Goal: Task Accomplishment & Management: Manage account settings

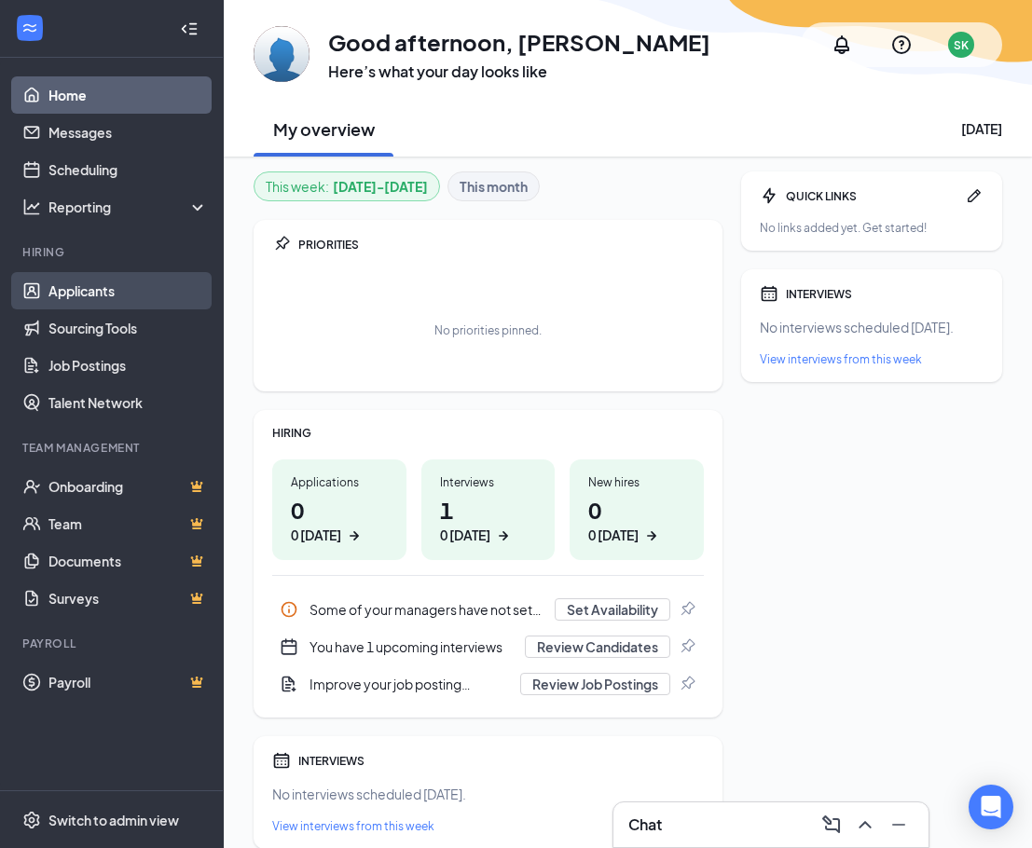
click at [100, 284] on link "Applicants" at bounding box center [127, 290] width 159 height 37
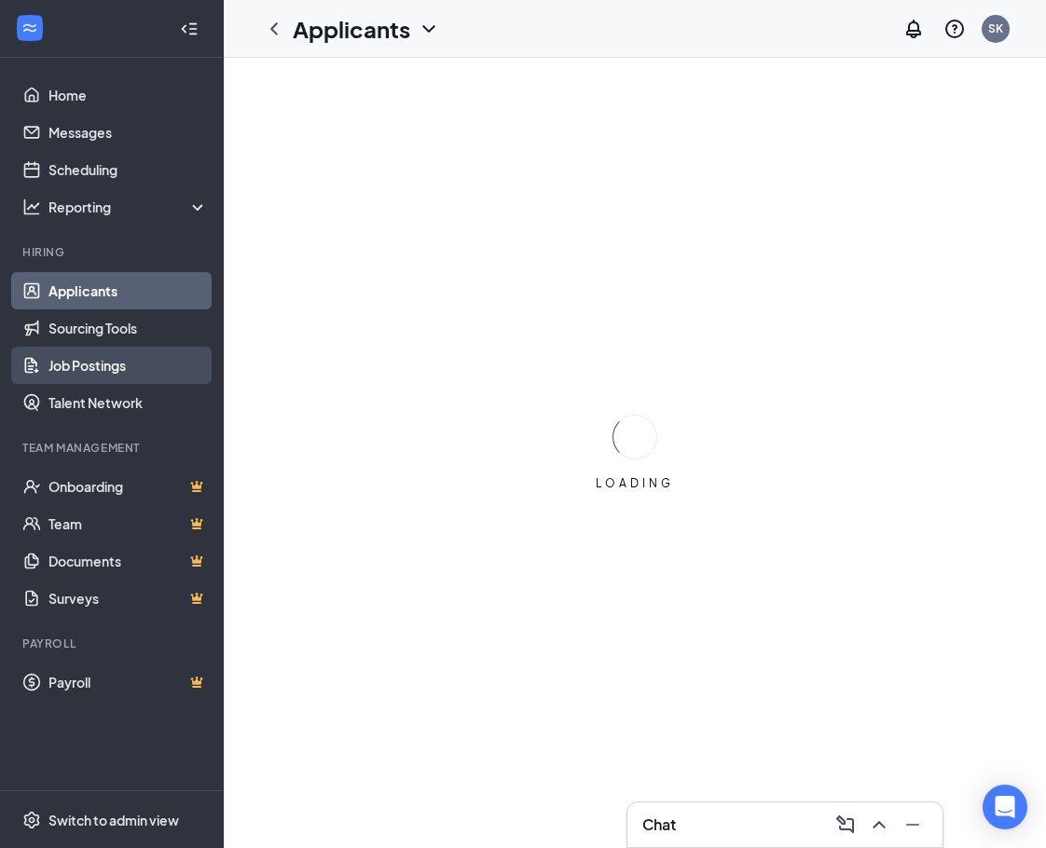
click at [123, 363] on link "Job Postings" at bounding box center [127, 365] width 159 height 37
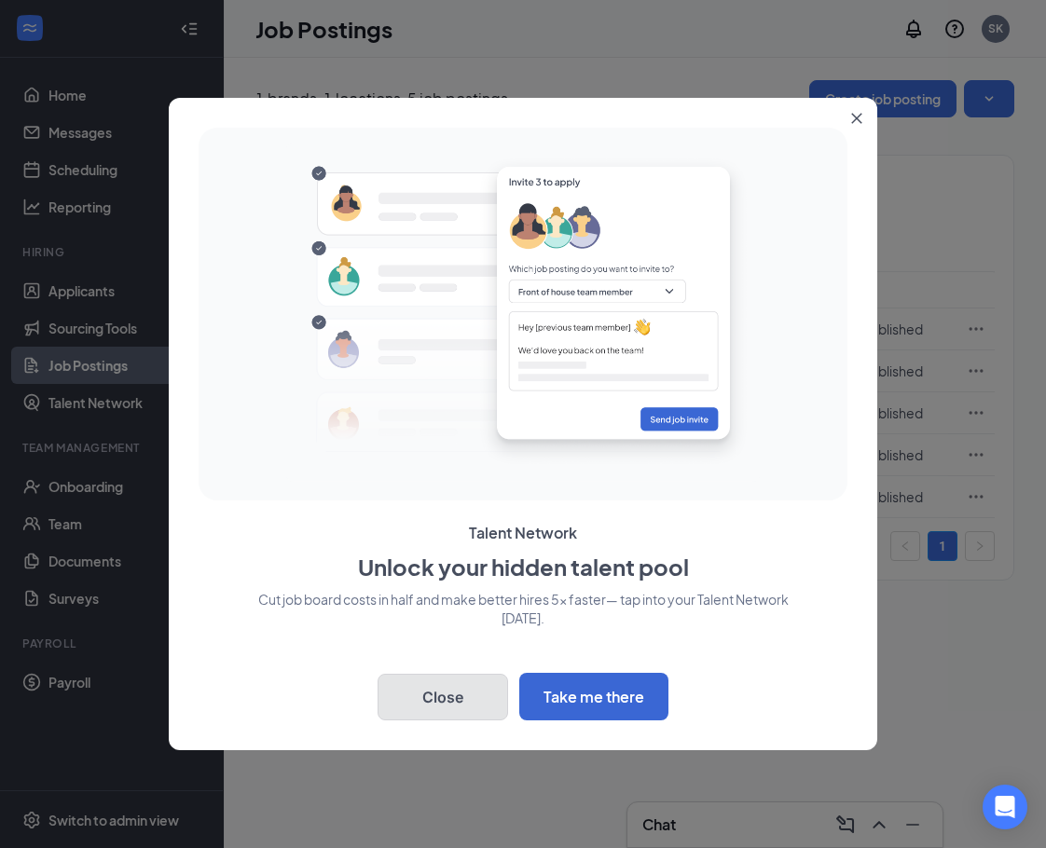
click at [471, 700] on button "Close" at bounding box center [443, 697] width 131 height 47
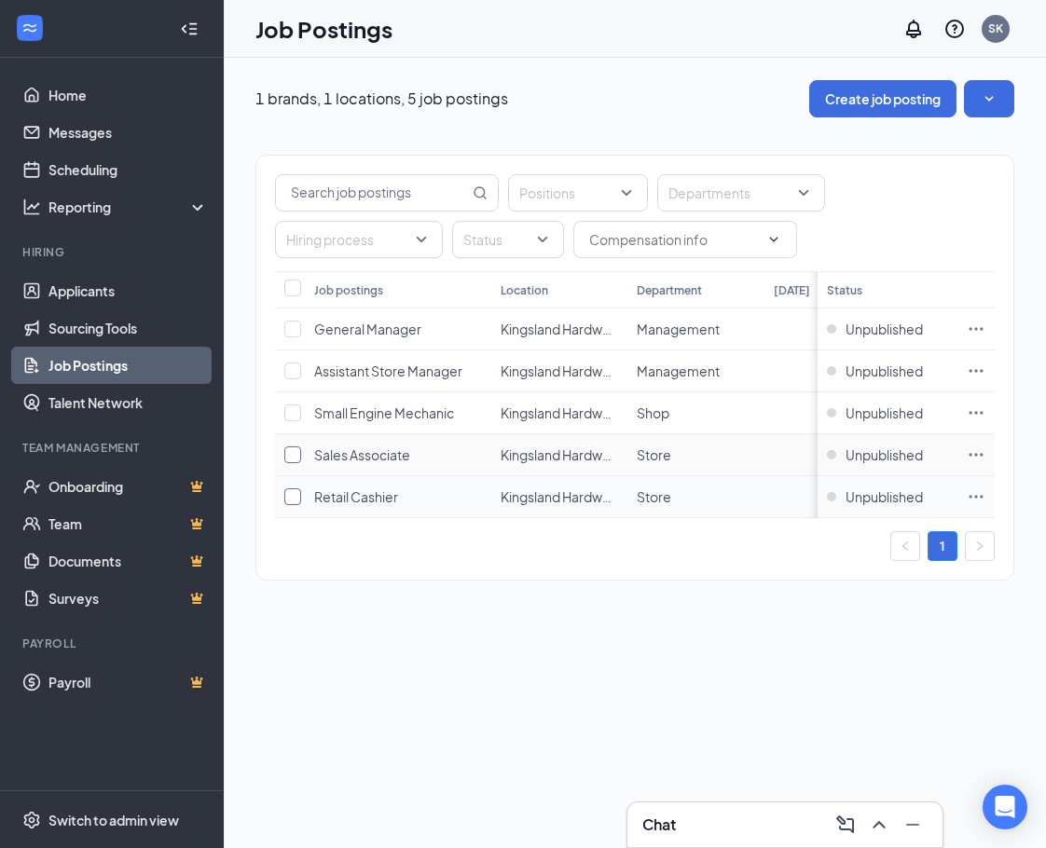
click at [292, 456] on input "checkbox" at bounding box center [292, 455] width 17 height 17
checkbox input "true"
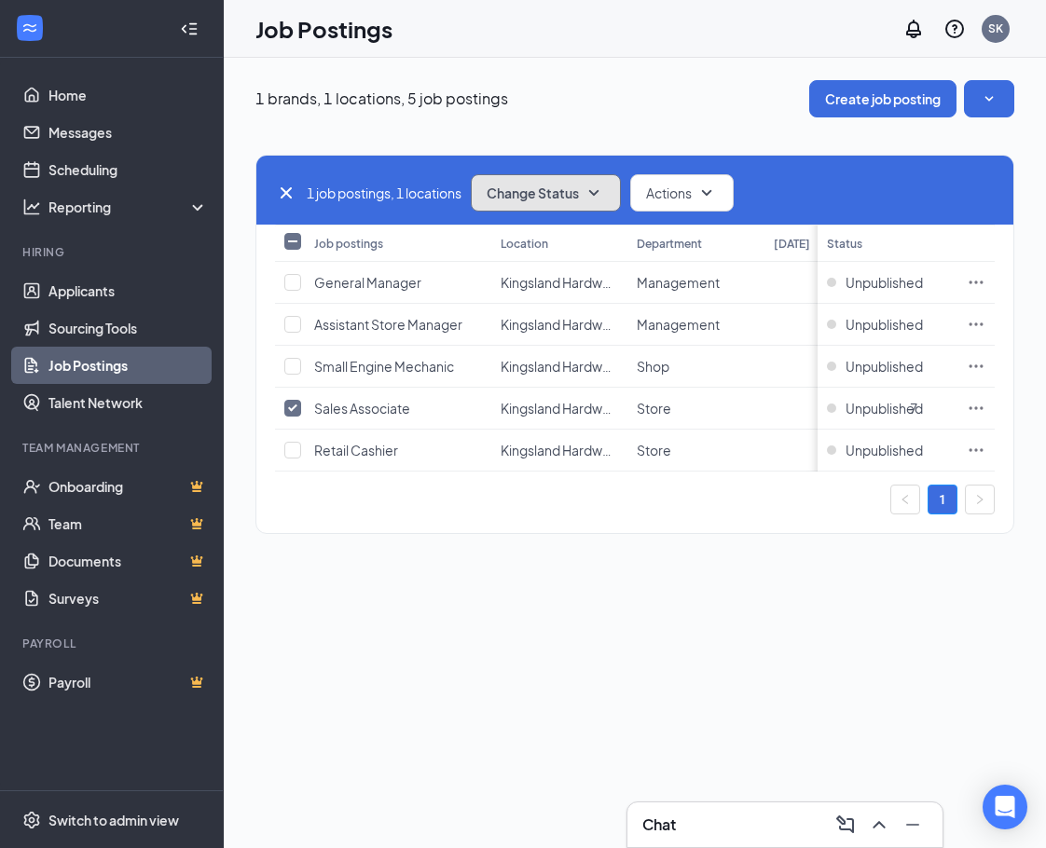
click at [613, 194] on button "Change Status" at bounding box center [546, 192] width 150 height 37
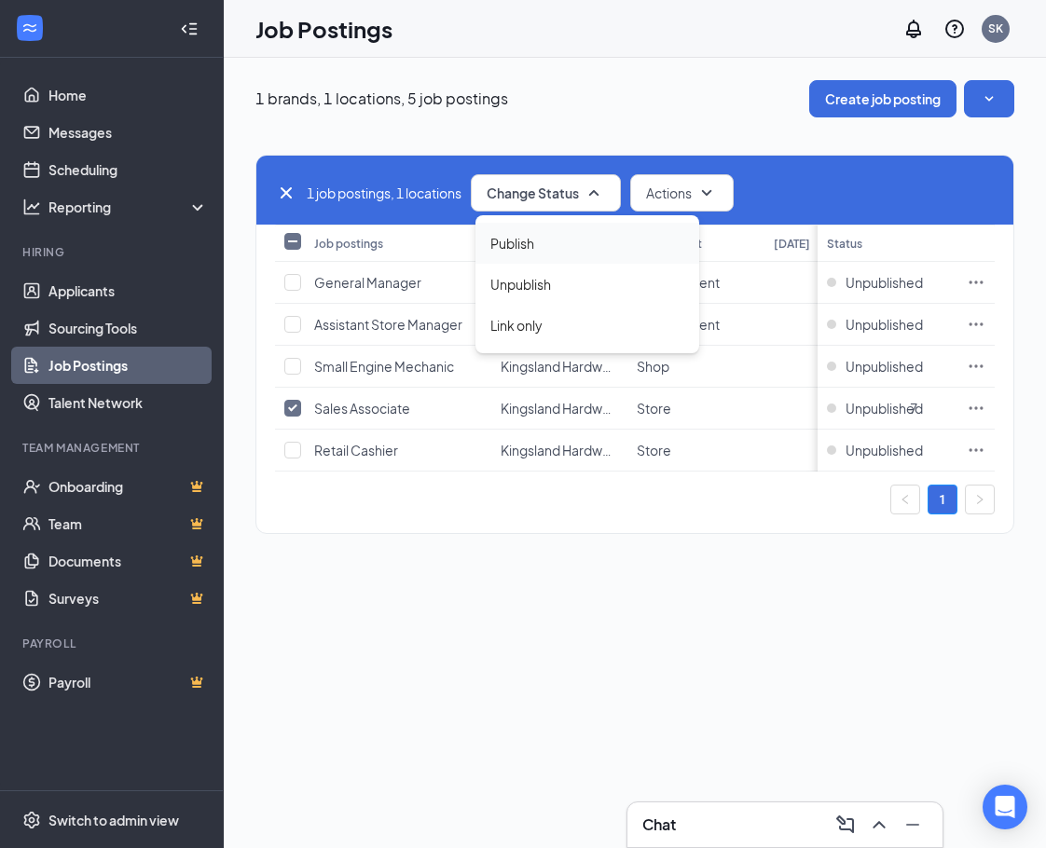
click at [565, 255] on div "Publish" at bounding box center [587, 243] width 224 height 41
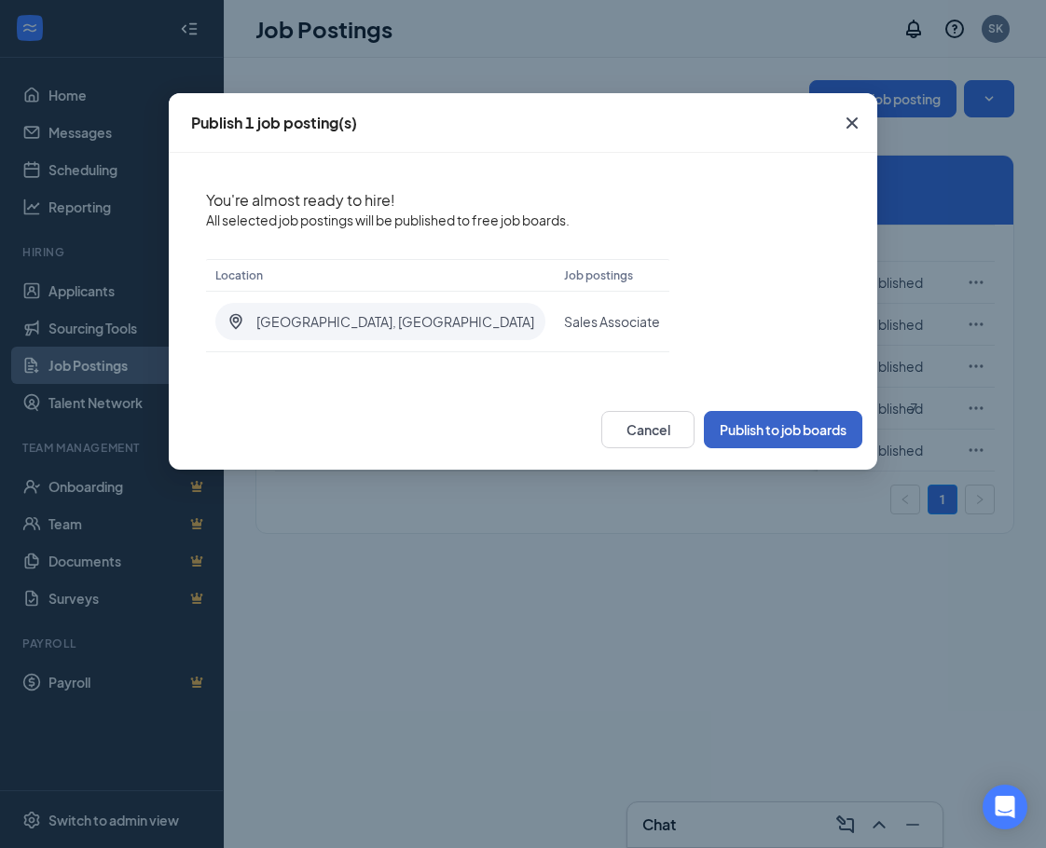
click at [766, 434] on button "Publish to job boards" at bounding box center [783, 429] width 158 height 37
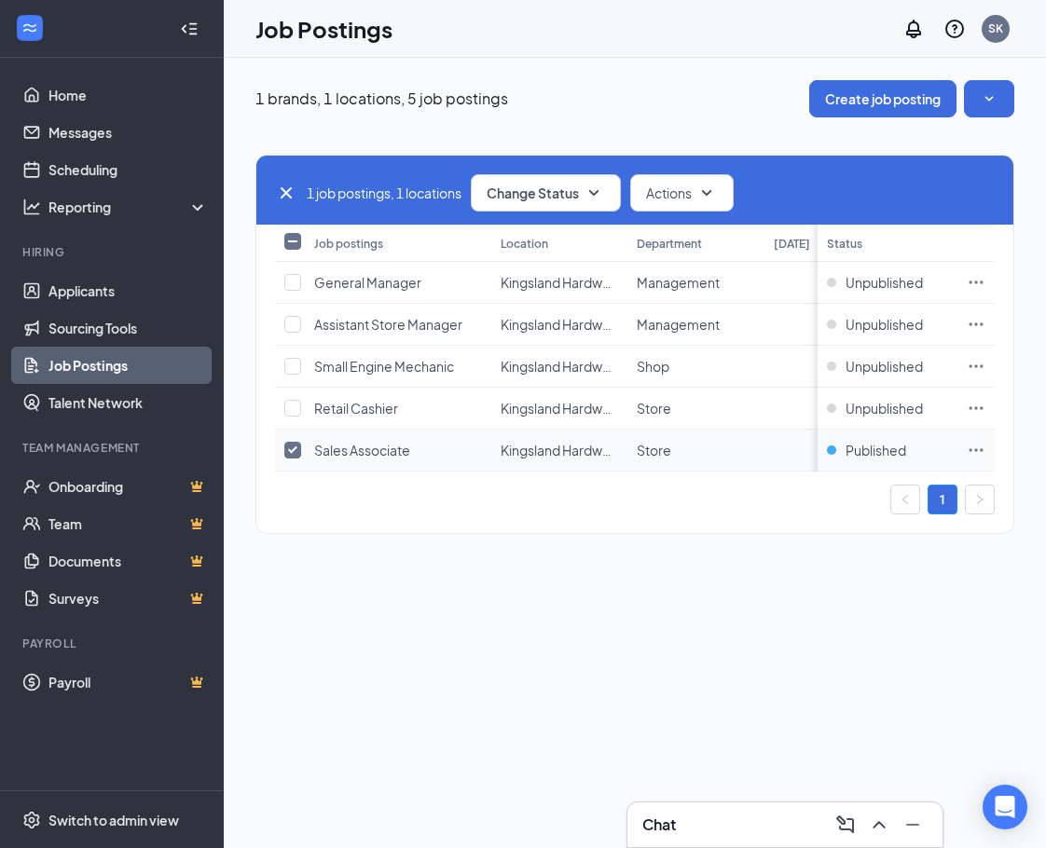
click at [346, 449] on span "Sales Associate" at bounding box center [362, 450] width 96 height 17
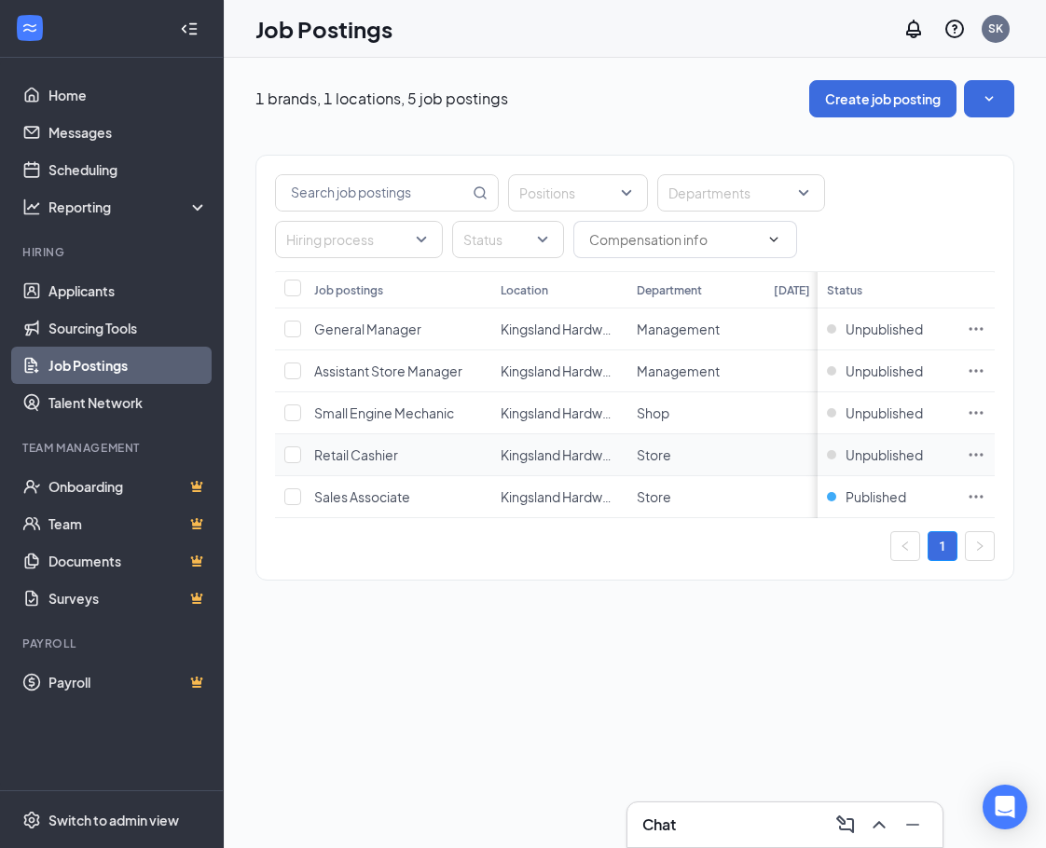
click at [332, 447] on span "Retail Cashier" at bounding box center [356, 455] width 84 height 17
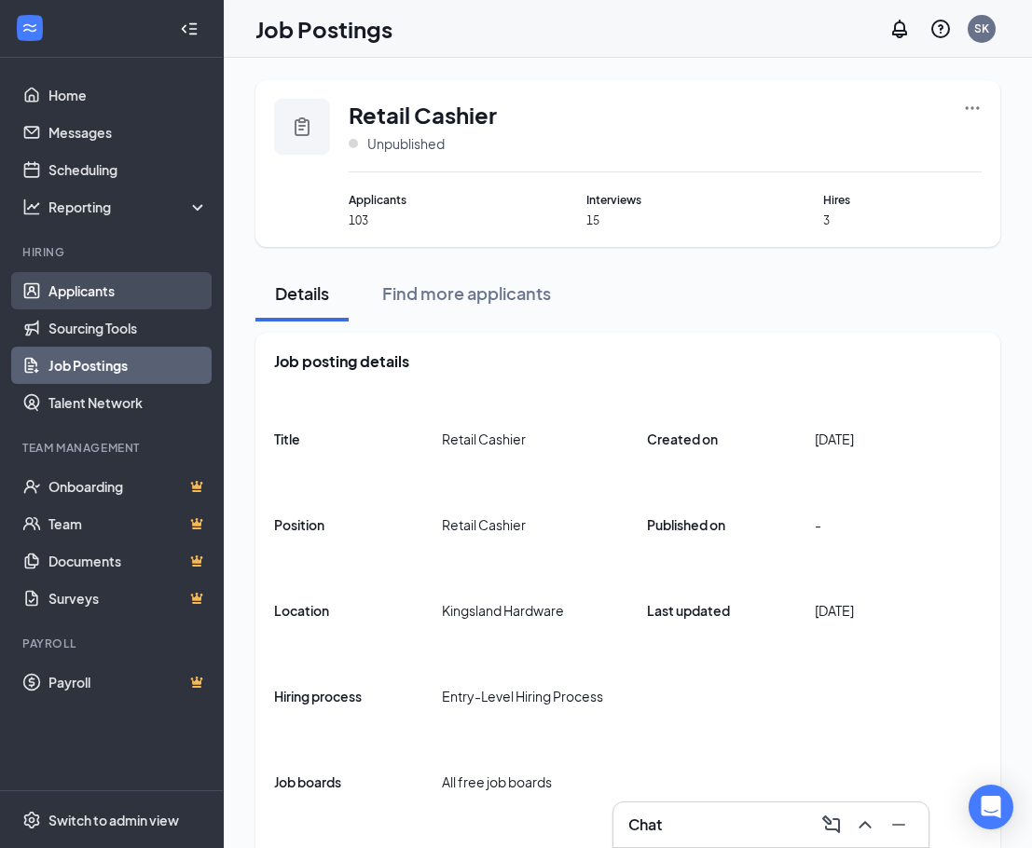
click at [116, 298] on link "Applicants" at bounding box center [127, 290] width 159 height 37
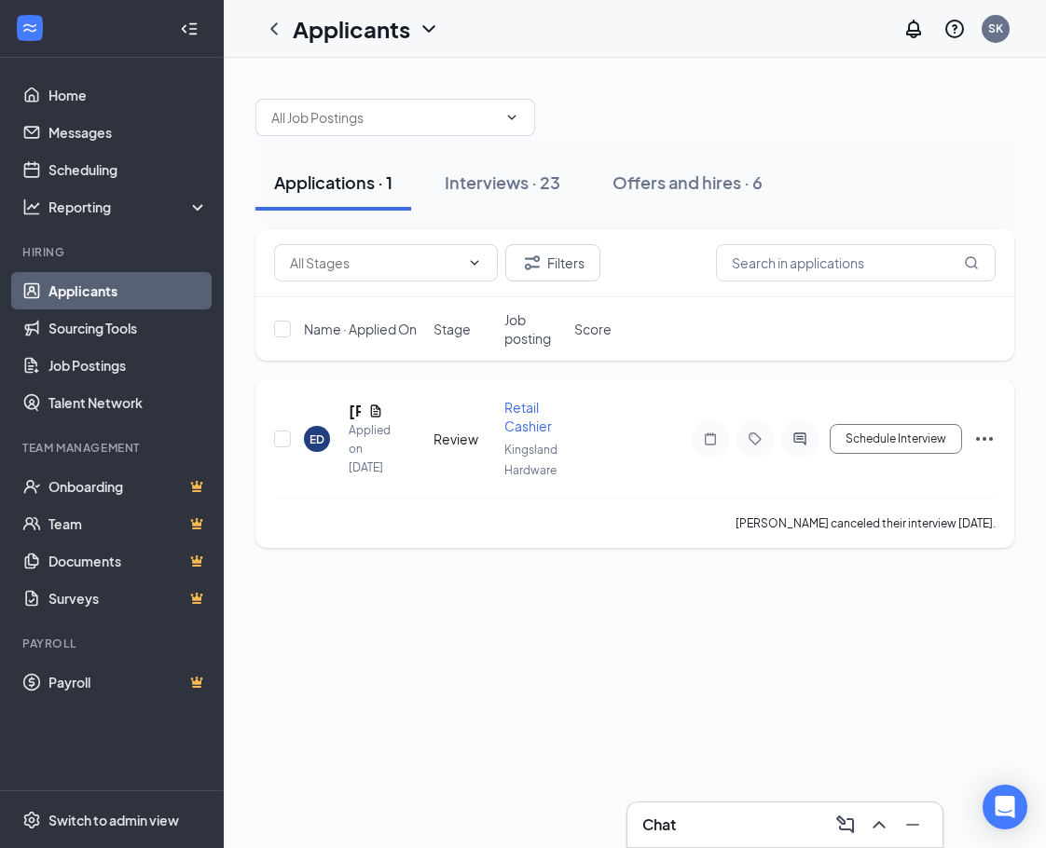
click at [516, 416] on div "Retail Cashier" at bounding box center [534, 416] width 60 height 37
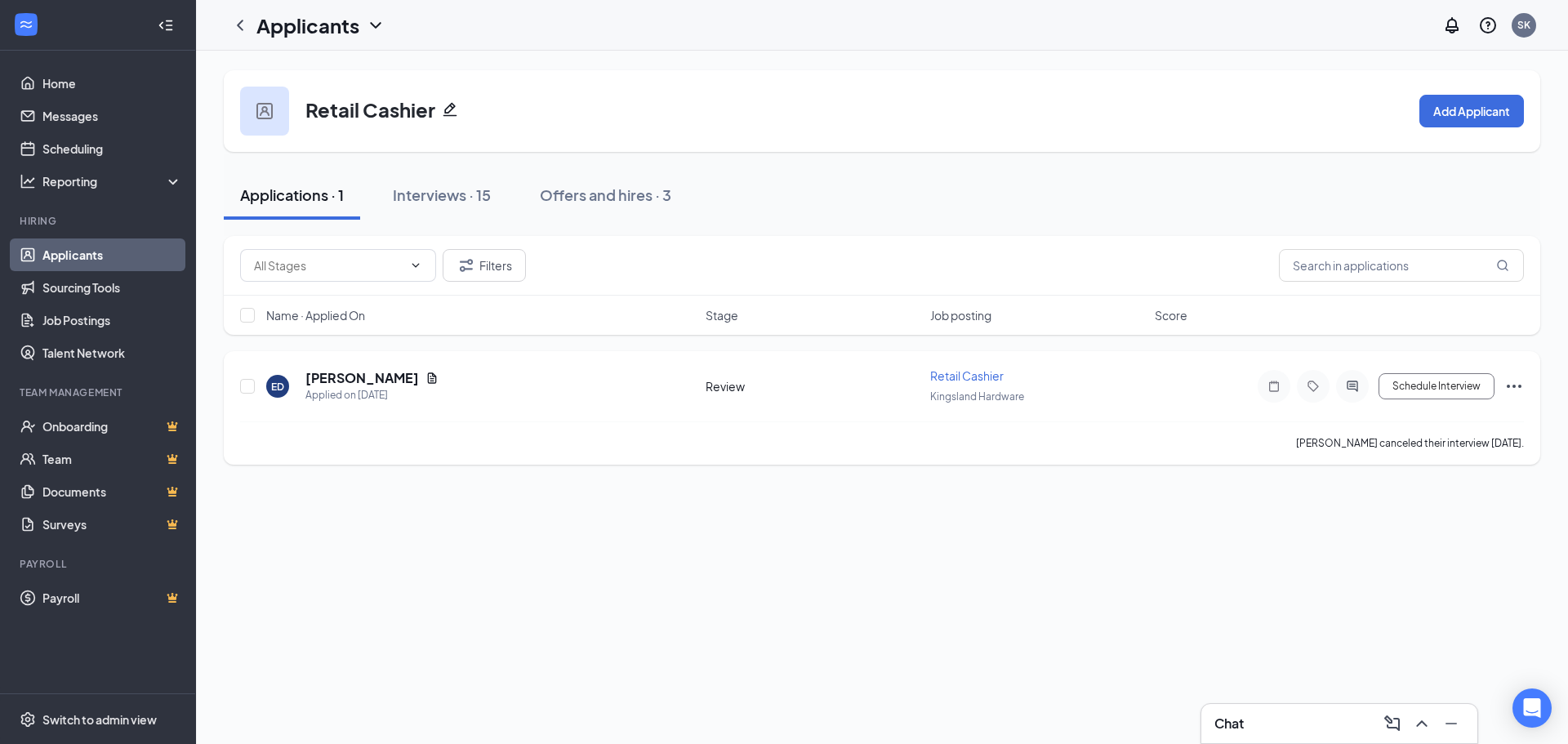
click at [915, 390] on icon "Ellipses" at bounding box center [1514, 386] width 19 height 19
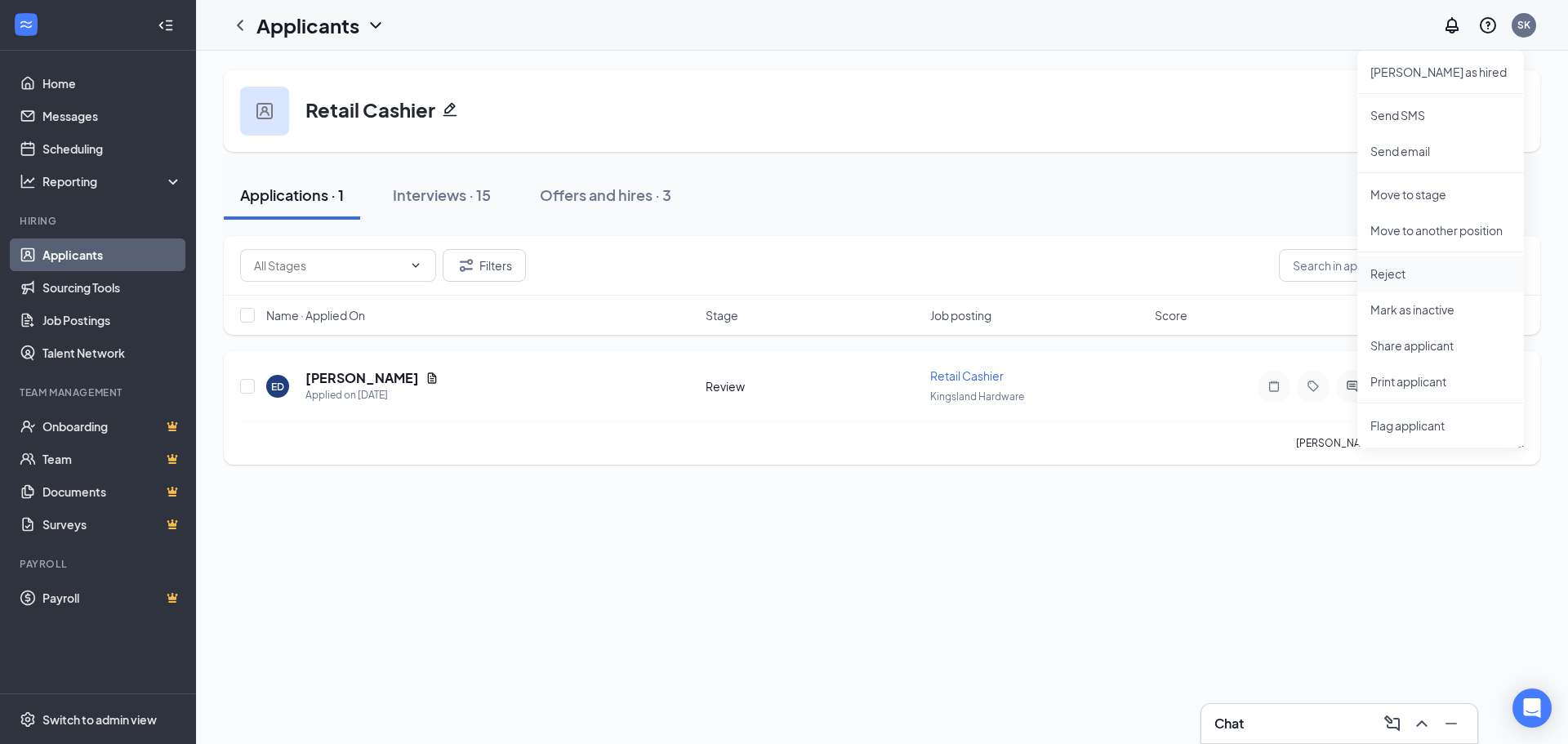
click at [915, 272] on p "Reject" at bounding box center [1440, 273] width 140 height 17
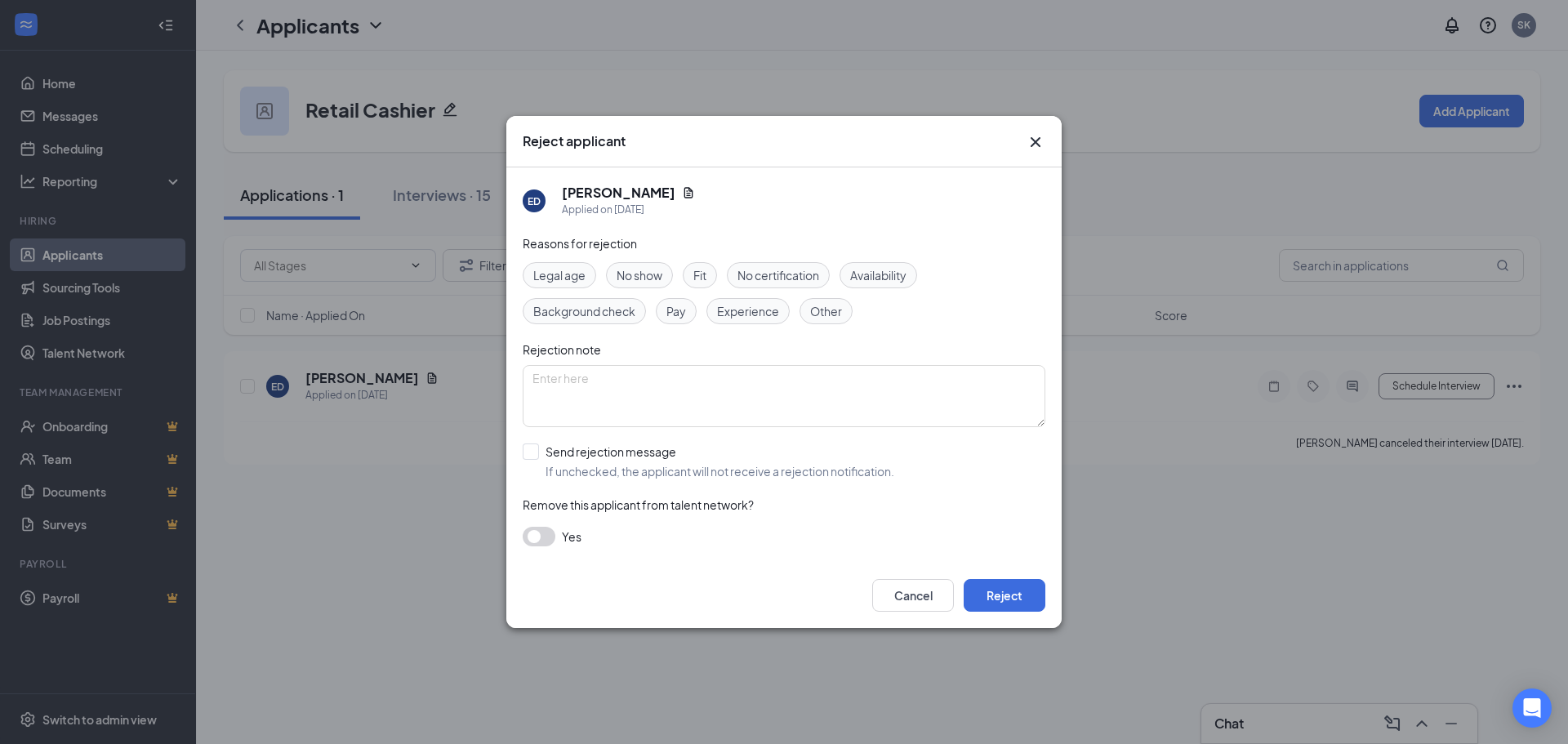
click at [548, 534] on button "button" at bounding box center [539, 536] width 32 height 19
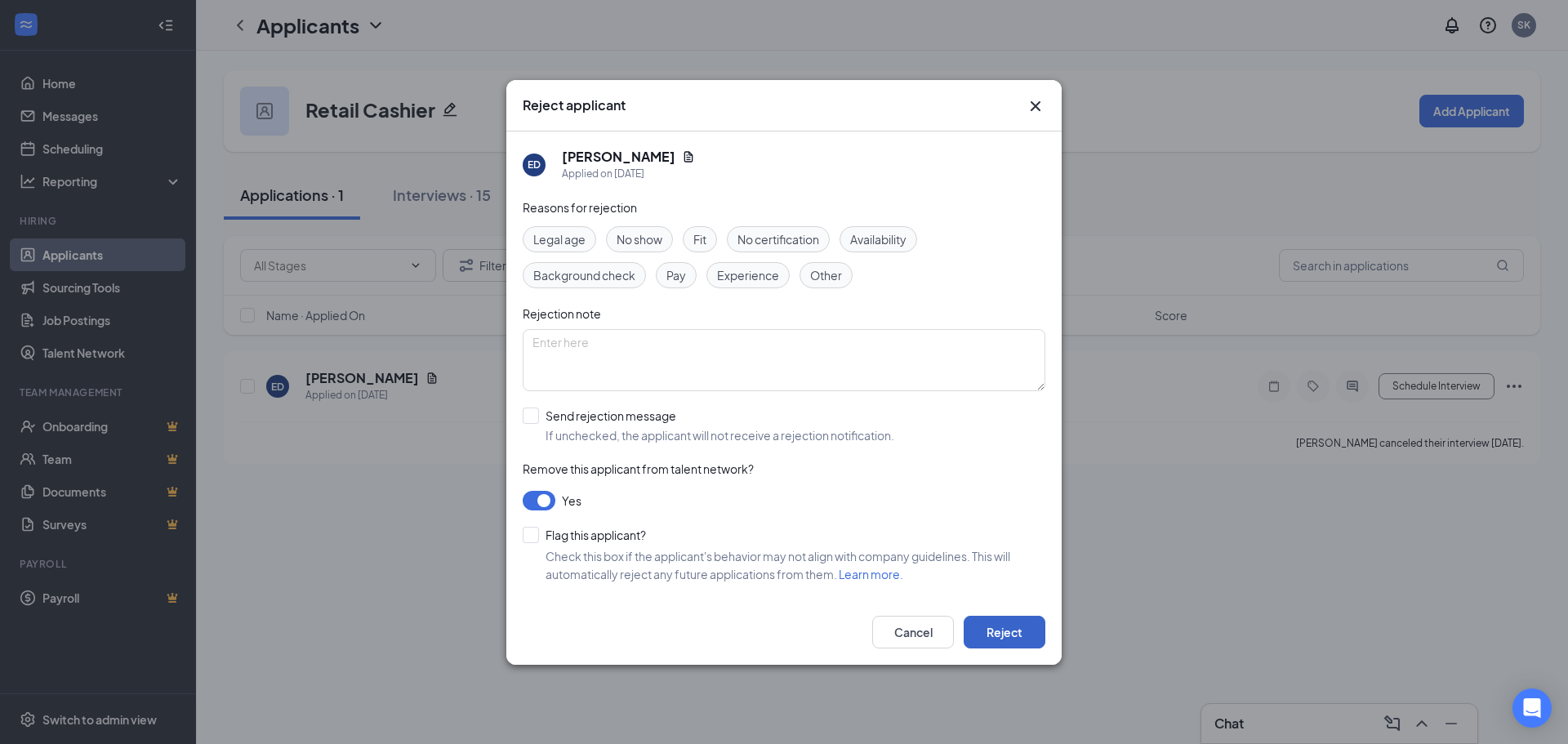
click at [915, 636] on button "Reject" at bounding box center [1004, 632] width 81 height 32
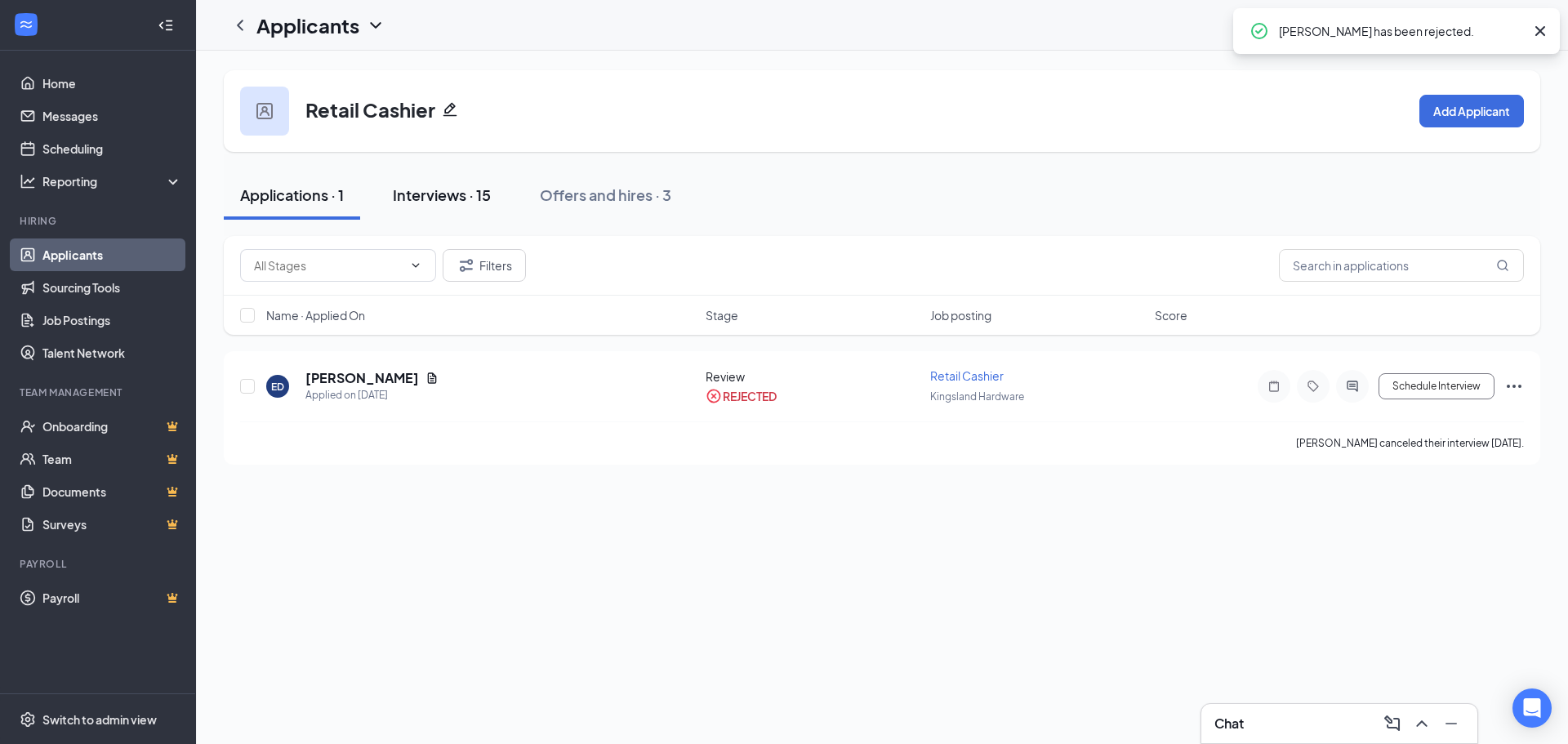
click at [465, 191] on div "Interviews · 15" at bounding box center [441, 195] width 98 height 20
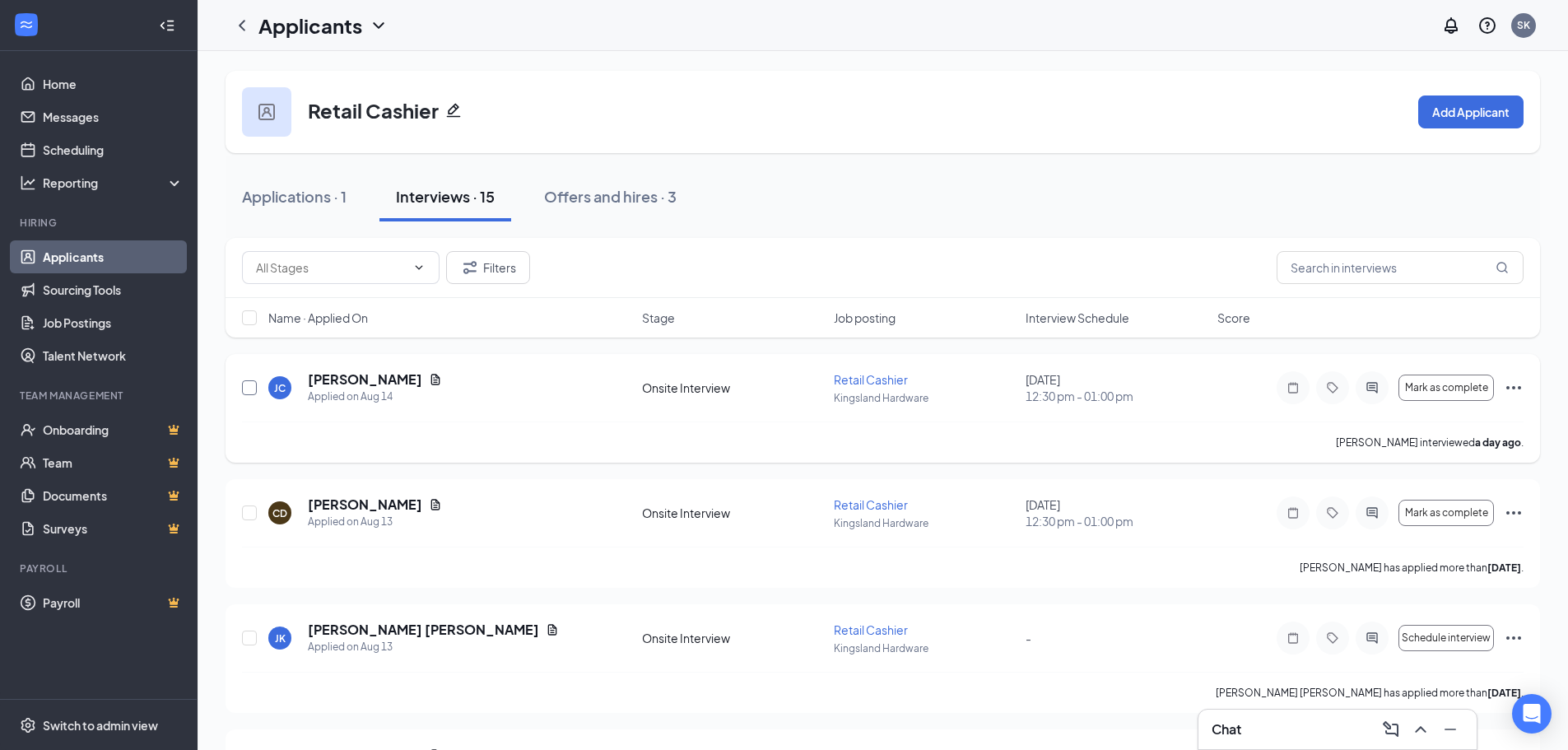
click at [249, 390] on input "checkbox" at bounding box center [249, 388] width 15 height 15
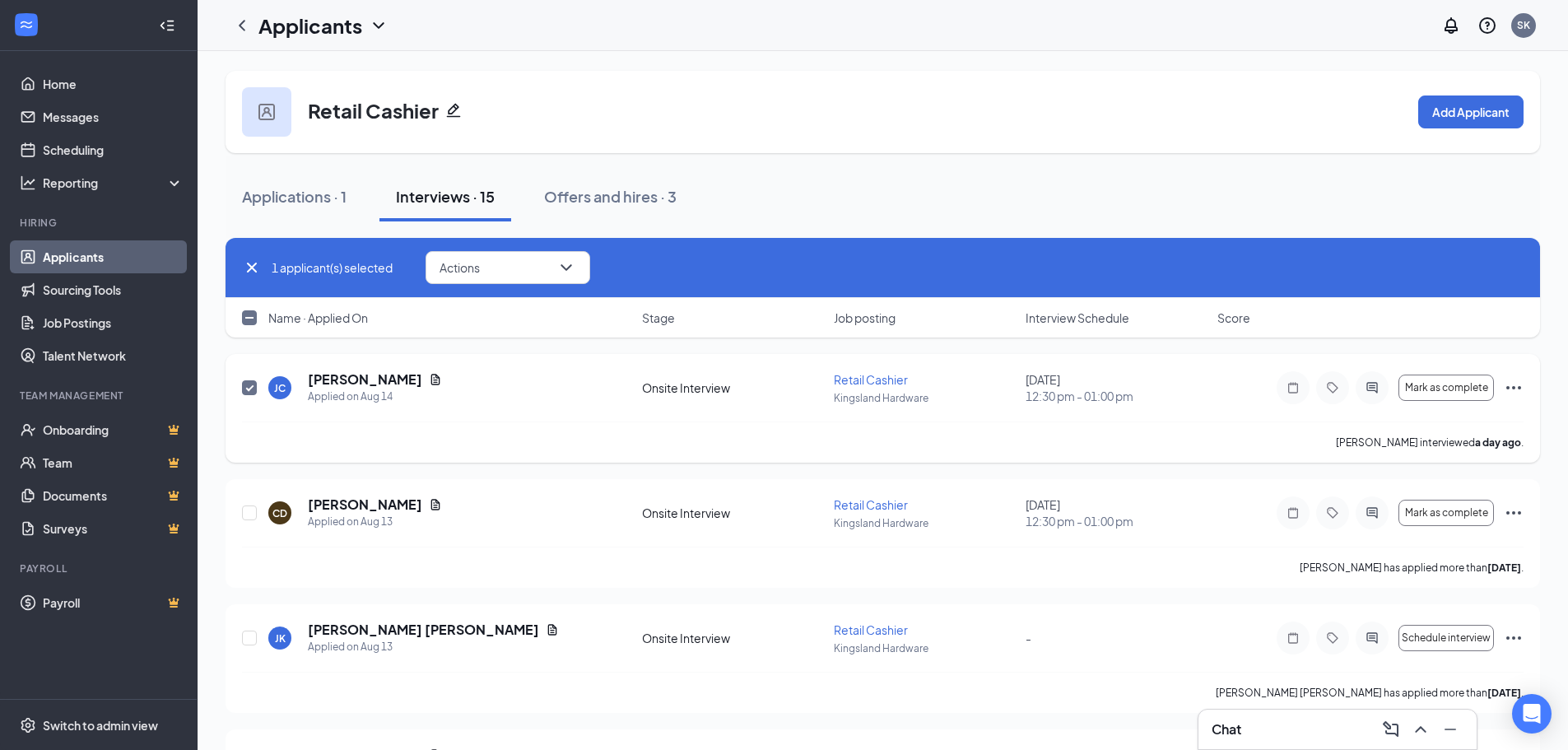
click at [923, 390] on icon "Ellipses" at bounding box center [1513, 388] width 19 height 19
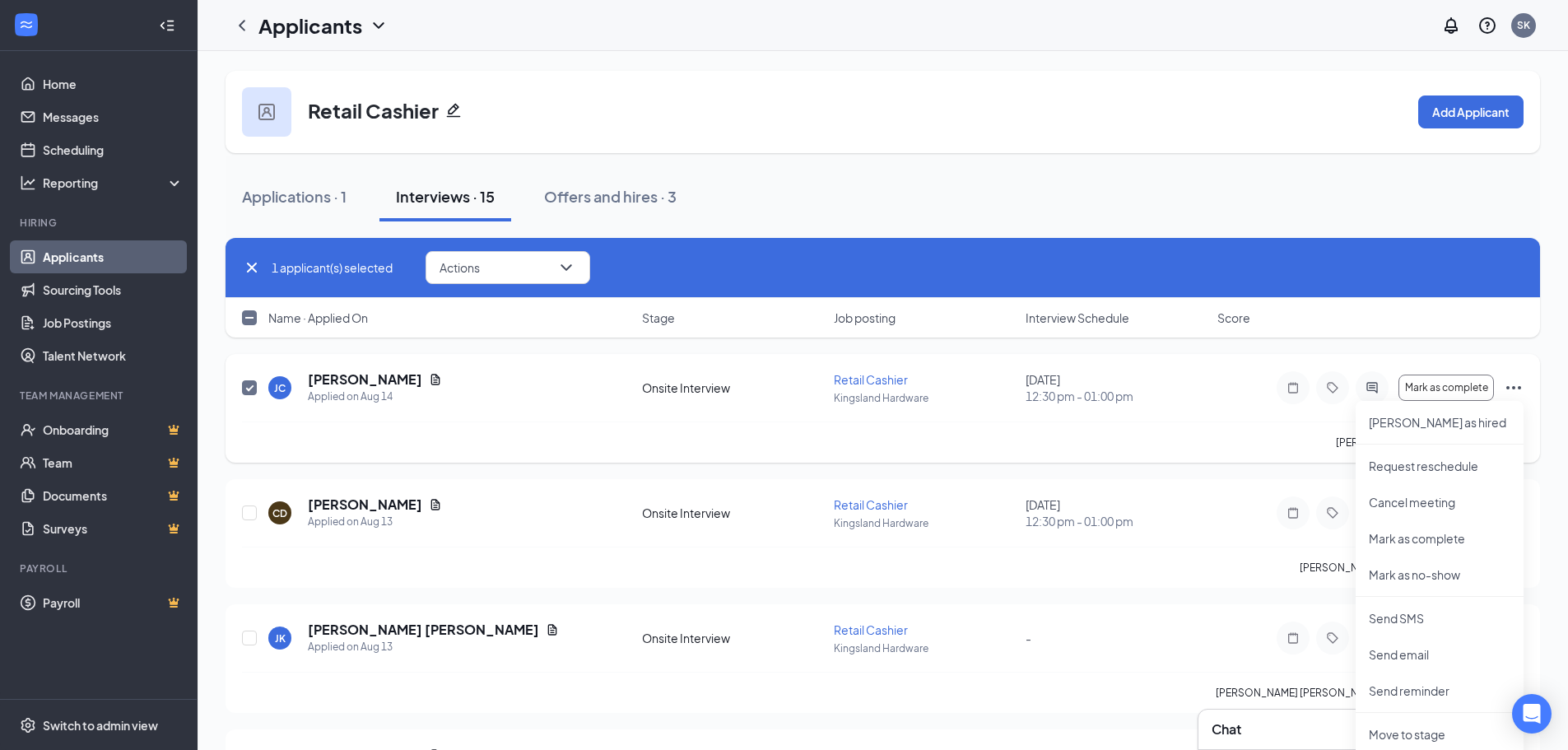
click at [923, 390] on icon "Ellipses" at bounding box center [1513, 388] width 19 height 19
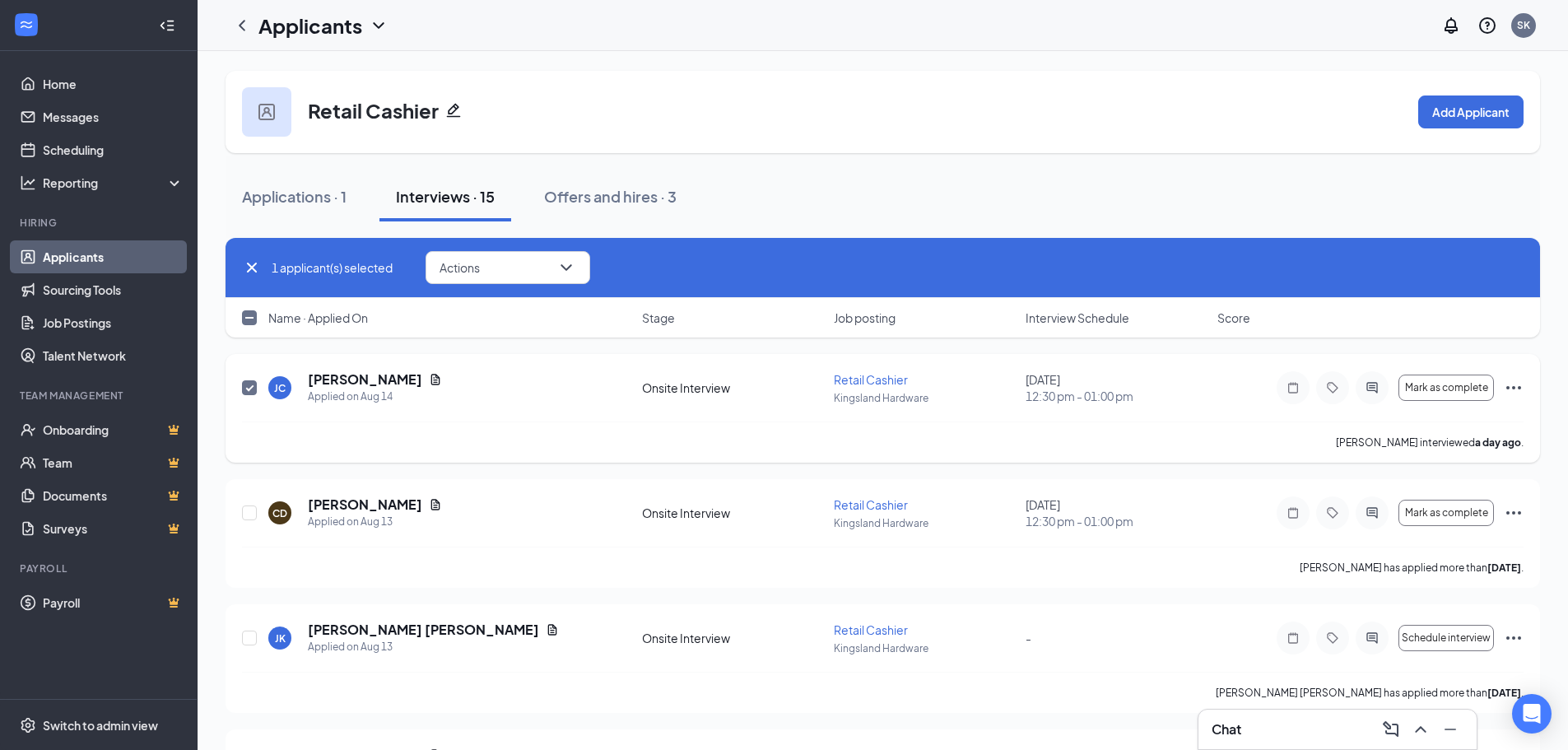
click at [923, 390] on icon "Ellipses" at bounding box center [1513, 388] width 19 height 19
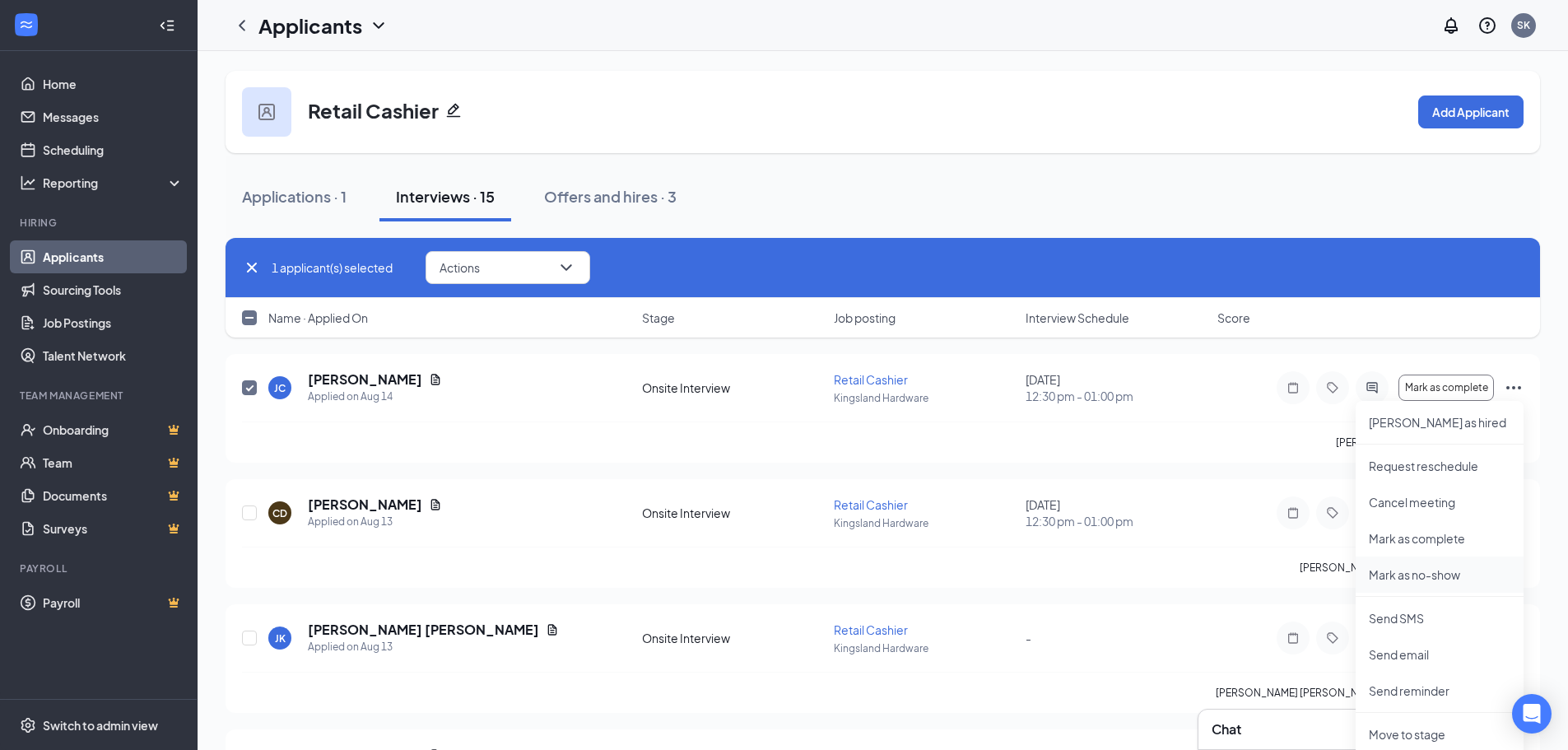
click at [923, 572] on p "Mark as no-show" at bounding box center [1439, 574] width 141 height 17
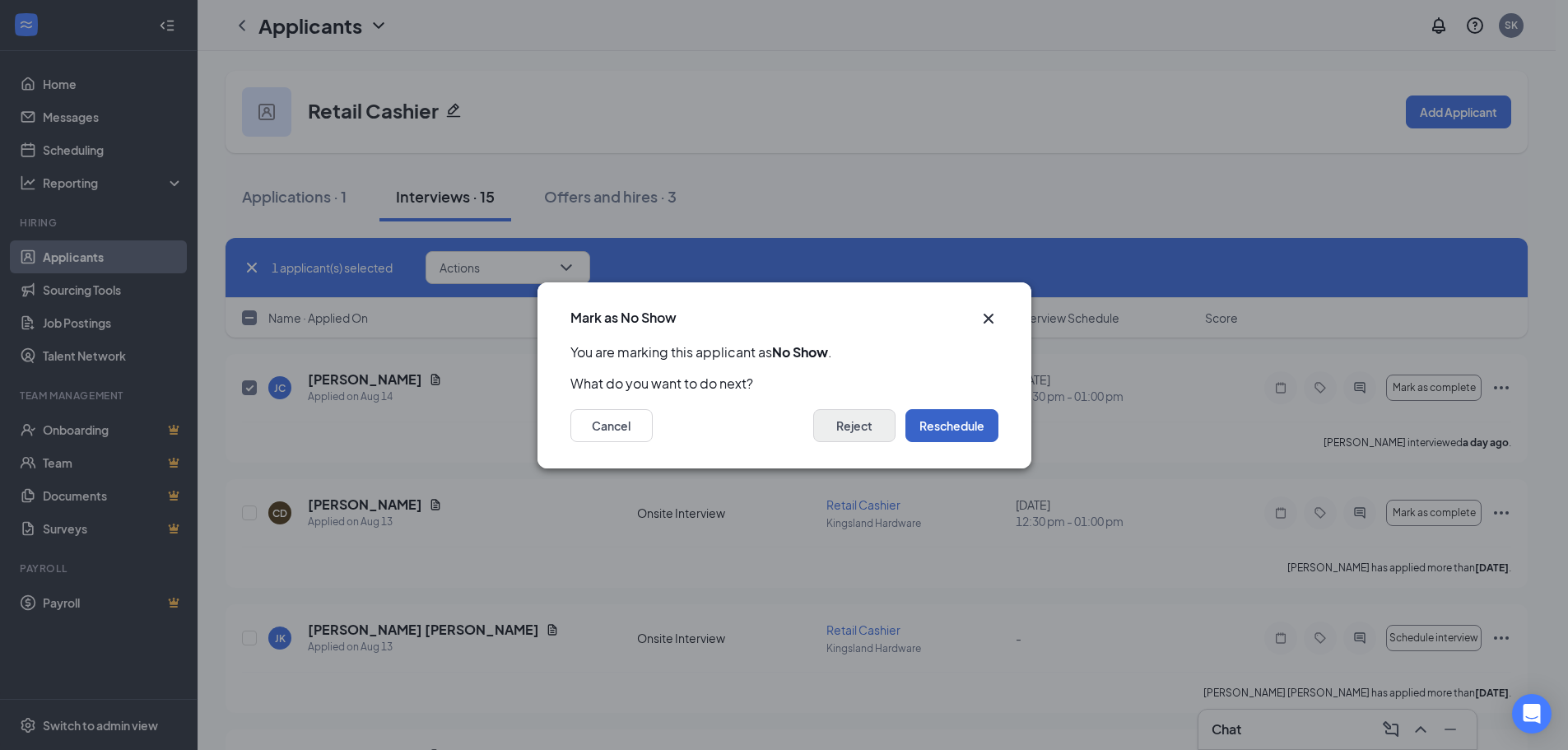
drag, startPoint x: 951, startPoint y: 420, endPoint x: 856, endPoint y: 426, distance: 95.2
click at [856, 426] on div "Reject Reschedule" at bounding box center [906, 425] width 185 height 33
click at [856, 426] on button "Reject" at bounding box center [854, 425] width 82 height 33
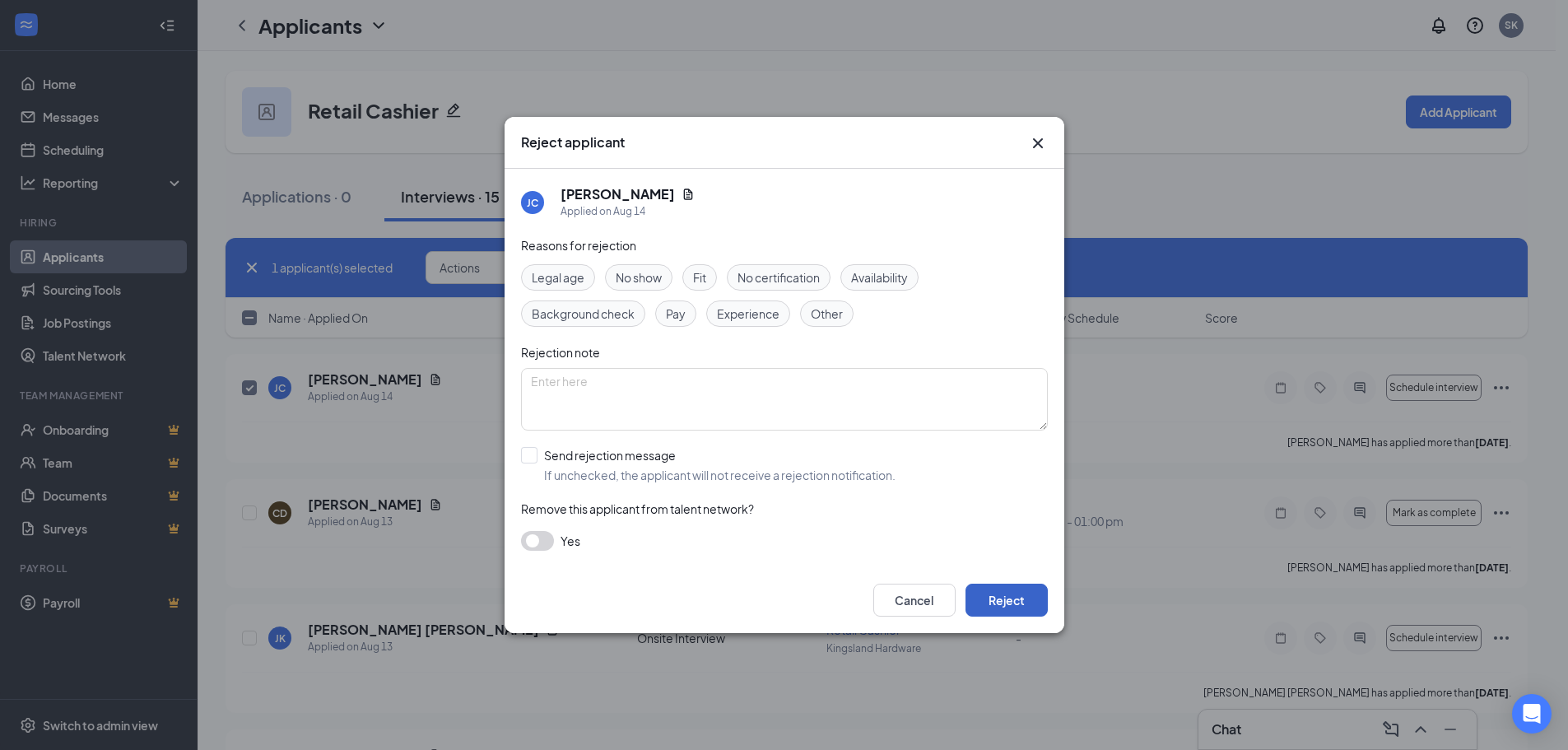
click at [923, 588] on button "Reject" at bounding box center [1006, 600] width 82 height 33
click at [923, 599] on button "button" at bounding box center [1006, 600] width 82 height 33
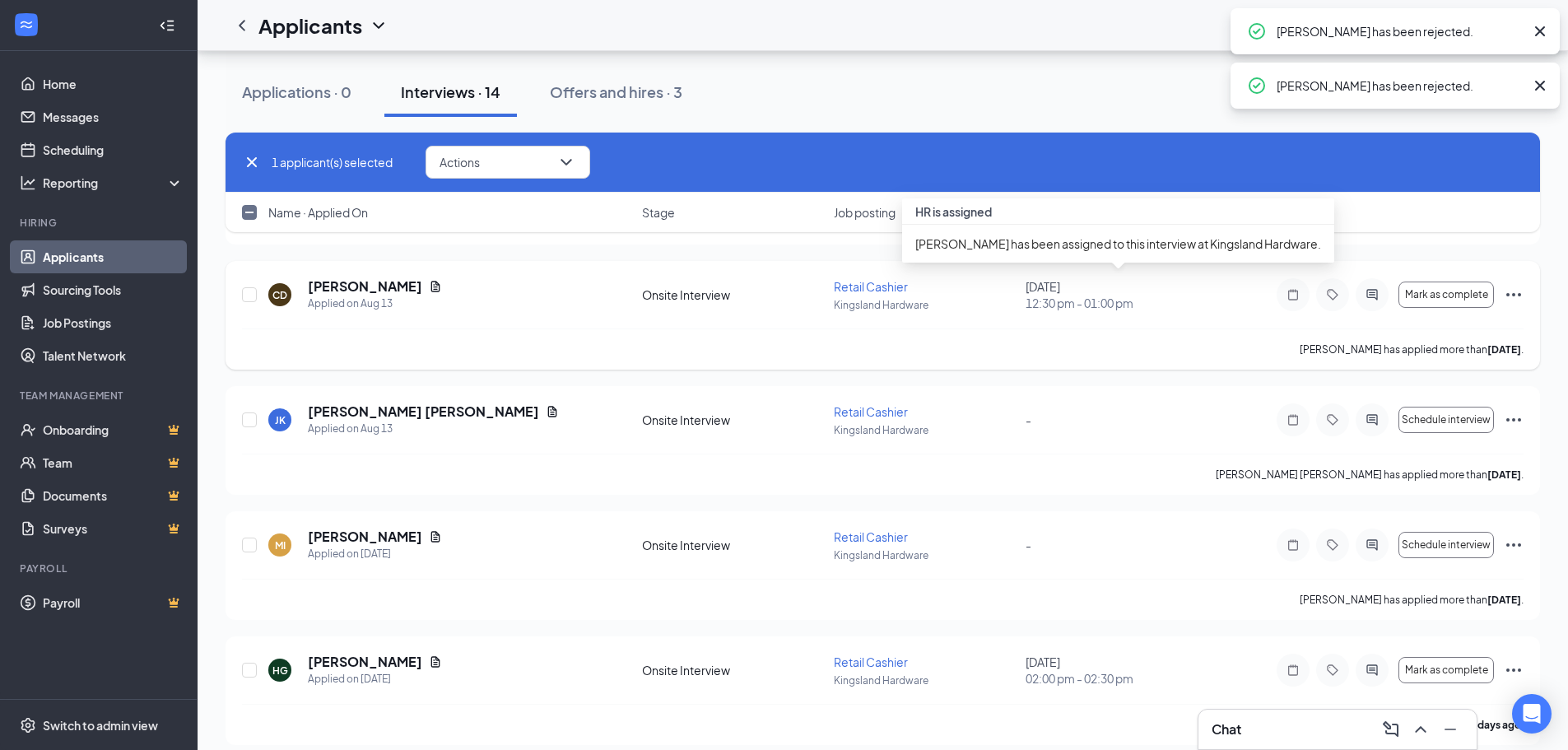
checkbox input "false"
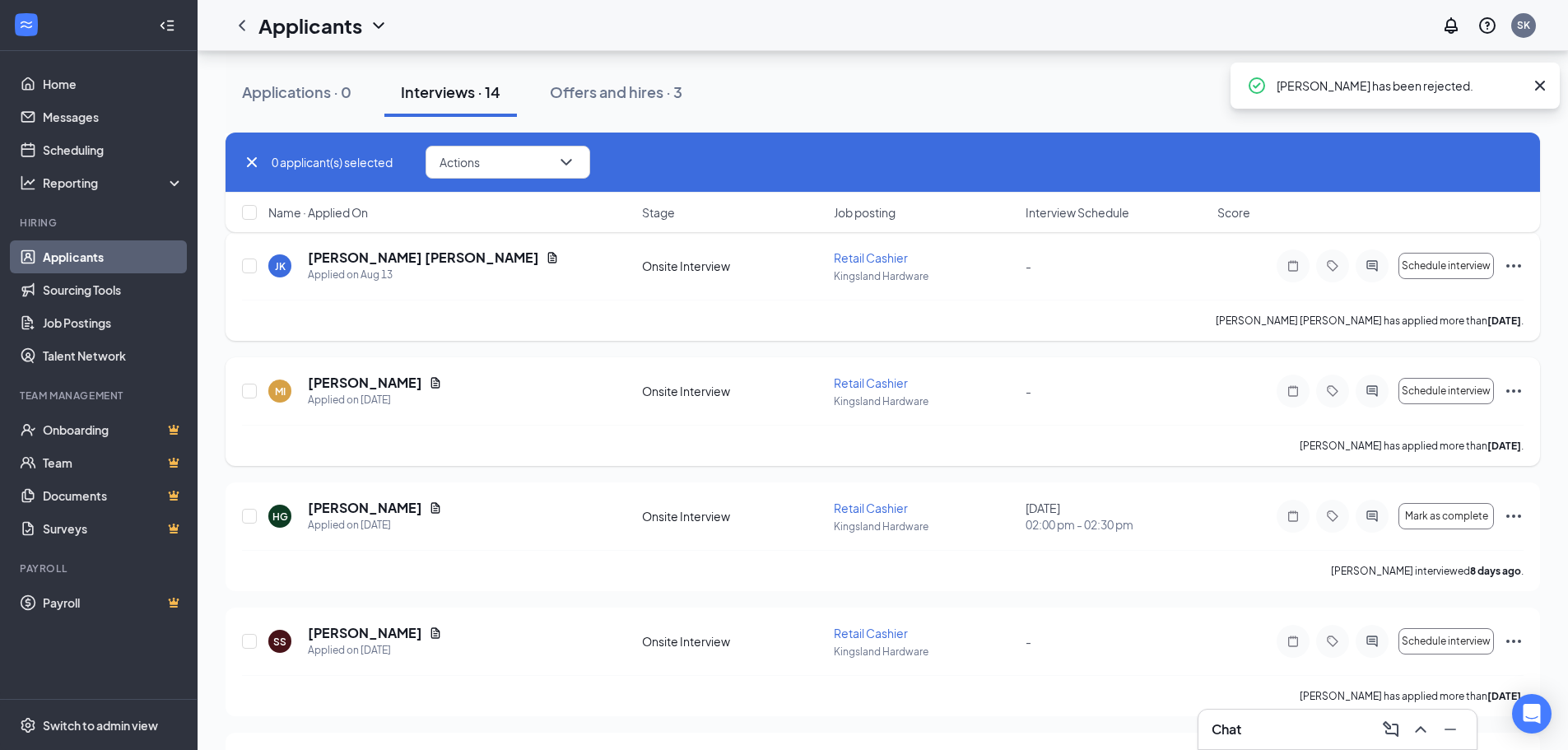
scroll to position [164, 0]
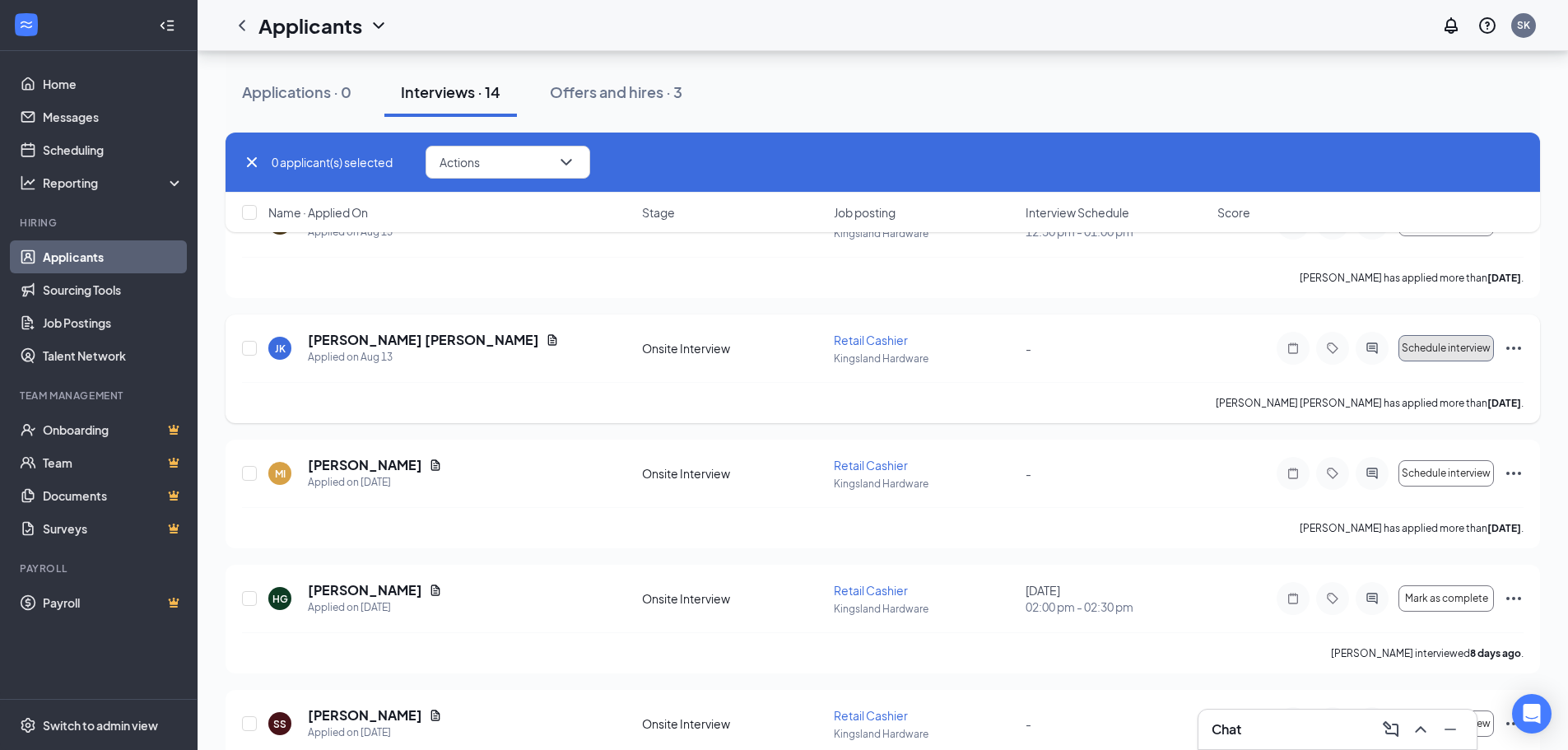
click at [923, 346] on span "Schedule interview" at bounding box center [1446, 348] width 89 height 11
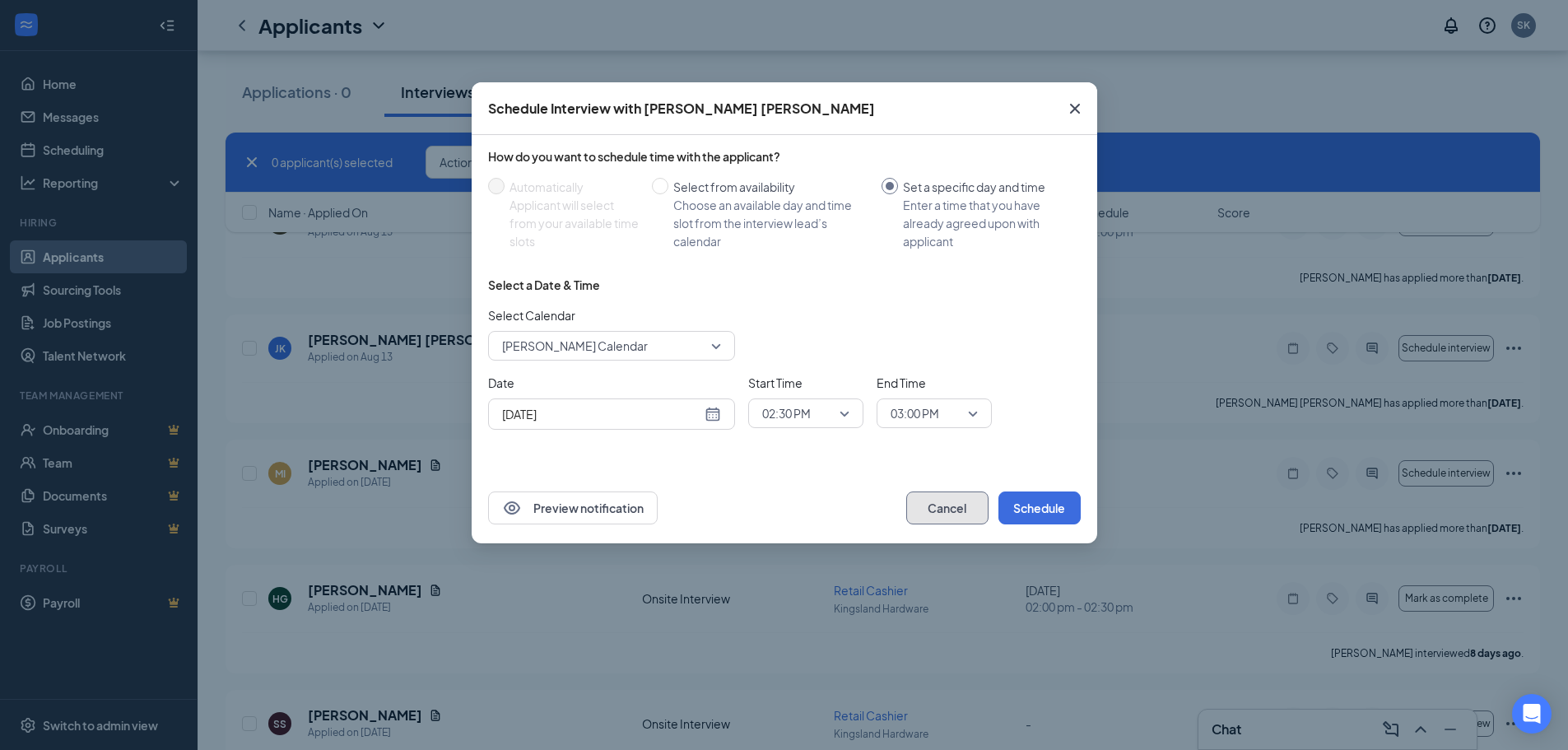
click at [923, 500] on button "Cancel" at bounding box center [946, 508] width 82 height 33
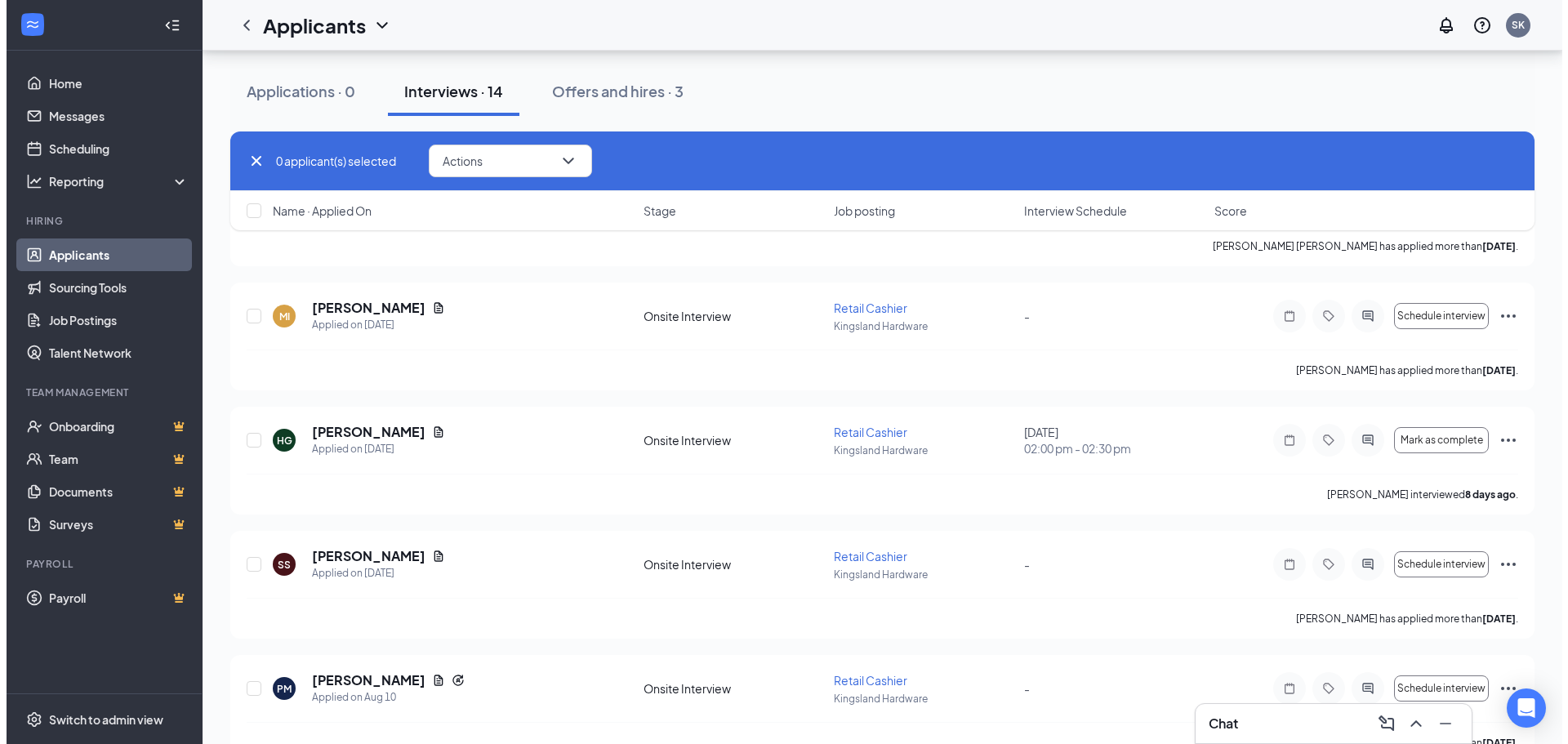
scroll to position [327, 0]
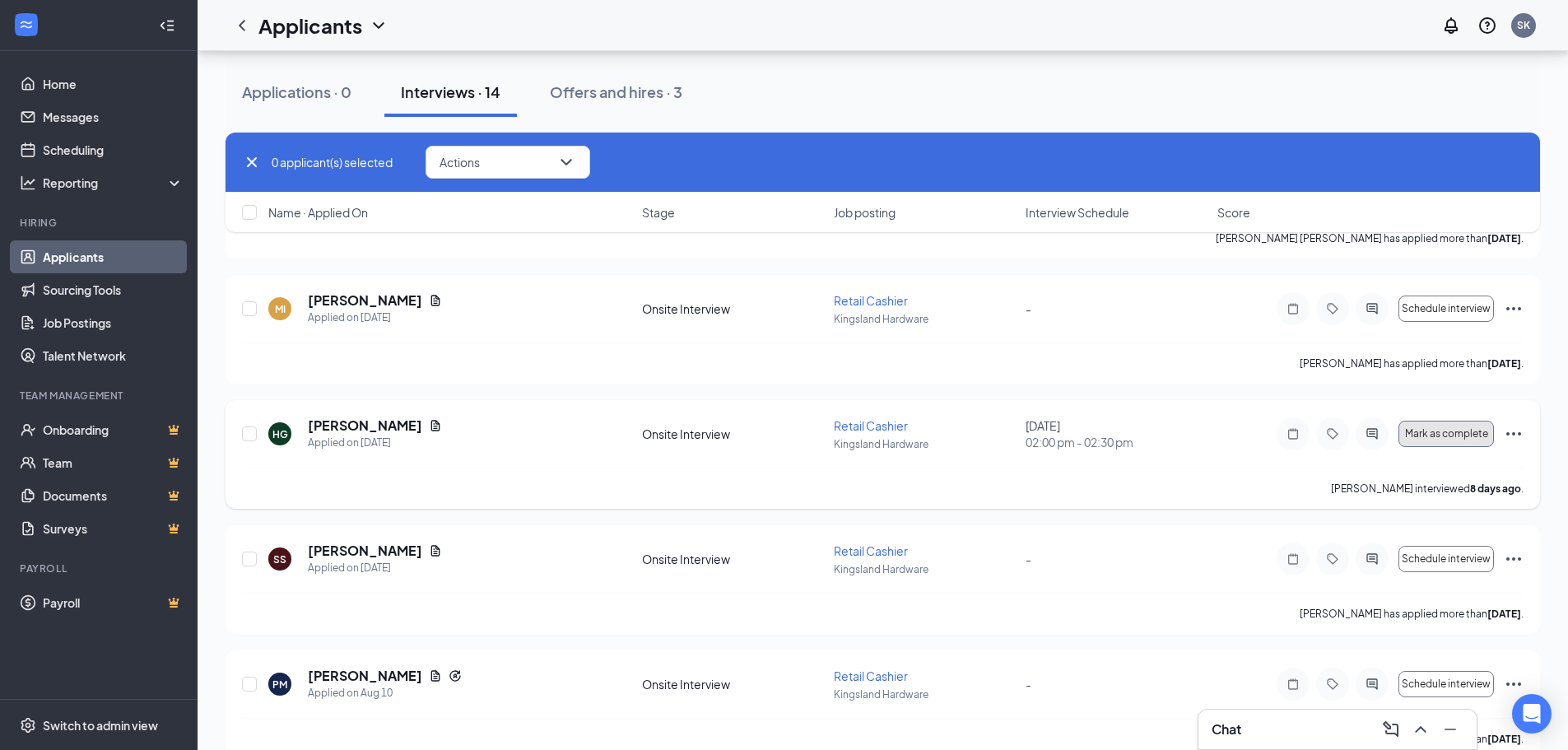
click at [923, 436] on span "Mark as complete" at bounding box center [1446, 434] width 83 height 11
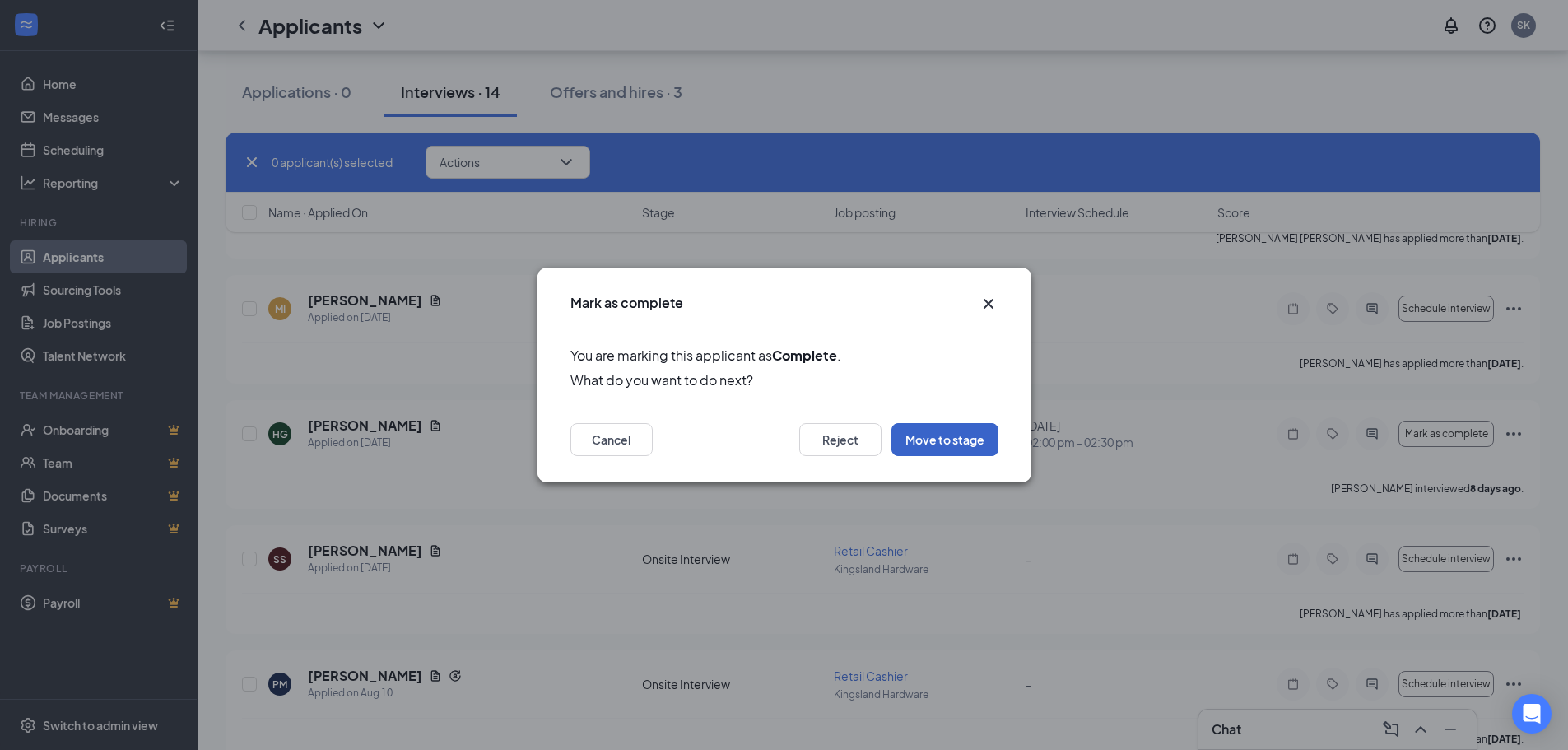
click at [923, 442] on button "Move to stage" at bounding box center [945, 439] width 107 height 33
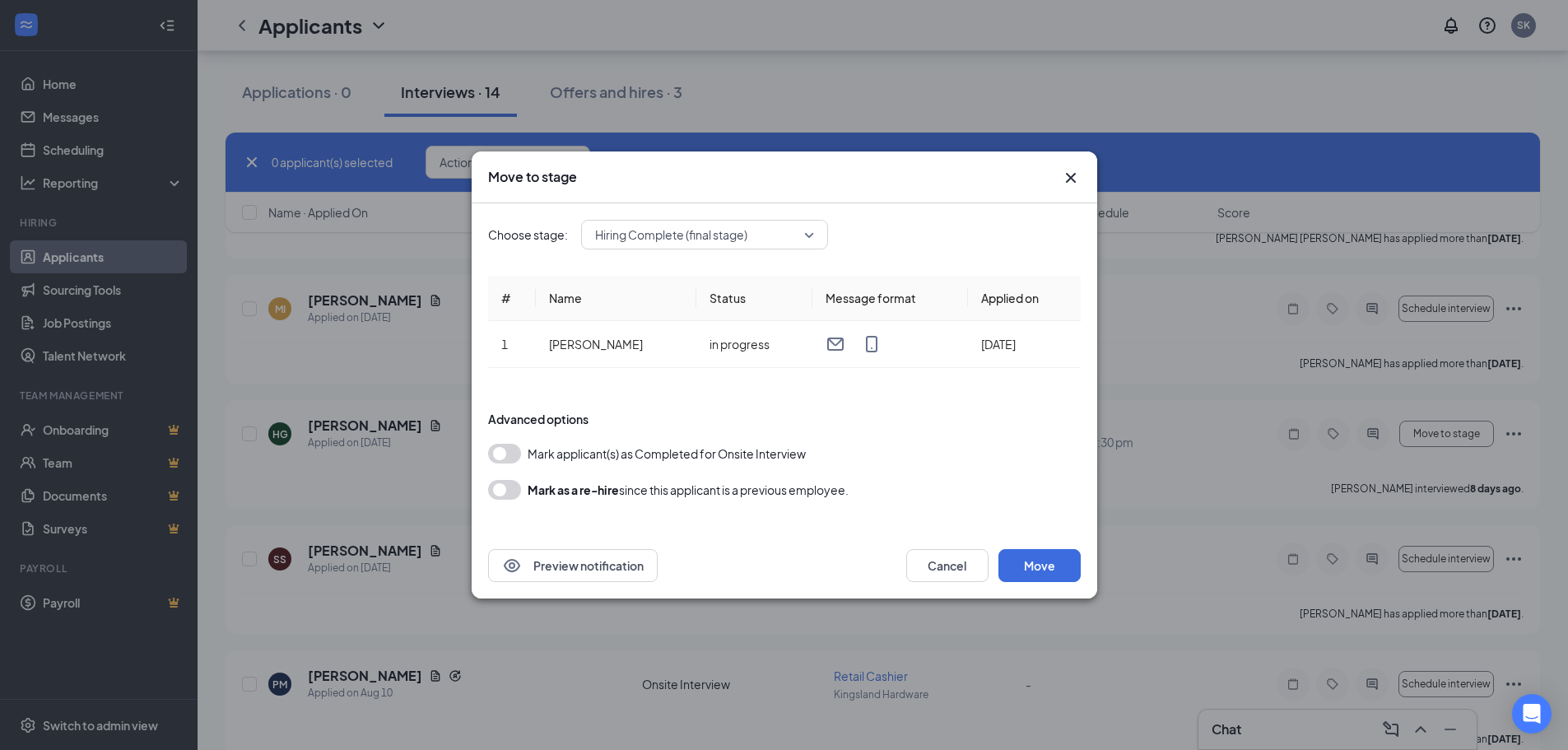
click at [500, 467] on form "Advanced options Mark applicant(s) as Completed for Onsite Interview [PERSON_NA…" at bounding box center [784, 456] width 592 height 122
click at [503, 458] on button "button" at bounding box center [504, 454] width 33 height 19
drag, startPoint x: 1038, startPoint y: 571, endPoint x: 836, endPoint y: 606, distance: 205.0
click at [836, 606] on div "Move to stage Choose stage: Hiring Complete (final stage) # Name Status Message…" at bounding box center [784, 375] width 1568 height 750
click at [923, 551] on button "Cancel" at bounding box center [946, 565] width 82 height 33
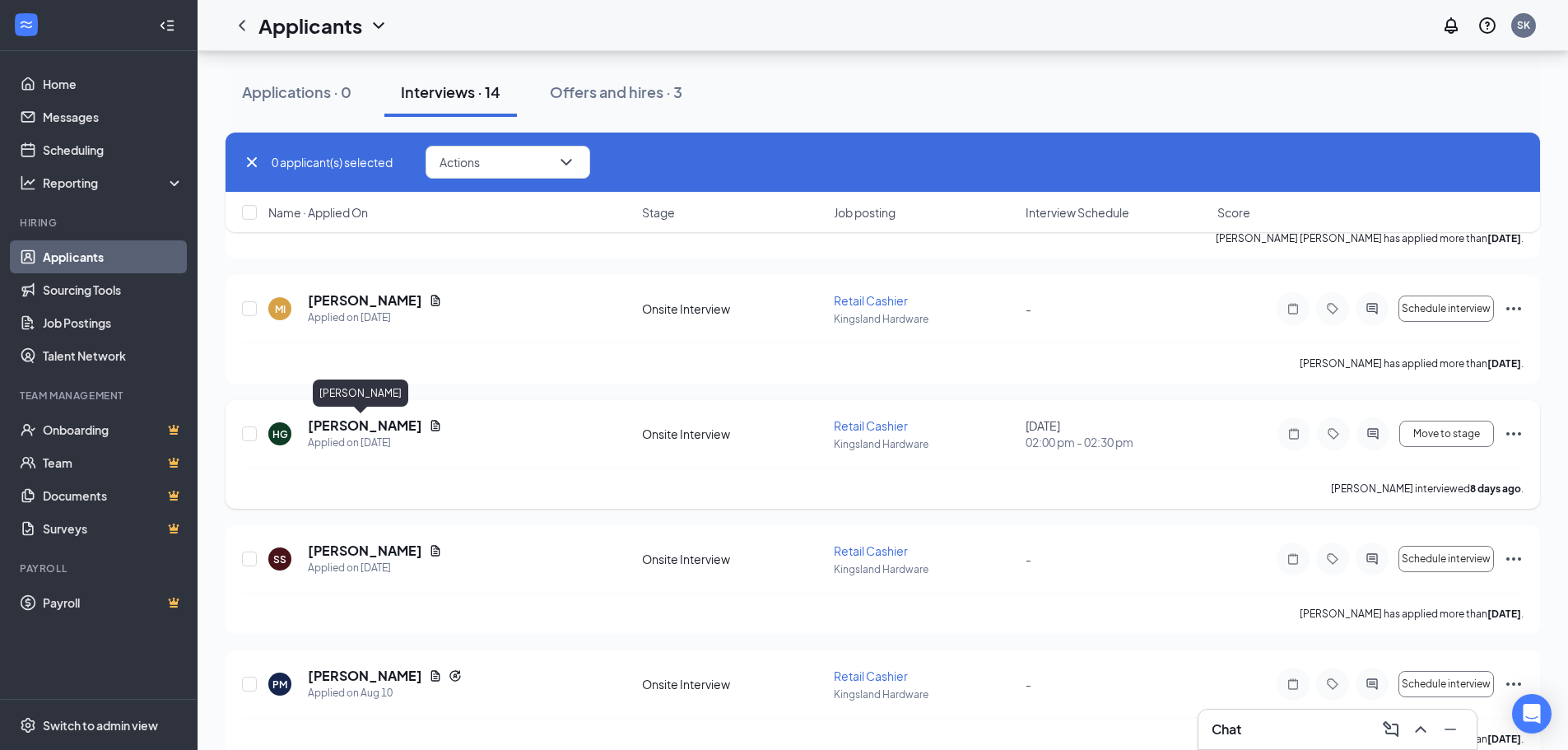
click at [363, 422] on h5 "[PERSON_NAME]" at bounding box center [366, 426] width 115 height 19
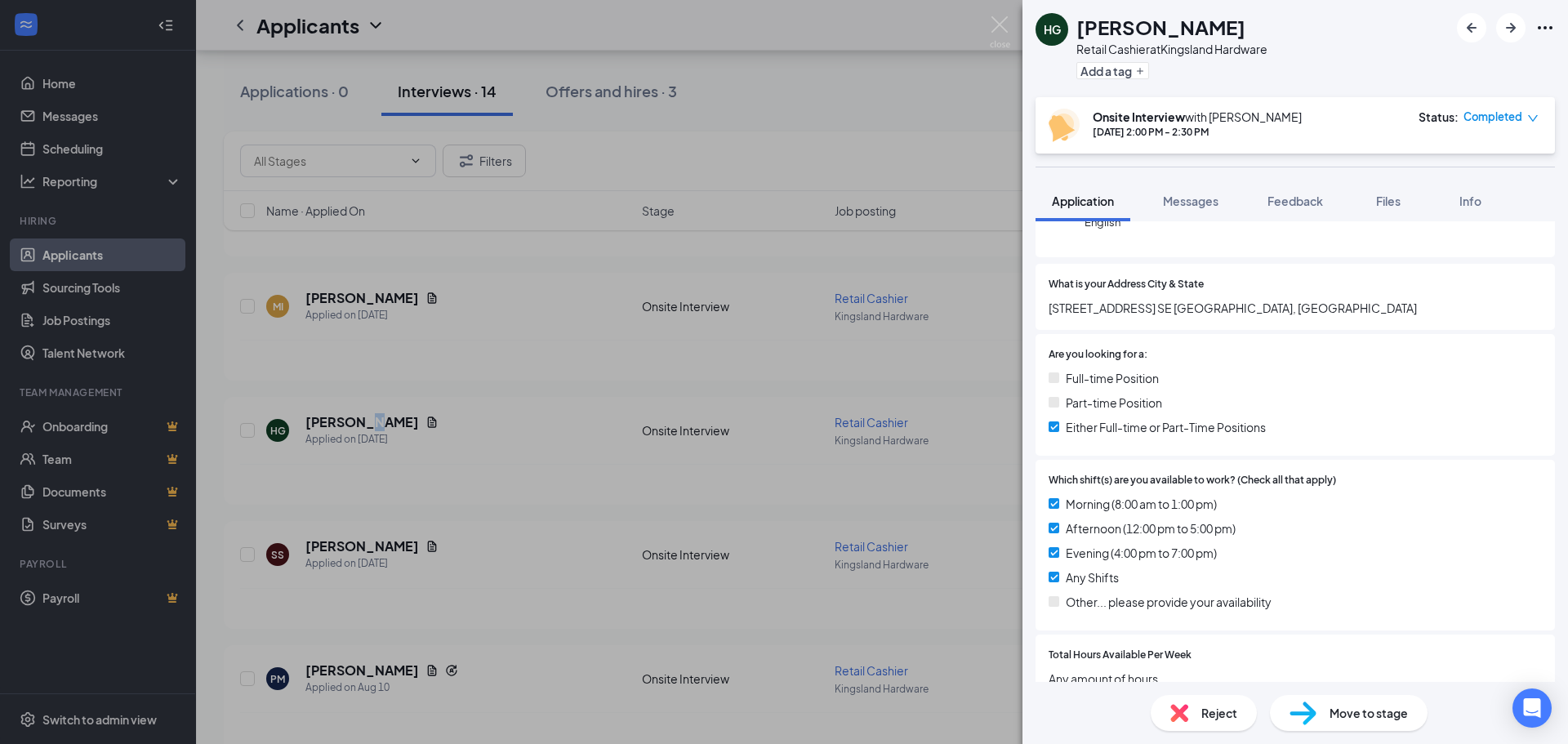
scroll to position [245, 0]
click at [915, 414] on div "Full-time Position Part-time Position Either Full-time or Part-Time Positions" at bounding box center [1295, 405] width 493 height 74
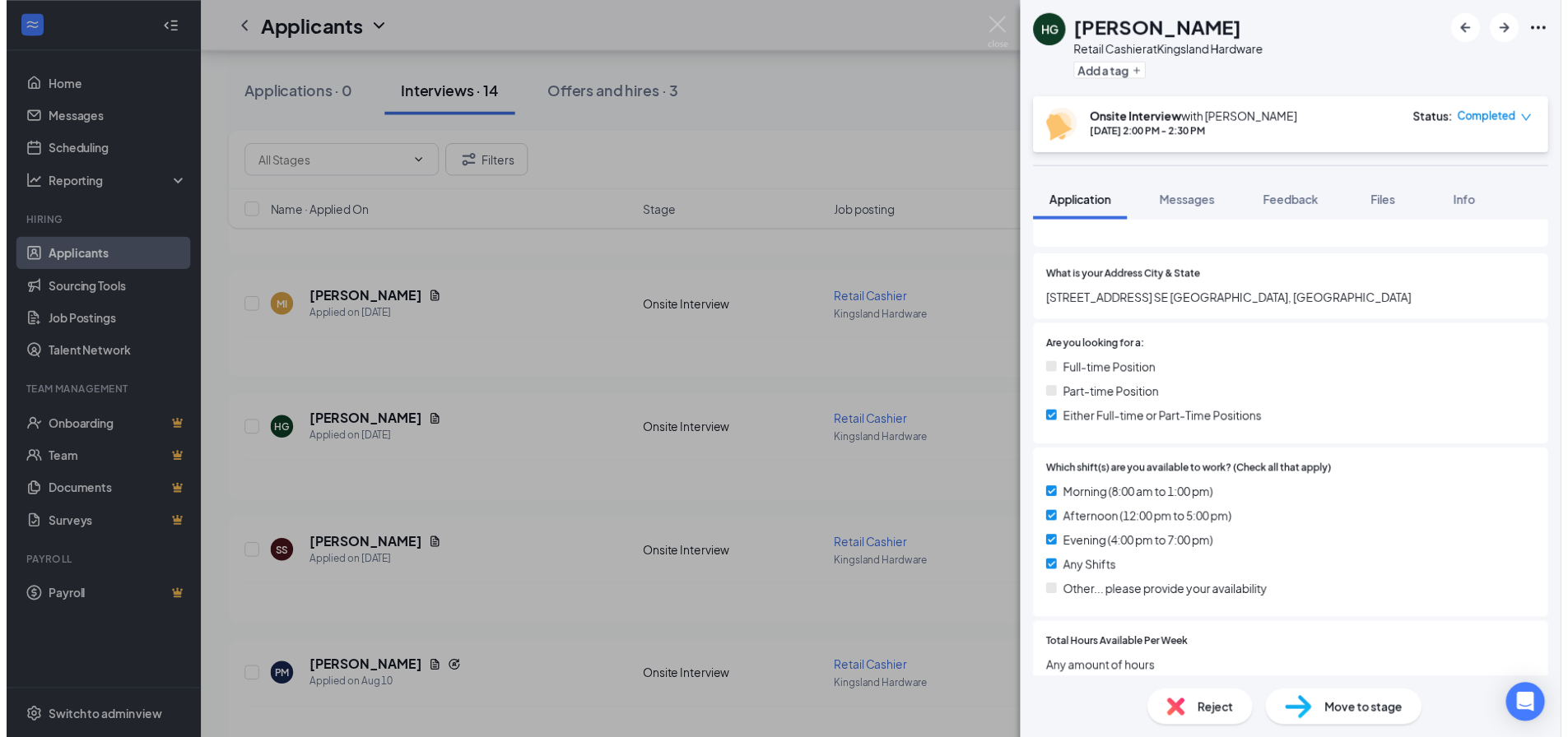
scroll to position [164, 0]
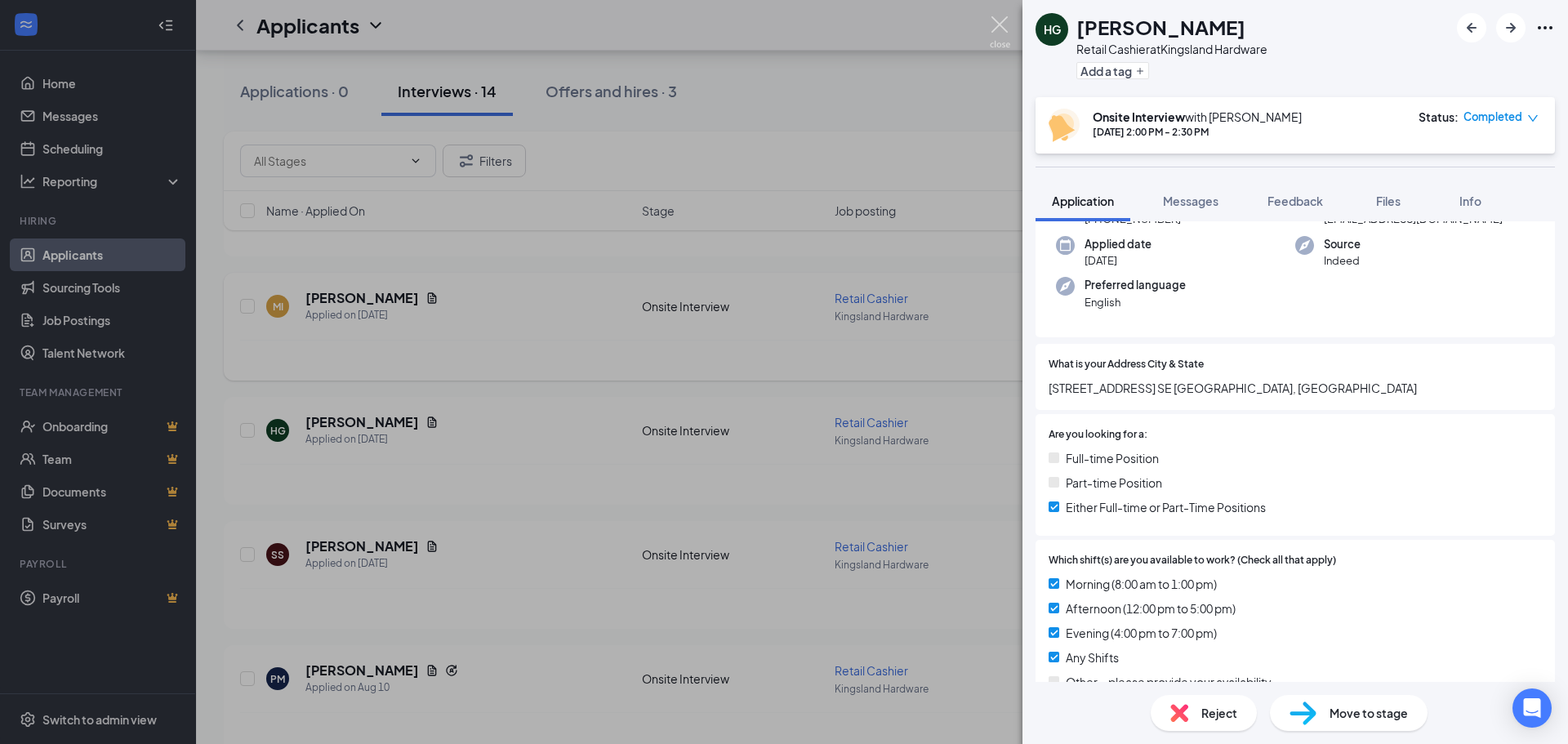
click at [915, 35] on img at bounding box center [999, 32] width 20 height 32
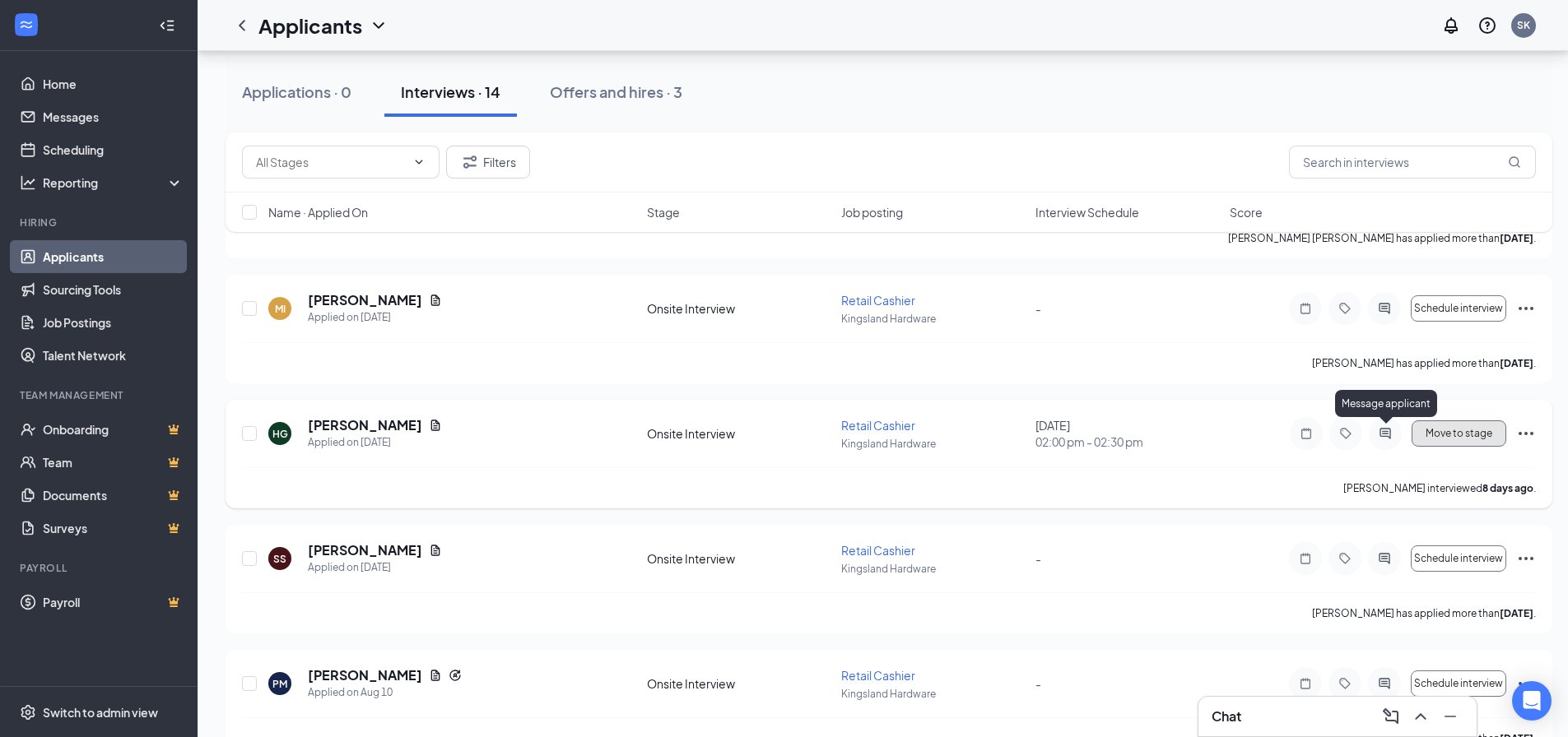
click at [923, 433] on span "Move to stage" at bounding box center [1459, 433] width 67 height 11
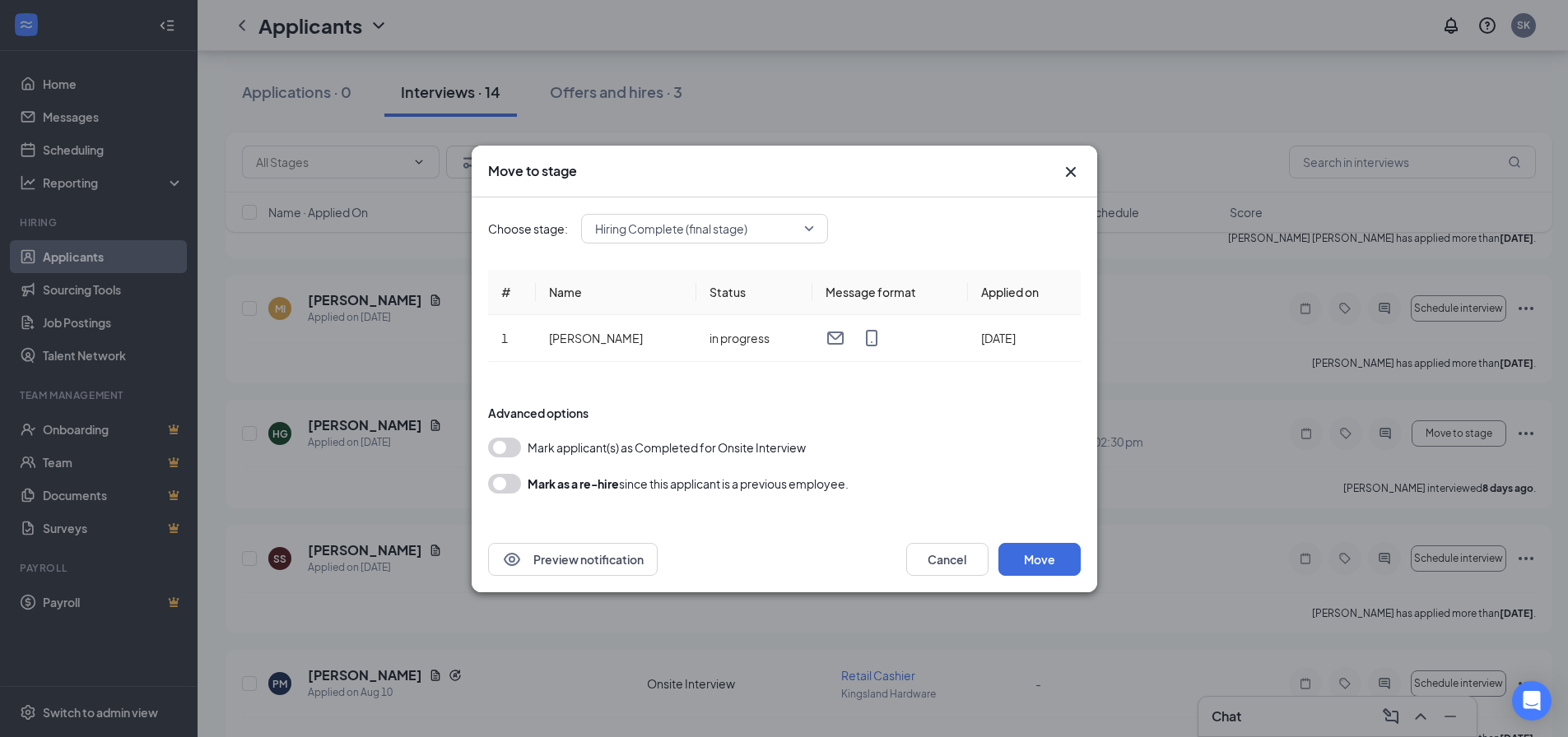
click at [506, 444] on button "button" at bounding box center [504, 447] width 33 height 19
click at [923, 566] on button "Move" at bounding box center [1039, 559] width 82 height 33
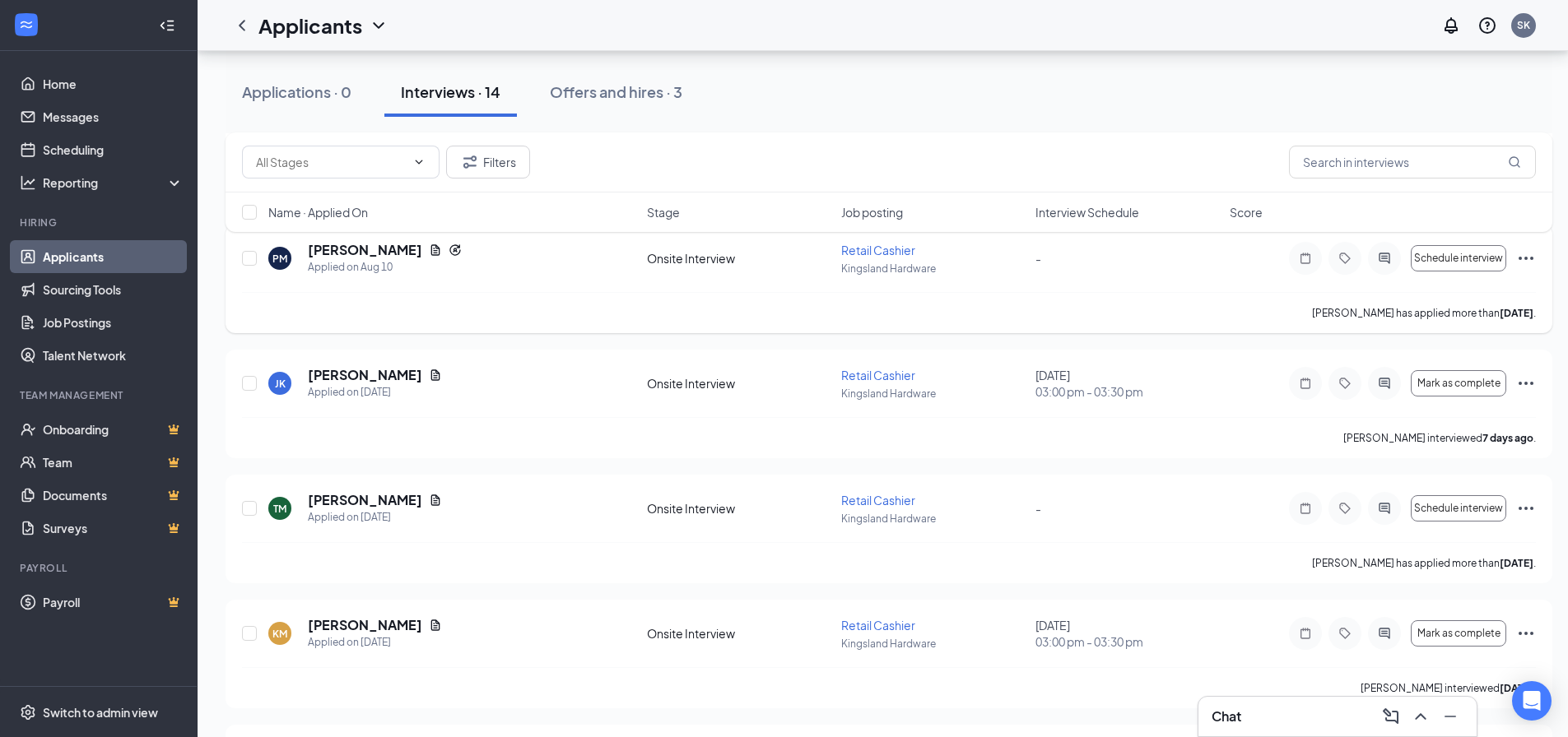
scroll to position [658, 0]
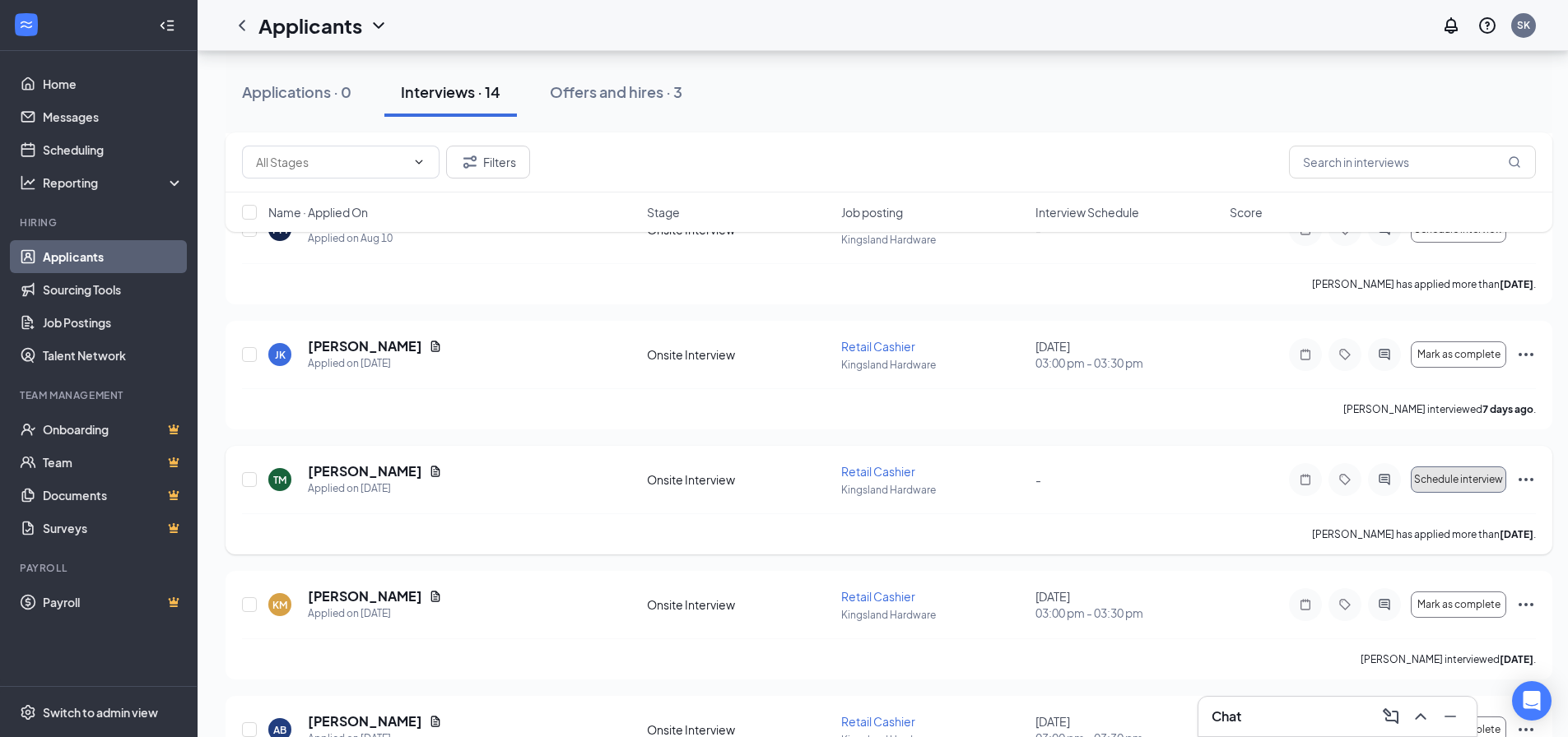
click at [923, 474] on span "Schedule interview" at bounding box center [1459, 479] width 89 height 11
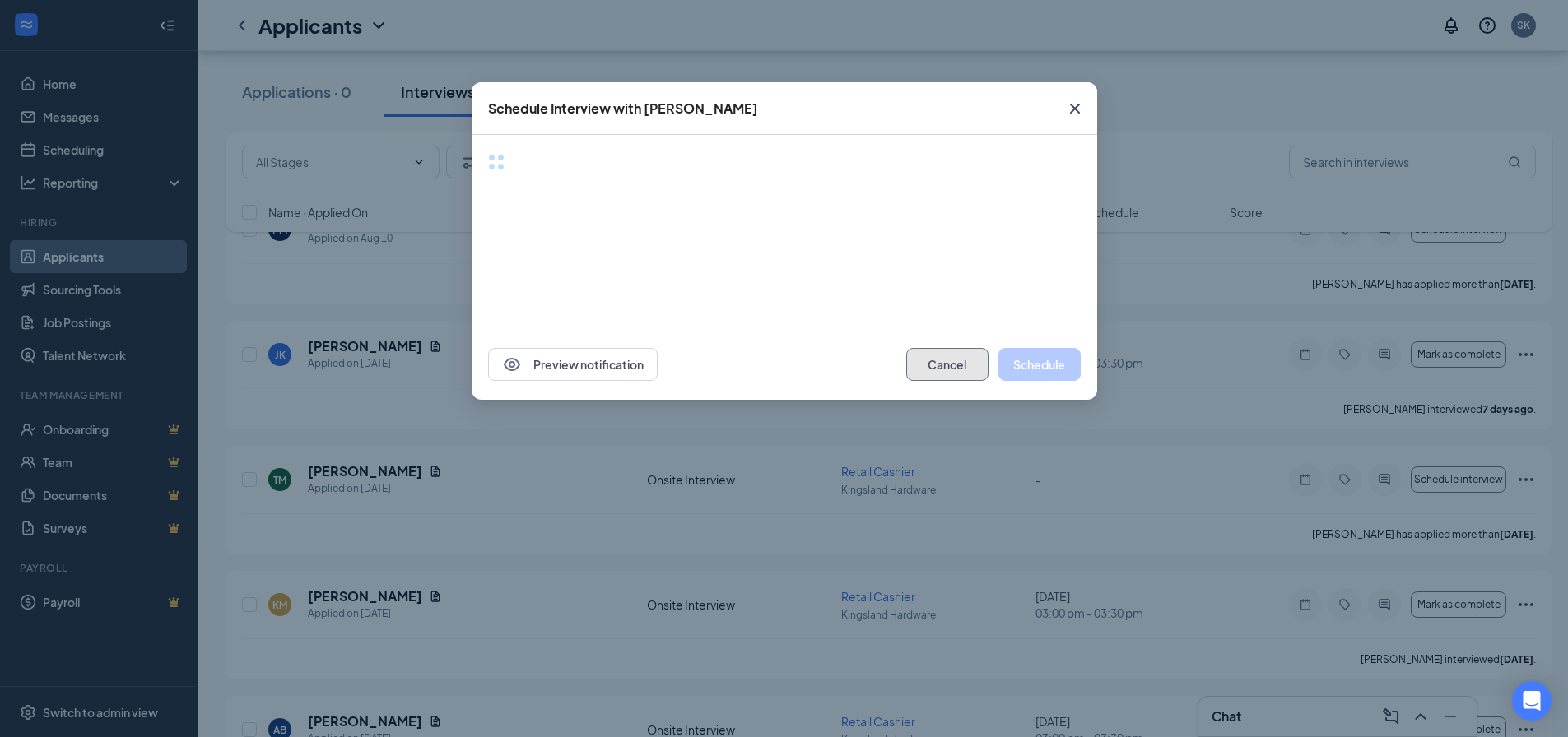
click at [923, 366] on button "Cancel" at bounding box center [946, 364] width 82 height 33
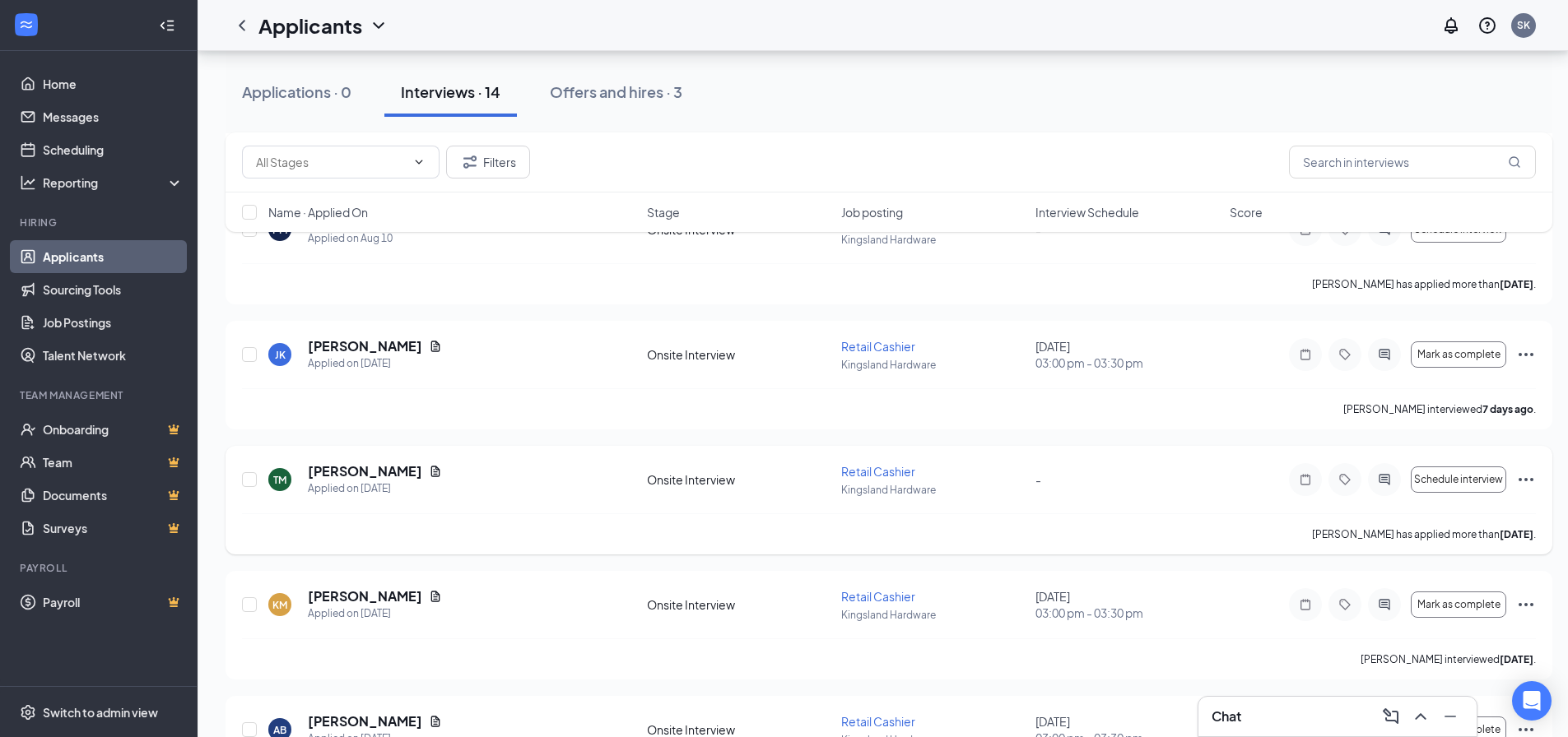
click at [923, 480] on icon "Ellipses" at bounding box center [1526, 480] width 15 height 4
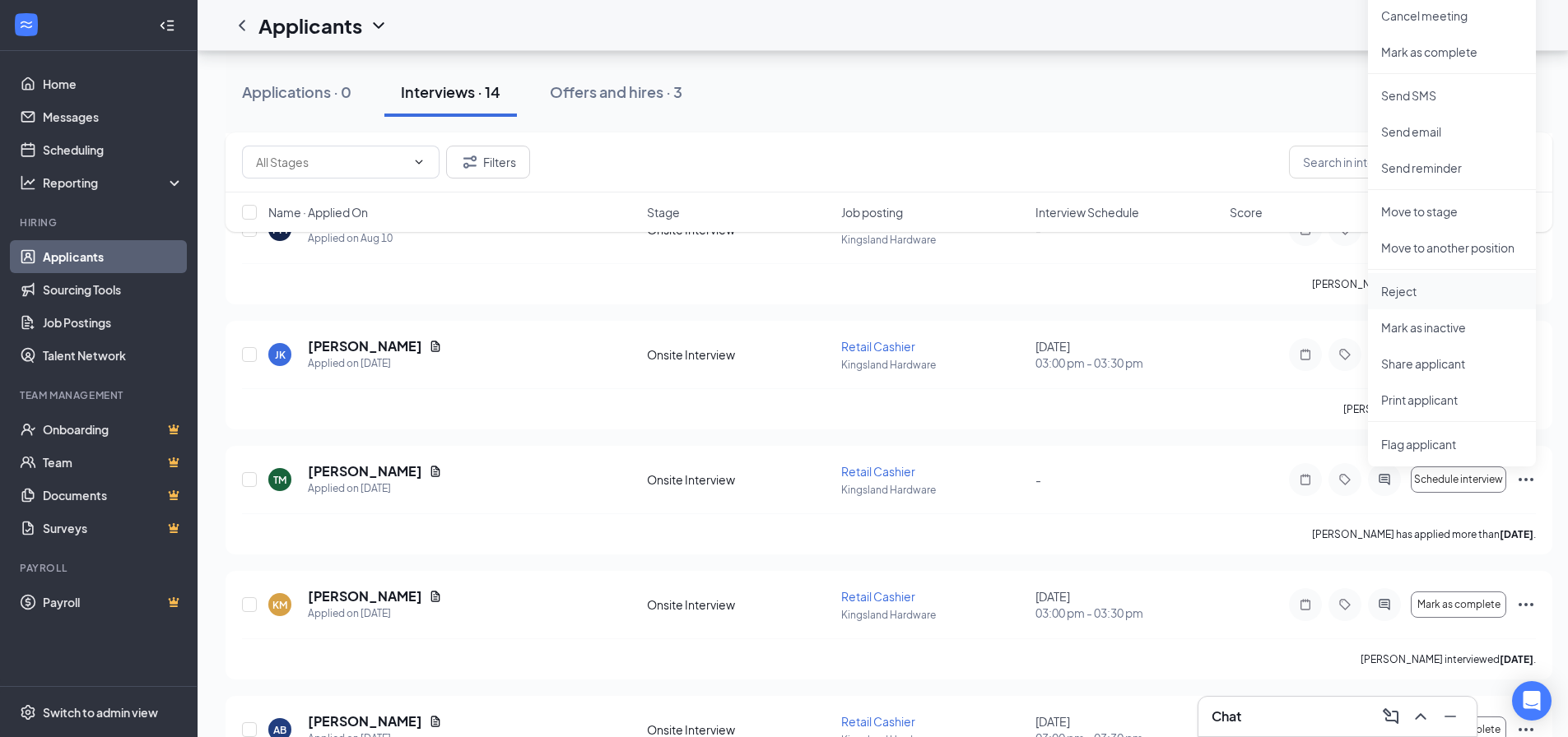
click at [923, 294] on p "Reject" at bounding box center [1451, 291] width 141 height 17
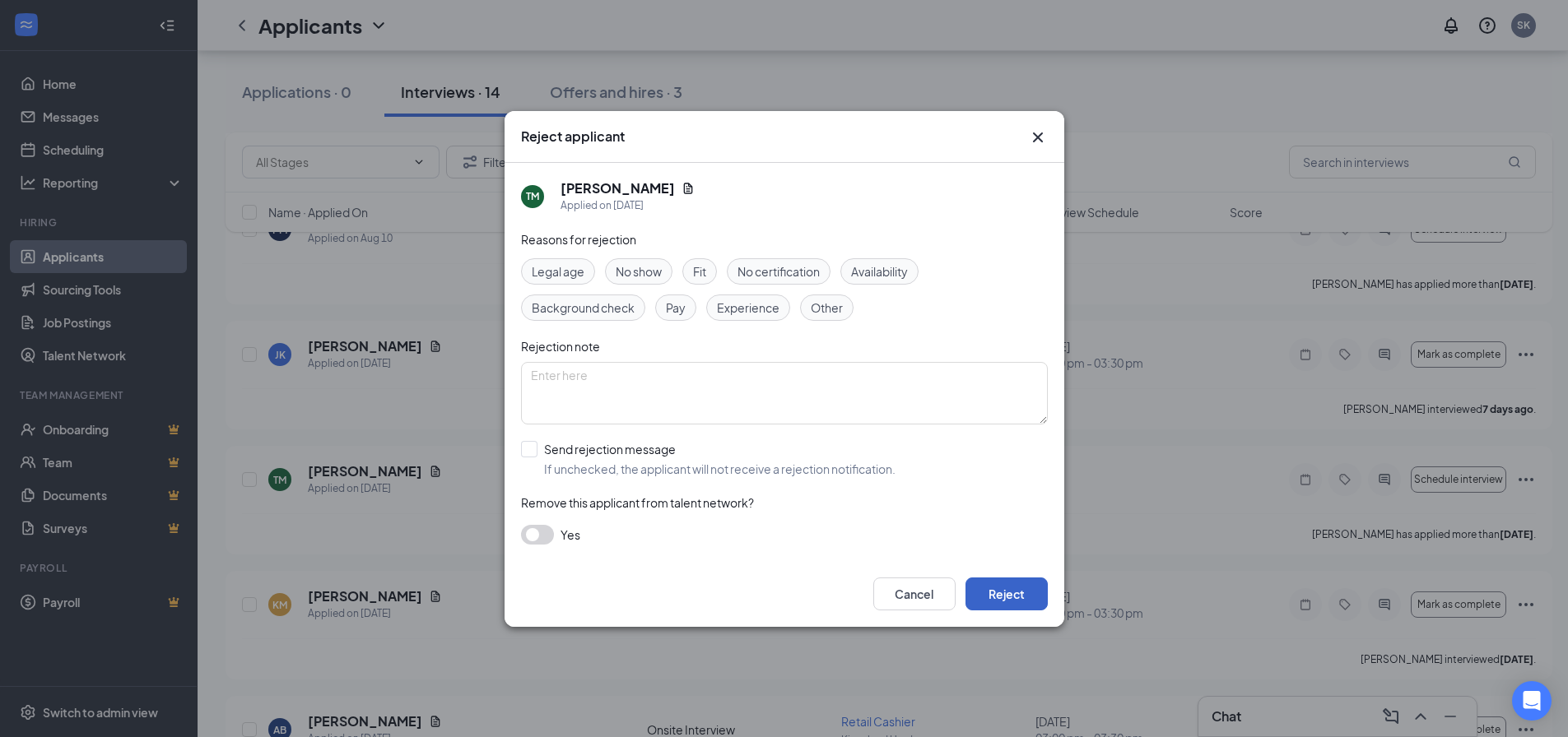
click at [923, 607] on button "Reject" at bounding box center [1006, 593] width 82 height 33
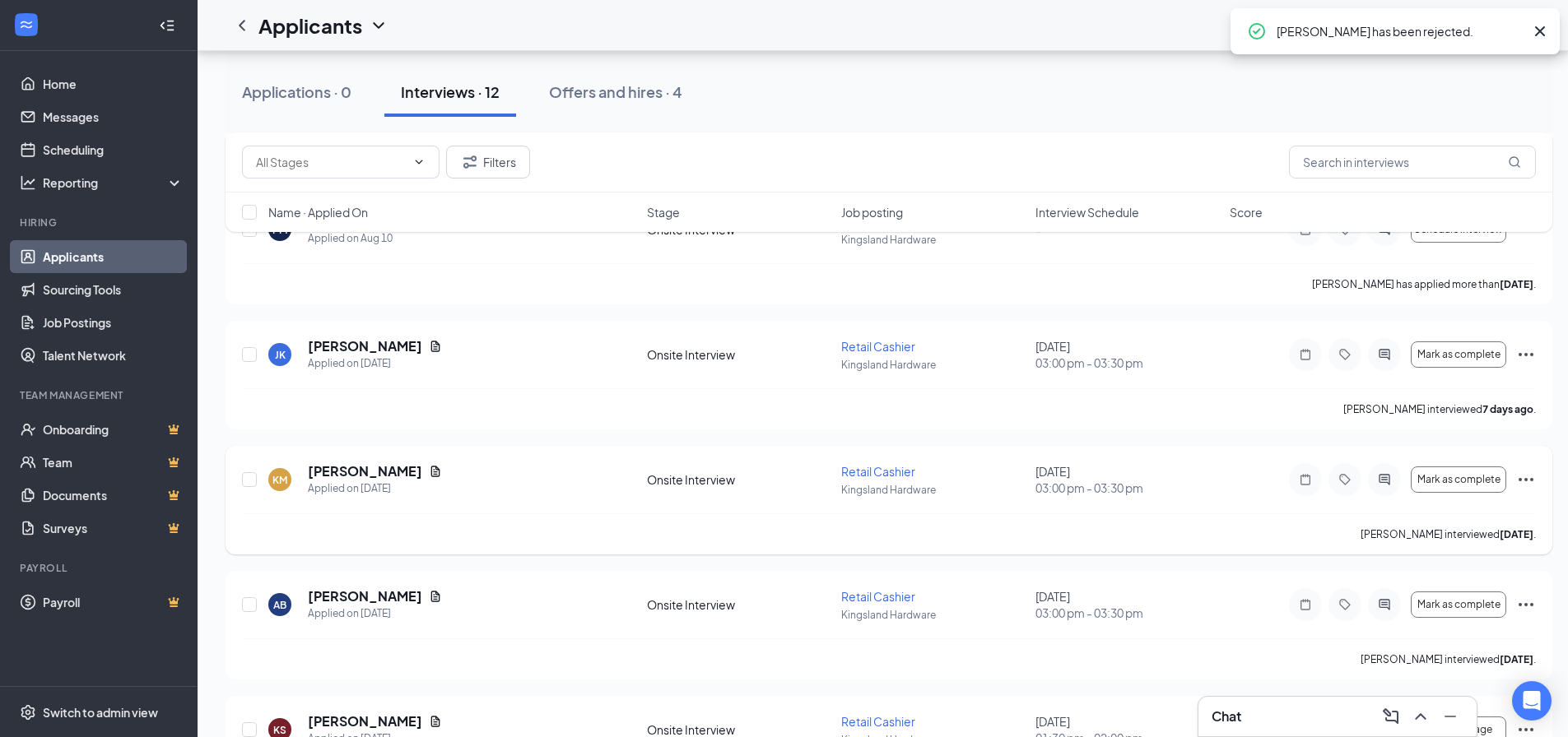
click at [923, 483] on icon "Ellipses" at bounding box center [1526, 479] width 19 height 19
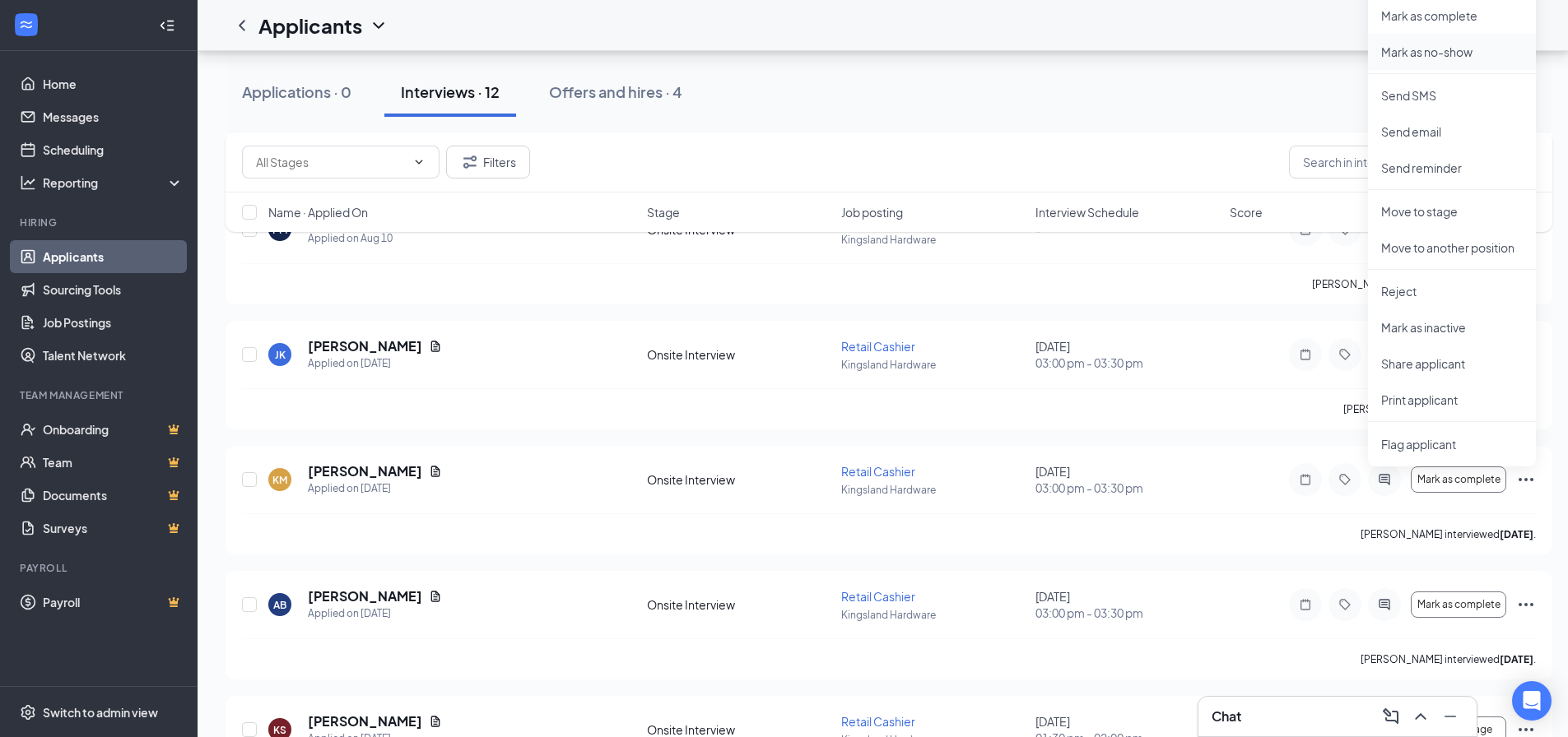
click at [923, 42] on li "Mark as no-show" at bounding box center [1451, 51] width 168 height 36
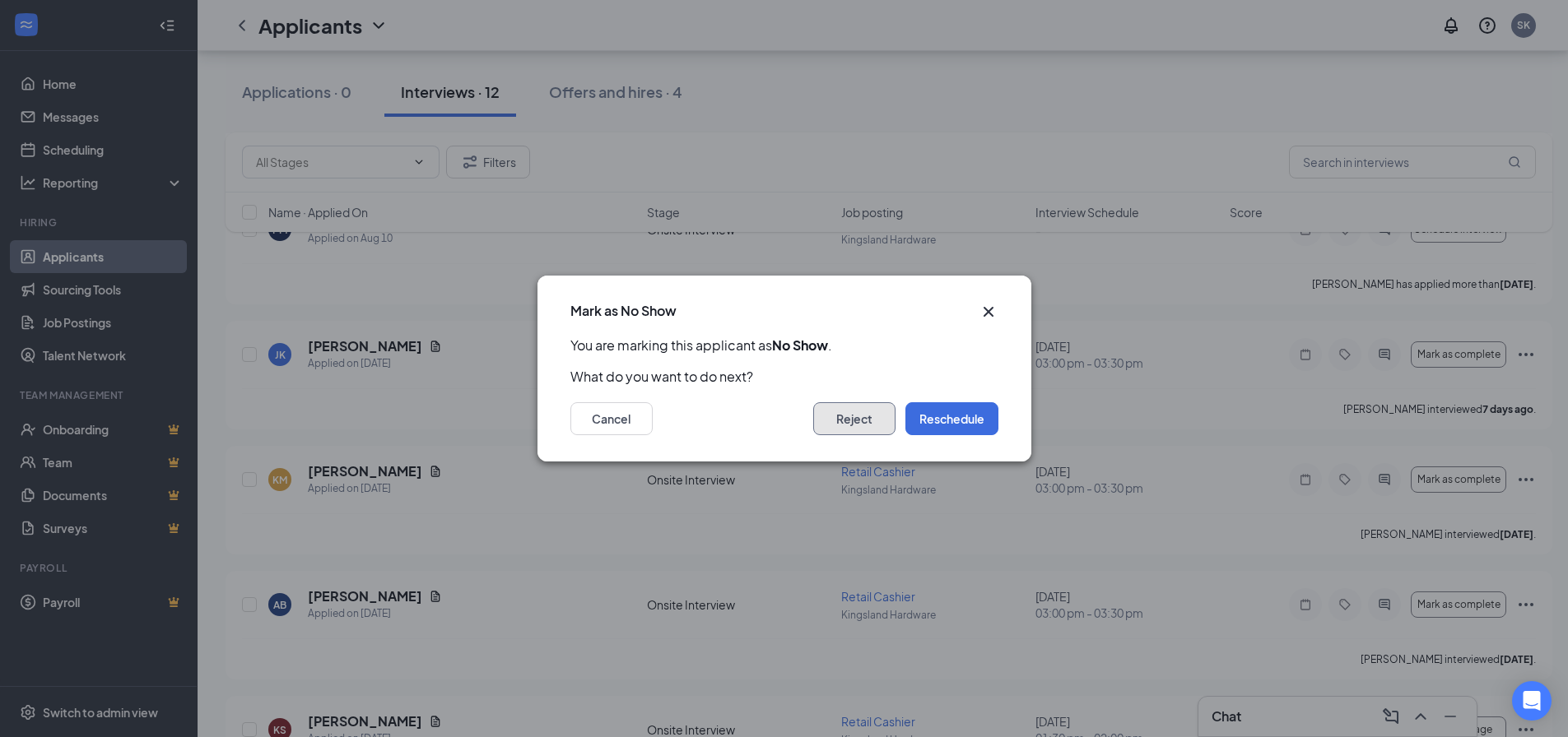
click at [849, 432] on button "Reject" at bounding box center [854, 418] width 82 height 33
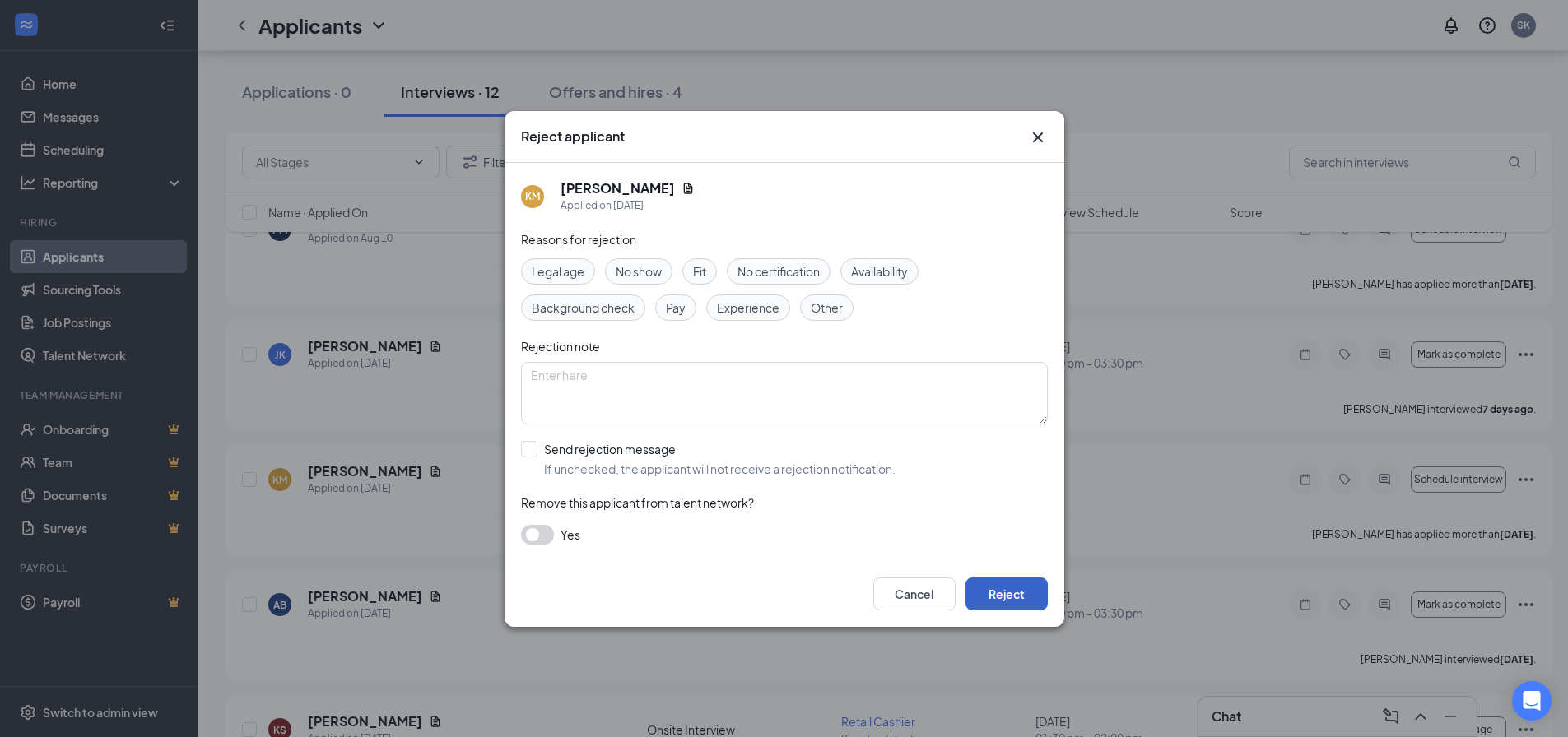
click at [923, 586] on button "Reject" at bounding box center [1006, 593] width 82 height 33
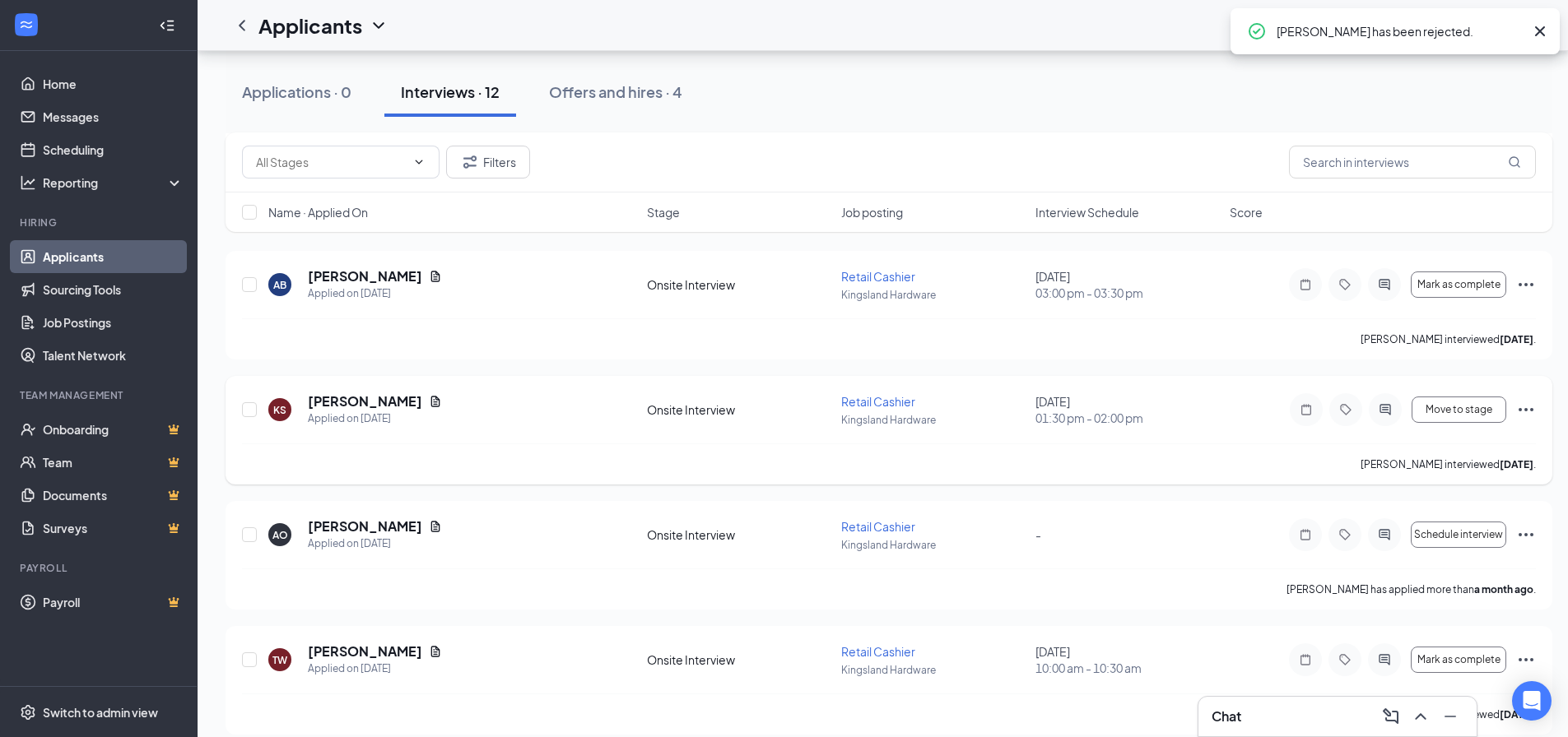
scroll to position [870, 0]
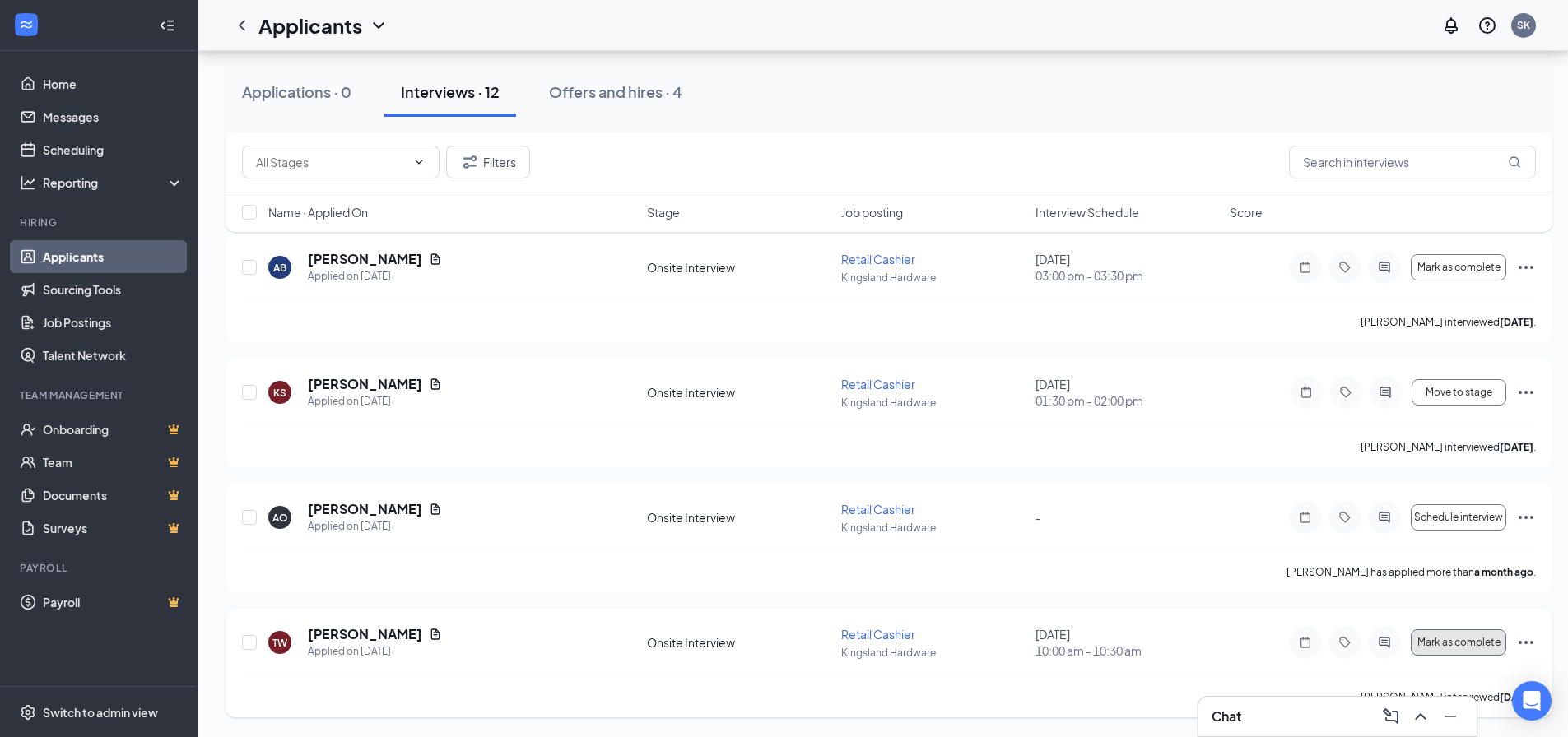
click at [923, 643] on span "Mark as complete" at bounding box center [1459, 643] width 83 height 11
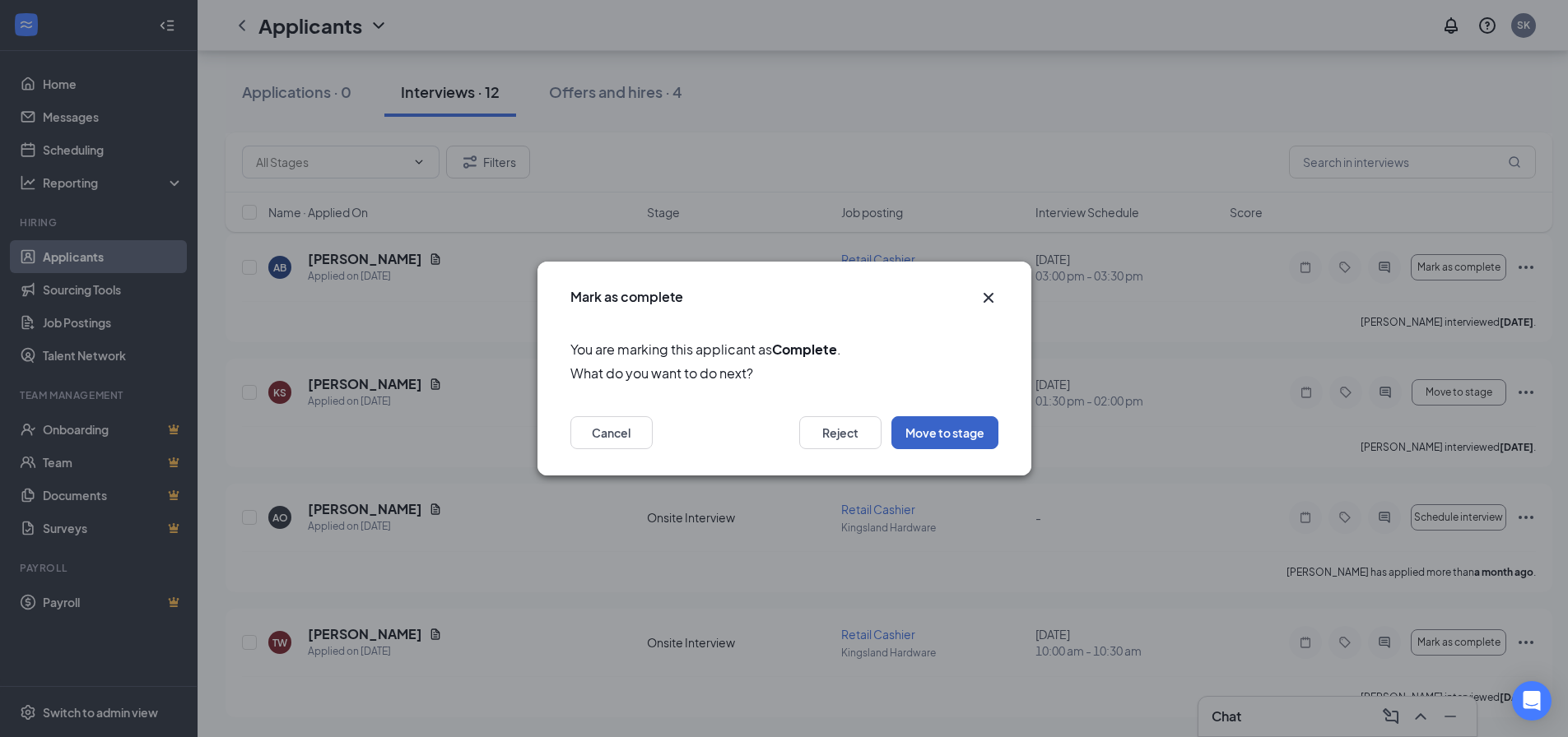
click at [923, 445] on button "Move to stage" at bounding box center [945, 432] width 107 height 33
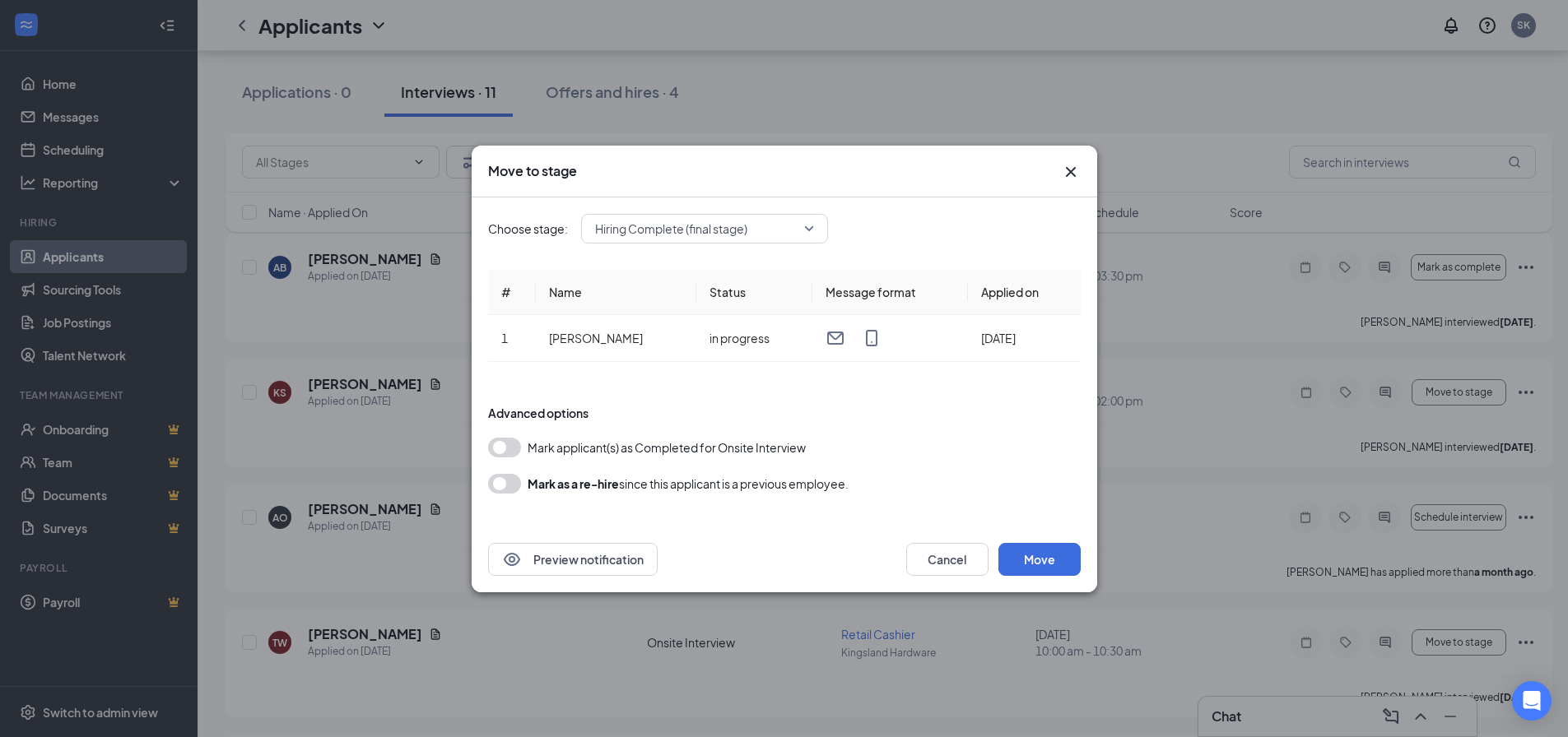
click at [516, 447] on button "button" at bounding box center [504, 447] width 33 height 19
click at [923, 564] on button "Move" at bounding box center [1039, 559] width 82 height 33
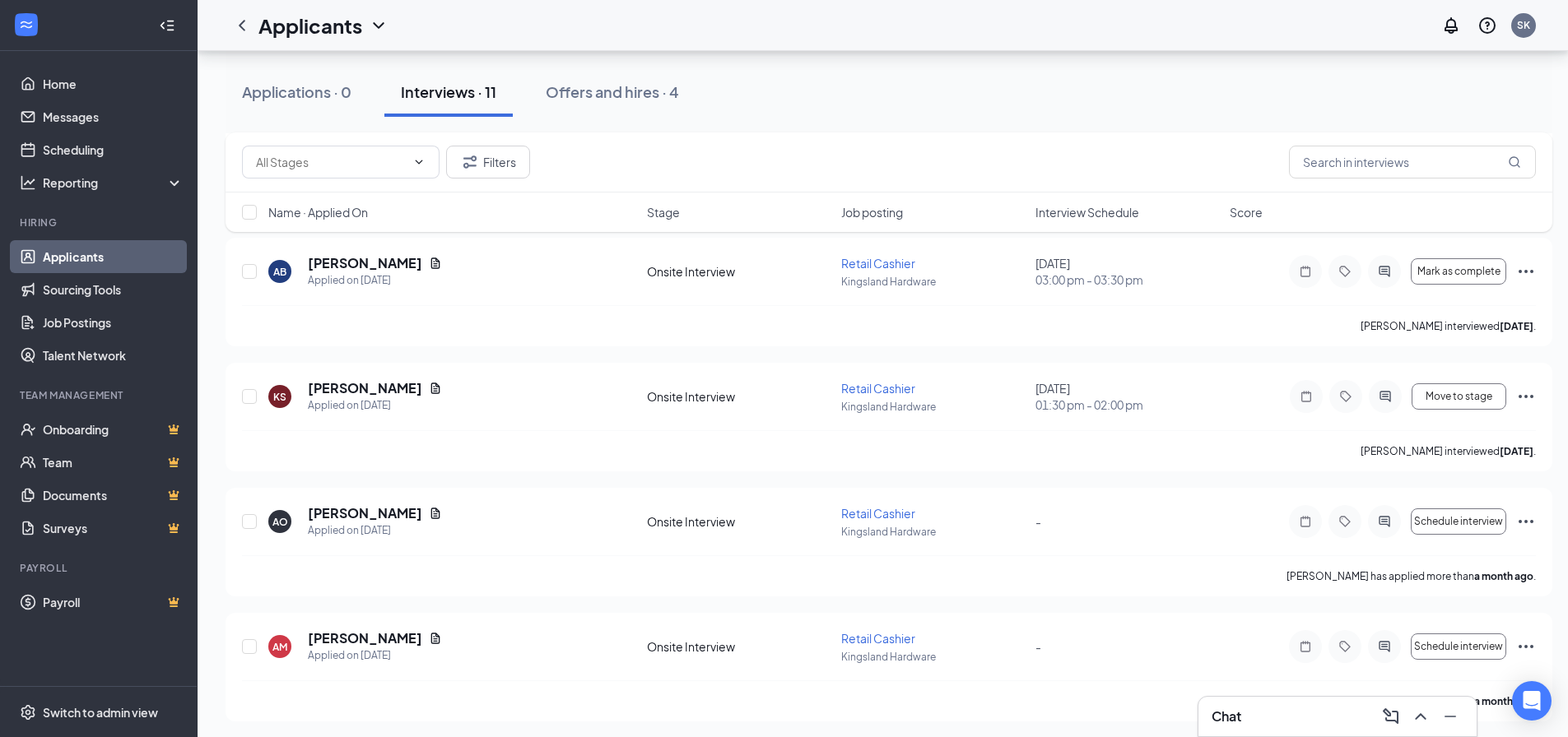
scroll to position [2121, 0]
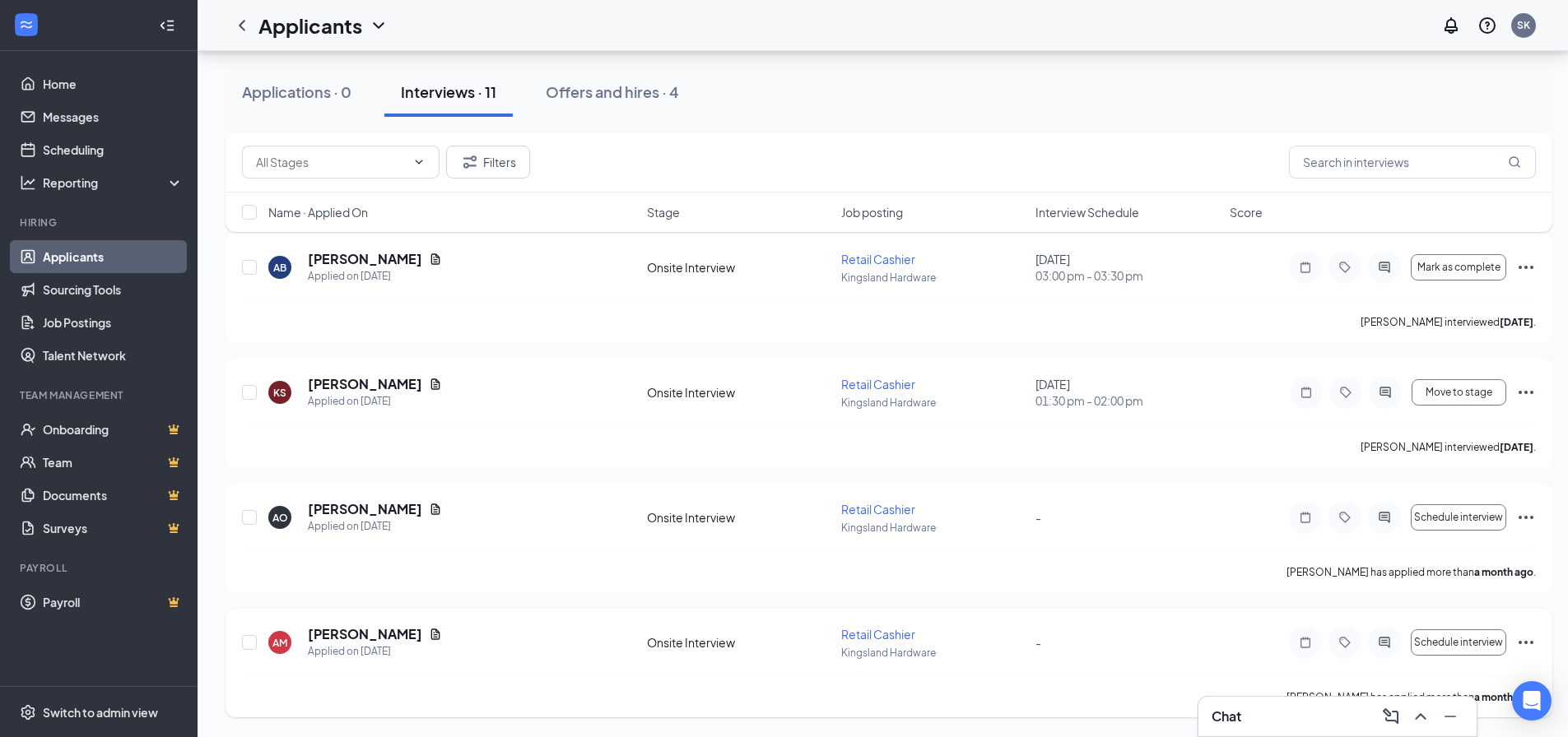
click at [923, 641] on div "AM [PERSON_NAME] Applied on [DATE] Onsite Interview Retail Cashier Kingsland Ha…" at bounding box center [888, 663] width 1327 height 109
click at [923, 646] on icon "Ellipses" at bounding box center [1526, 643] width 19 height 19
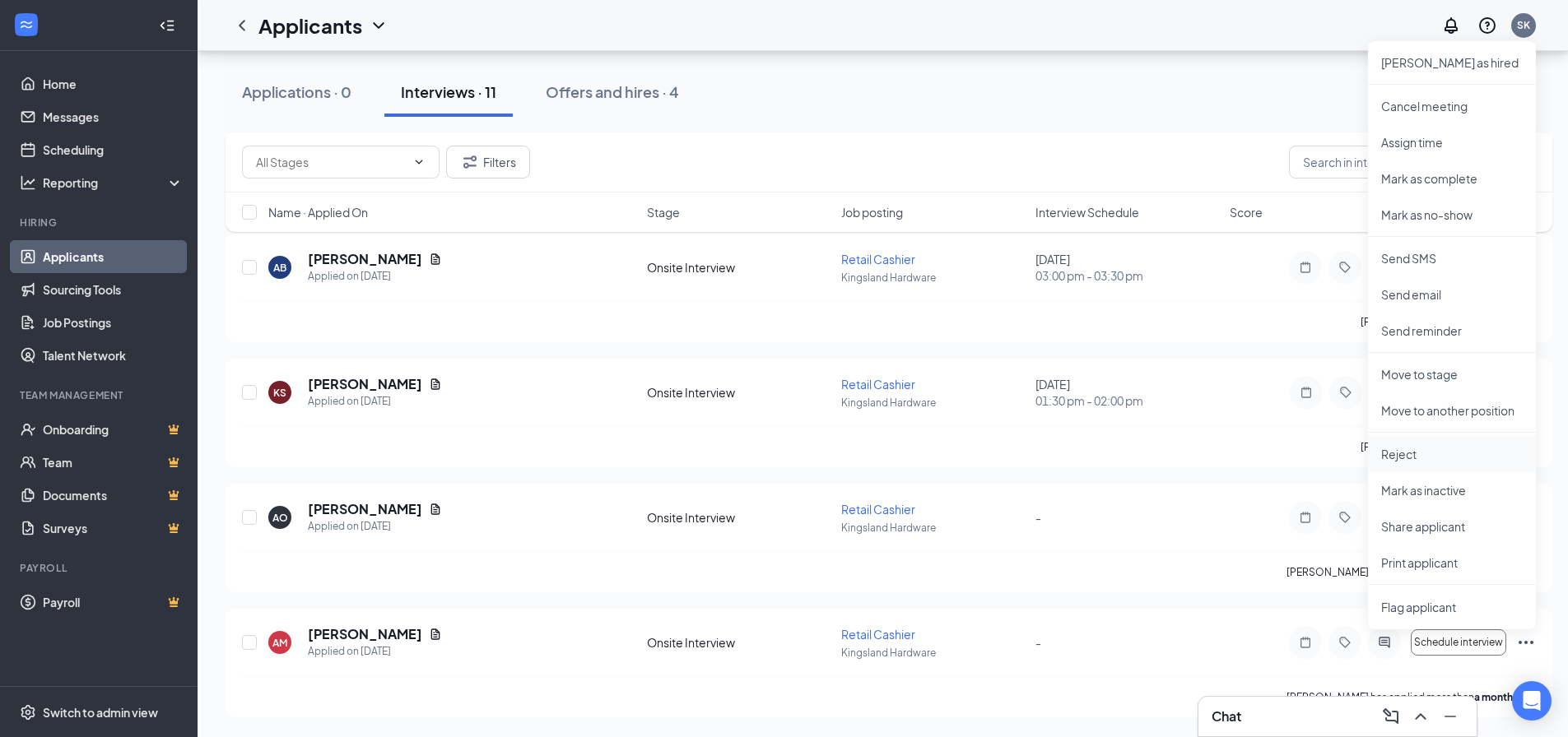
click at [923, 447] on p "Reject" at bounding box center [1451, 454] width 141 height 17
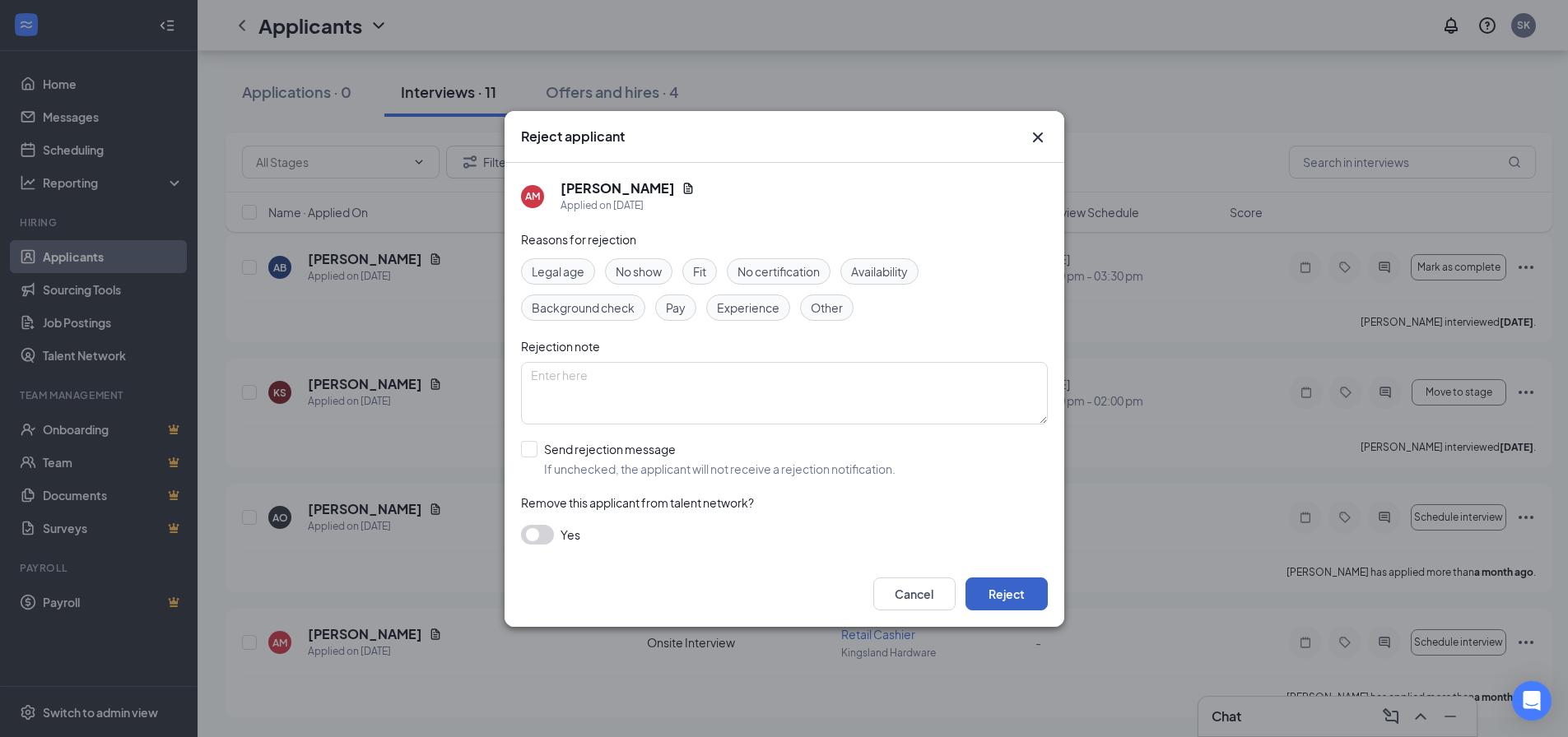
click at [923, 586] on button "Reject" at bounding box center [1006, 593] width 82 height 33
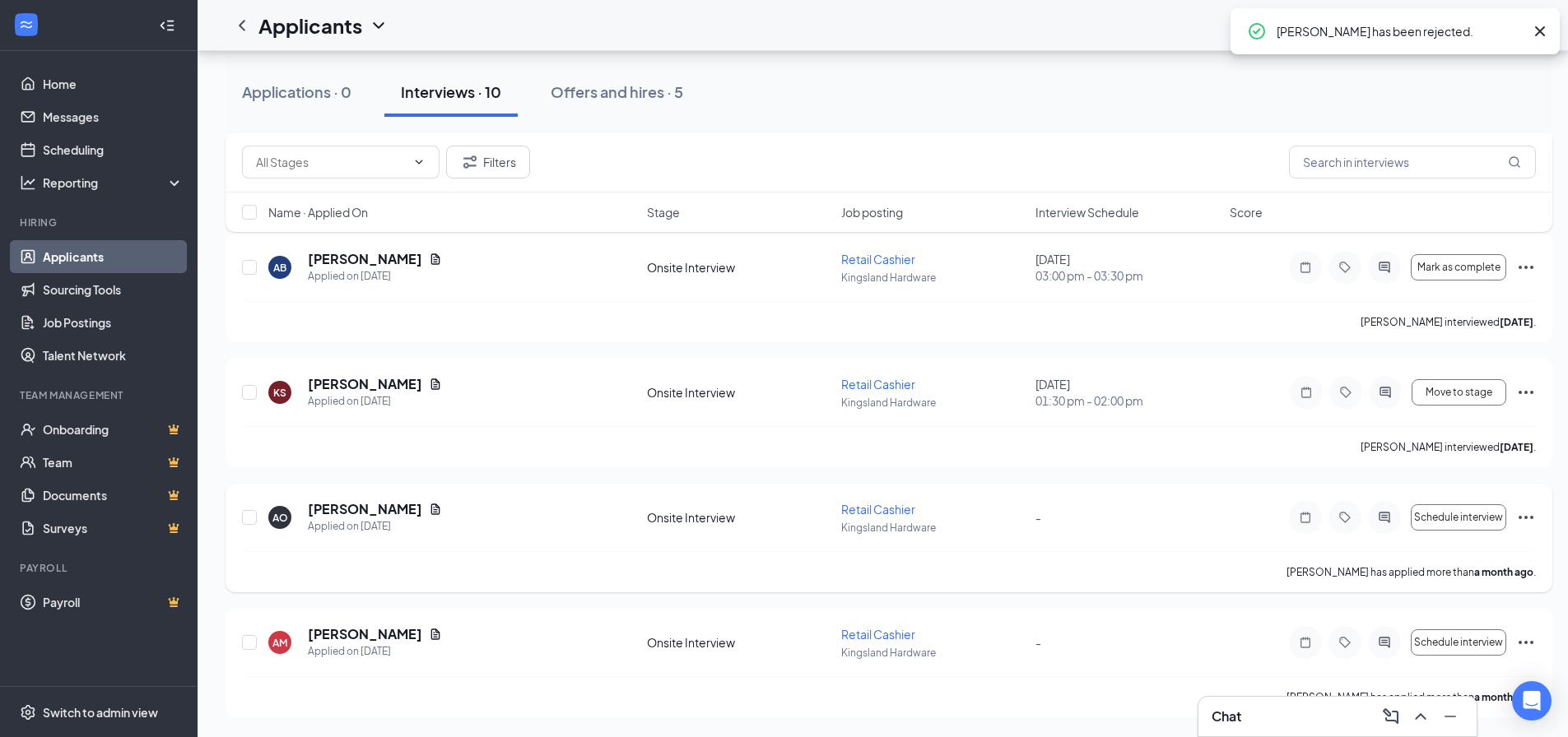
click at [923, 515] on icon "Ellipses" at bounding box center [1526, 517] width 19 height 19
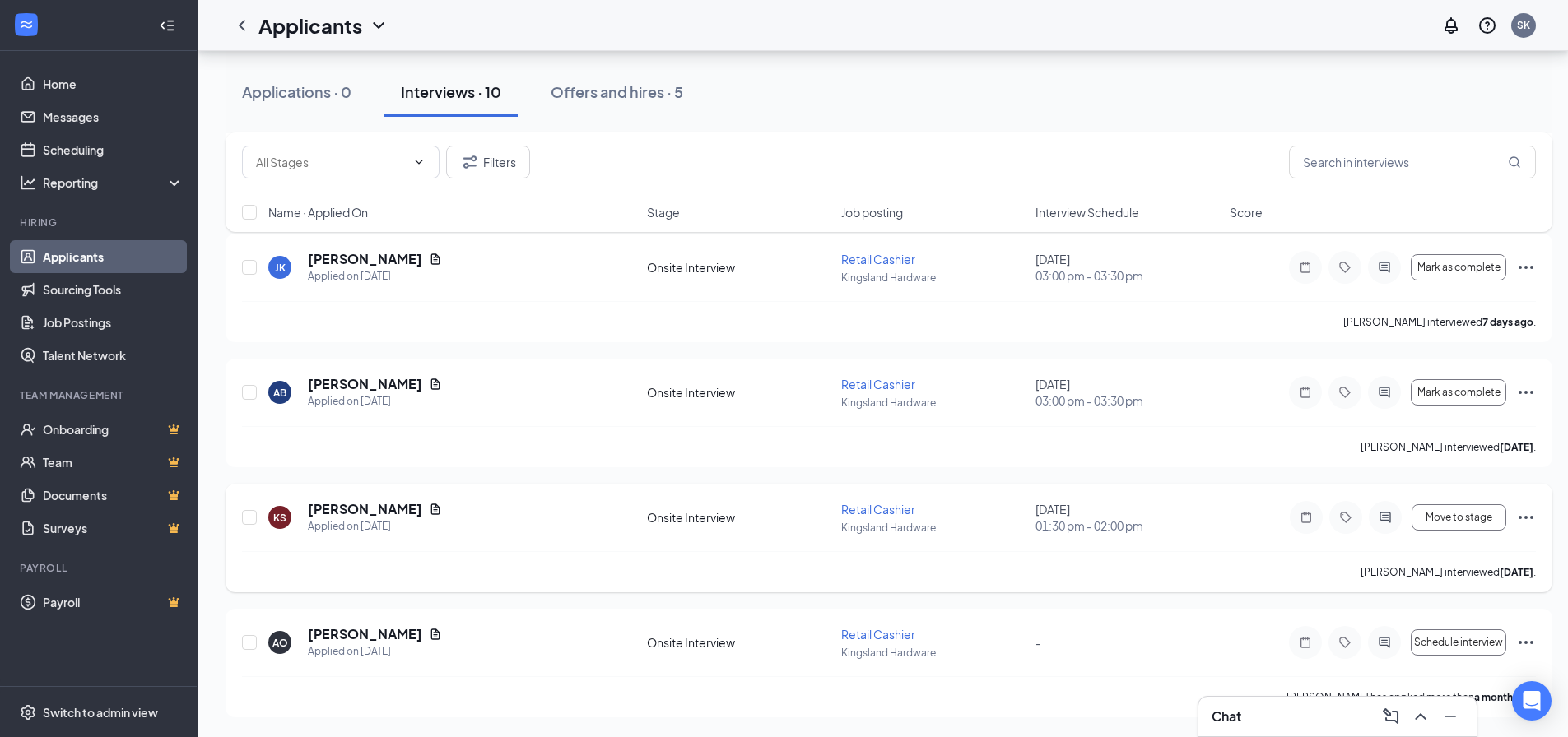
click at [923, 524] on icon "Ellipses" at bounding box center [1526, 517] width 19 height 19
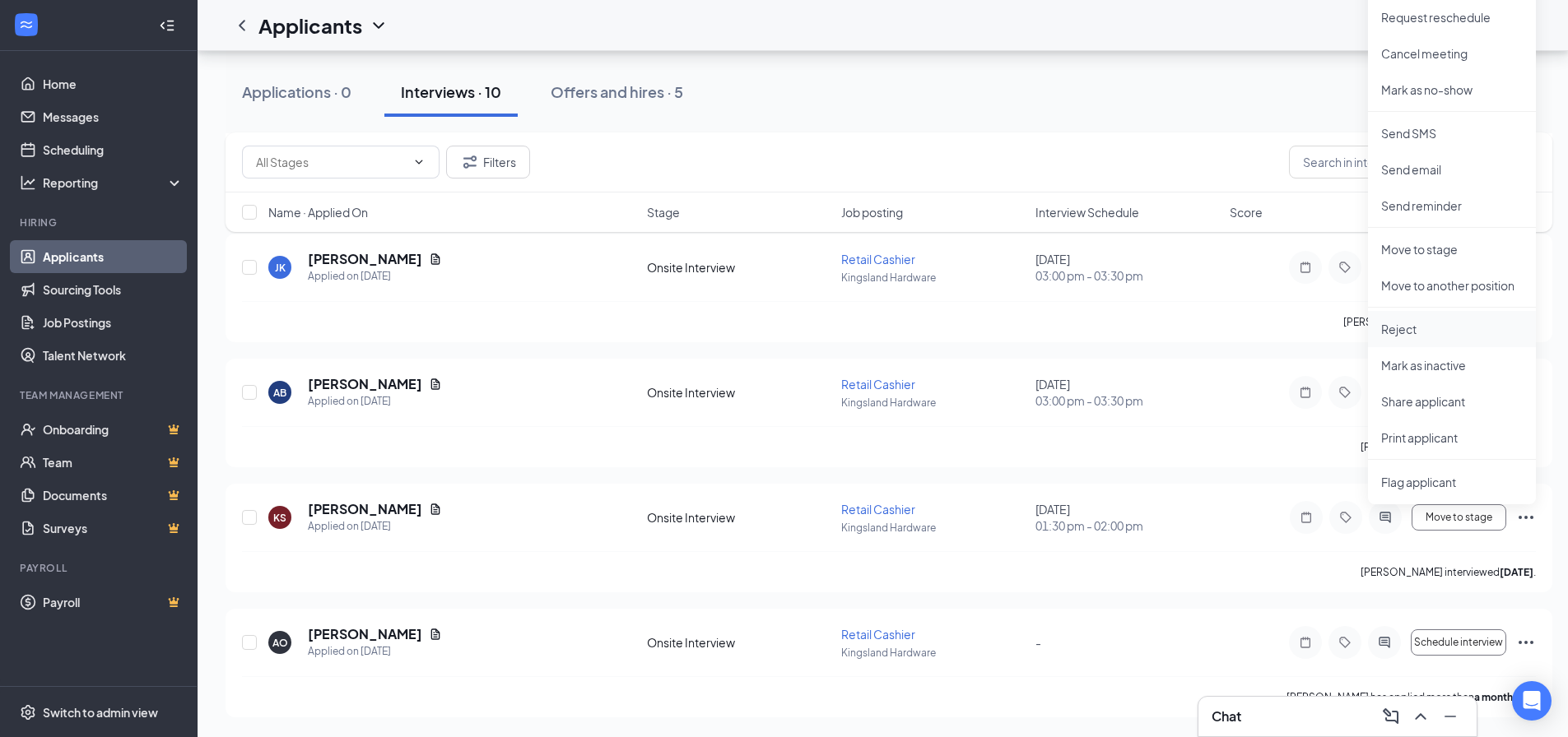
click at [923, 332] on p "Reject" at bounding box center [1451, 329] width 141 height 17
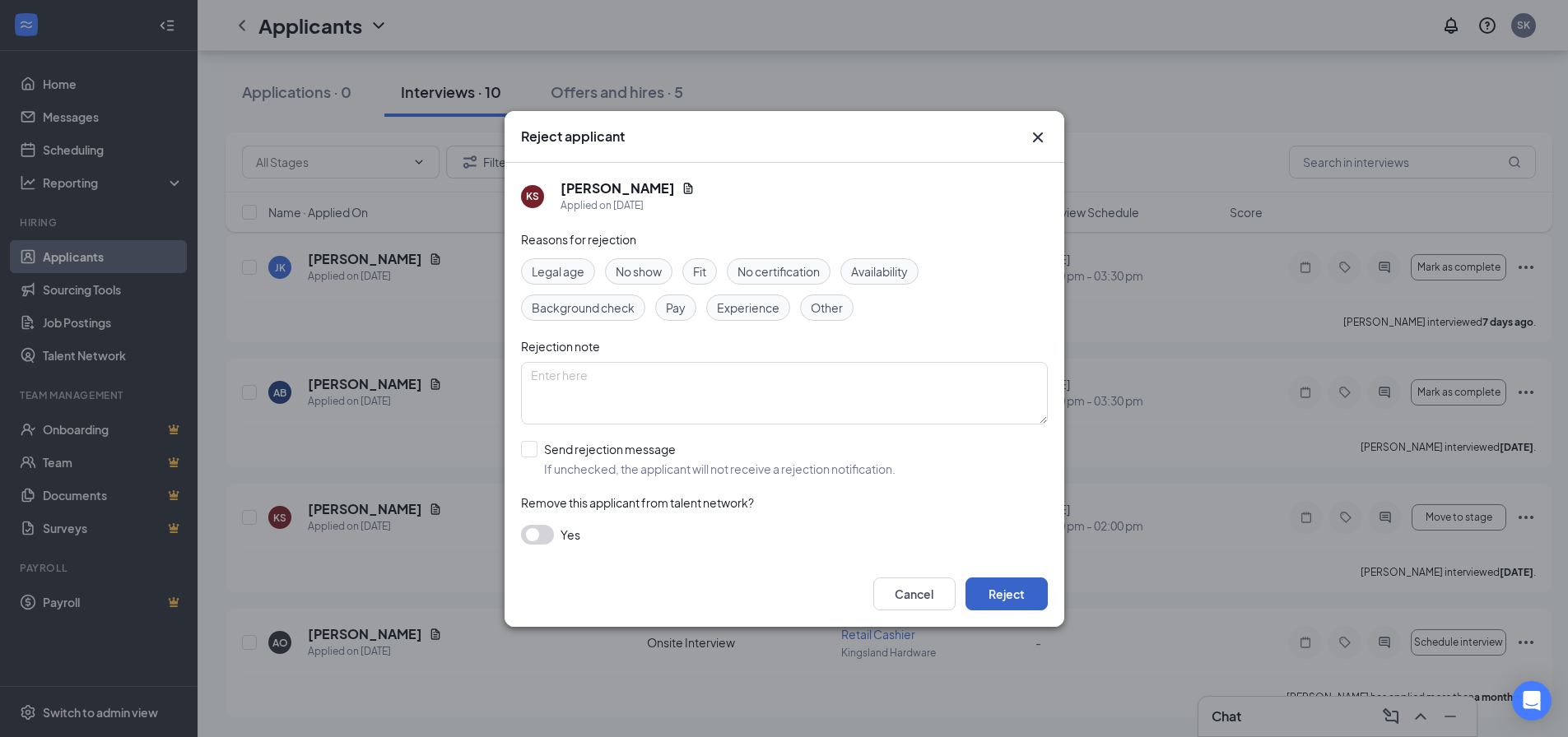
click at [923, 600] on button "Reject" at bounding box center [1006, 593] width 82 height 33
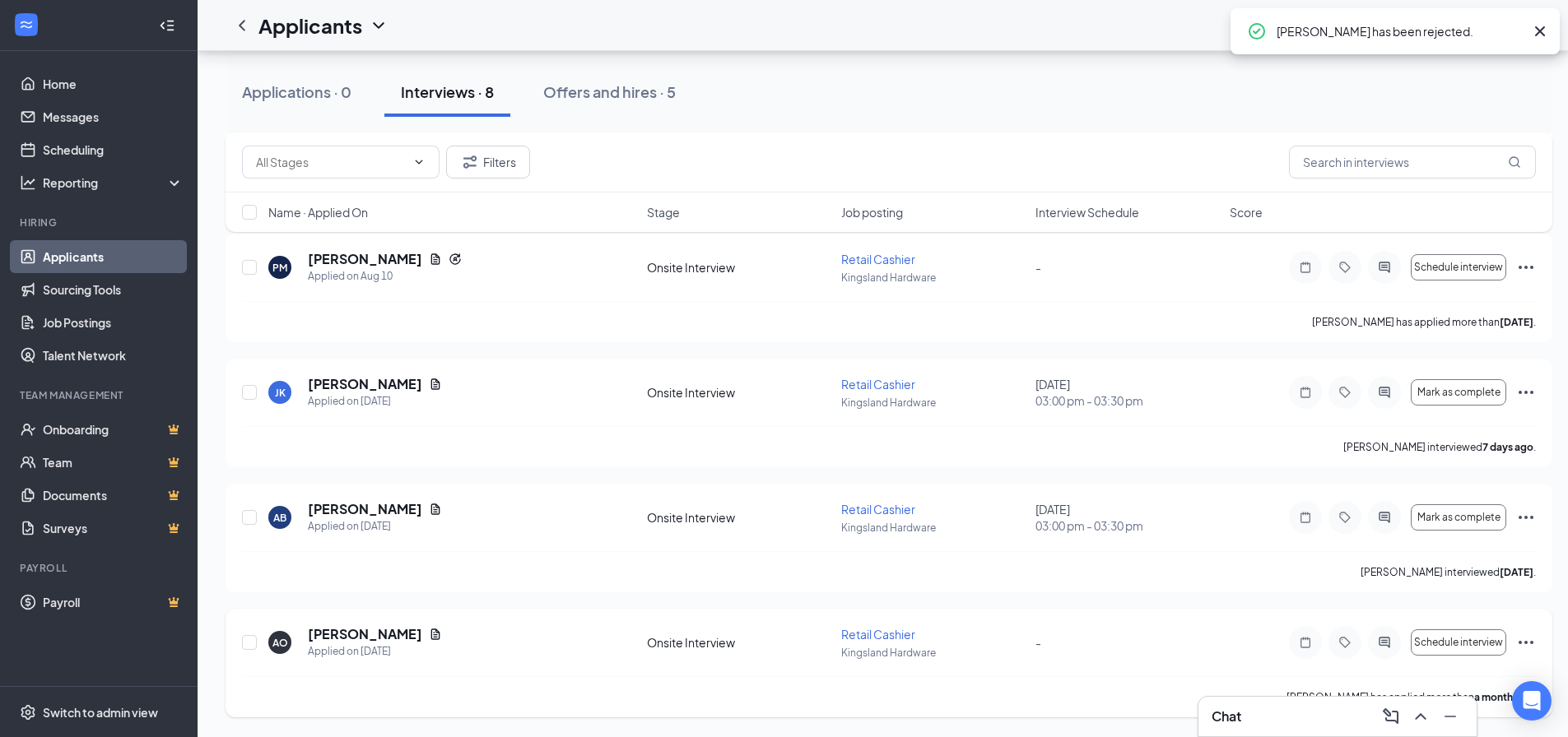
scroll to position [1621, 0]
click at [923, 638] on icon "Ellipses" at bounding box center [1526, 643] width 19 height 19
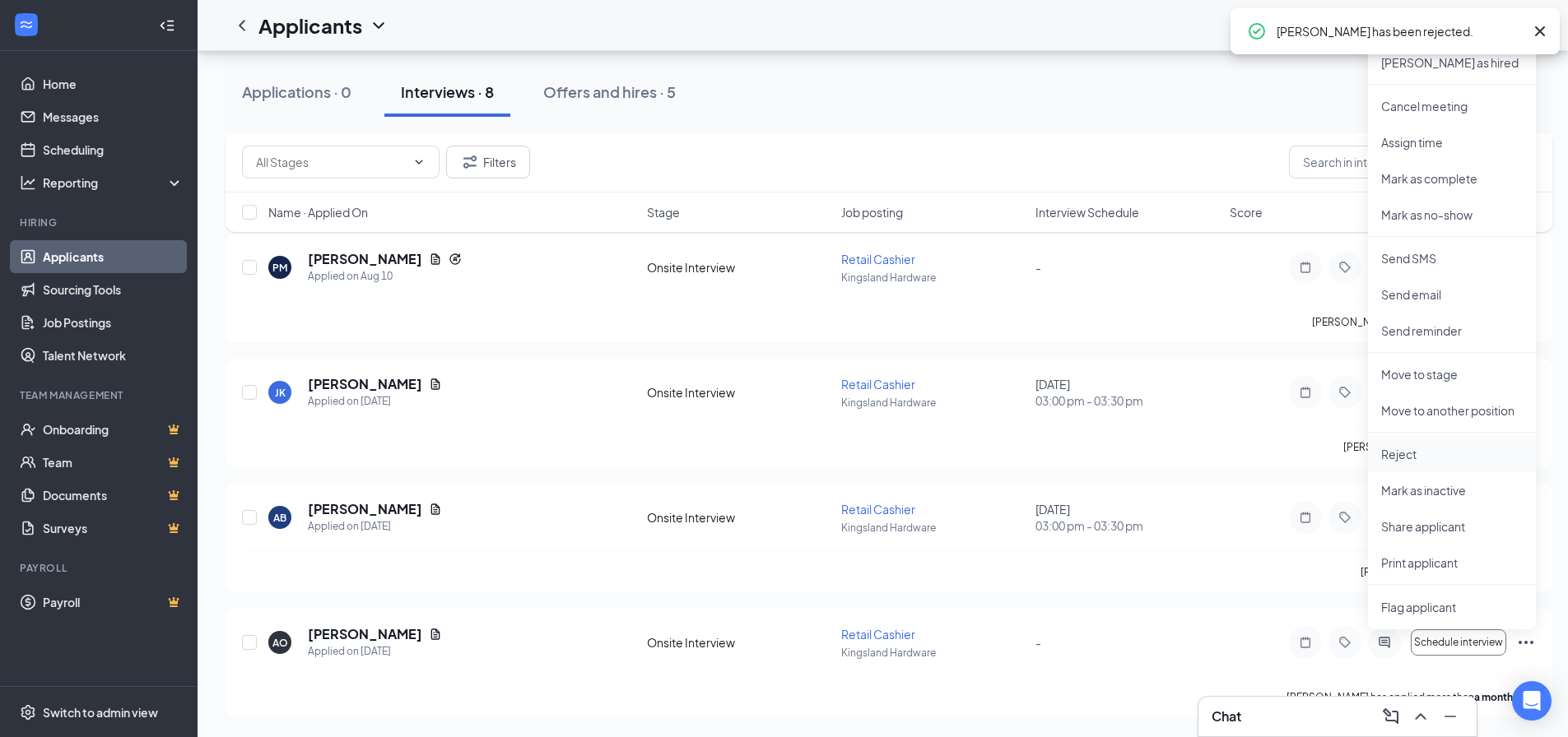
click at [923, 458] on p "Reject" at bounding box center [1451, 454] width 141 height 17
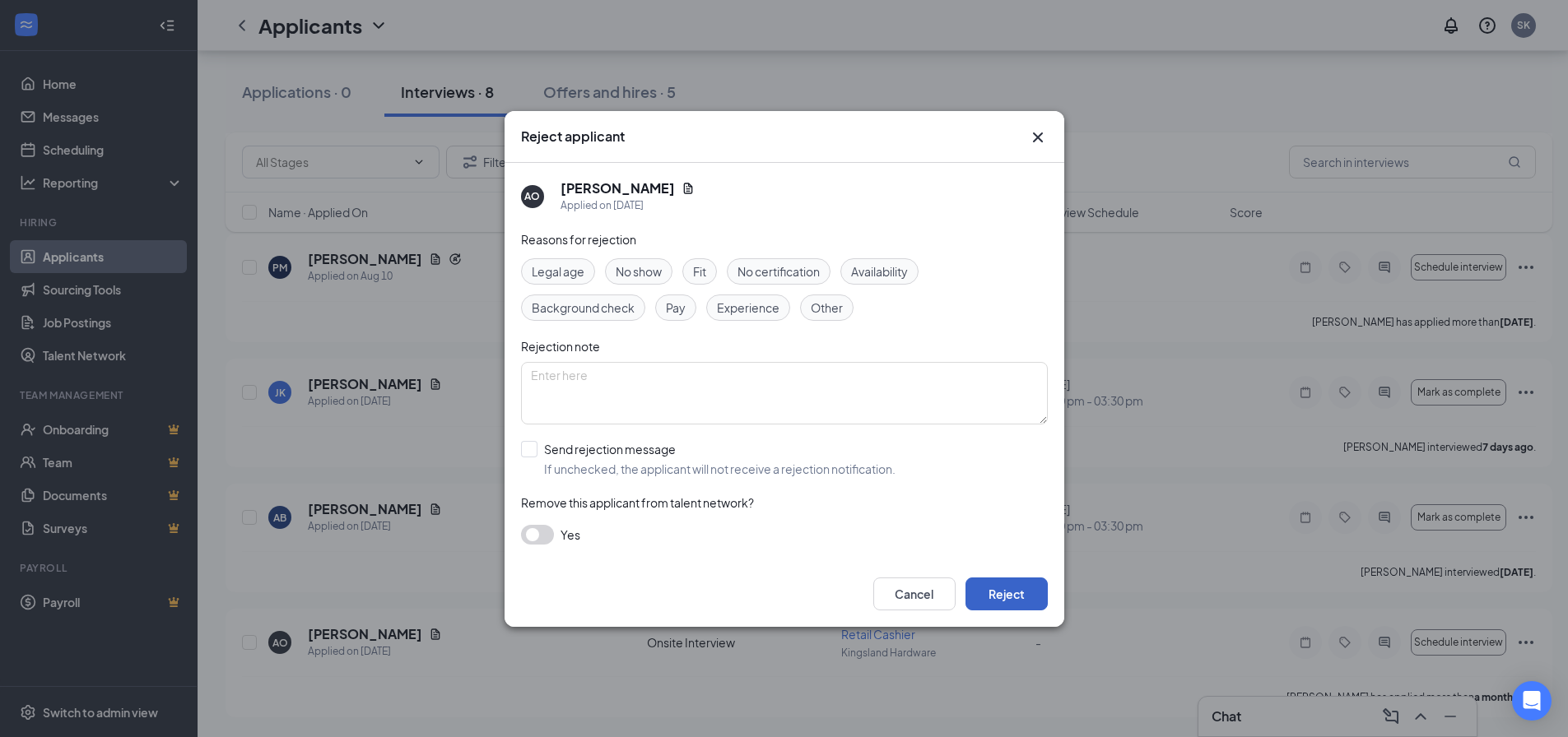
click at [923, 605] on button "Reject" at bounding box center [1006, 593] width 82 height 33
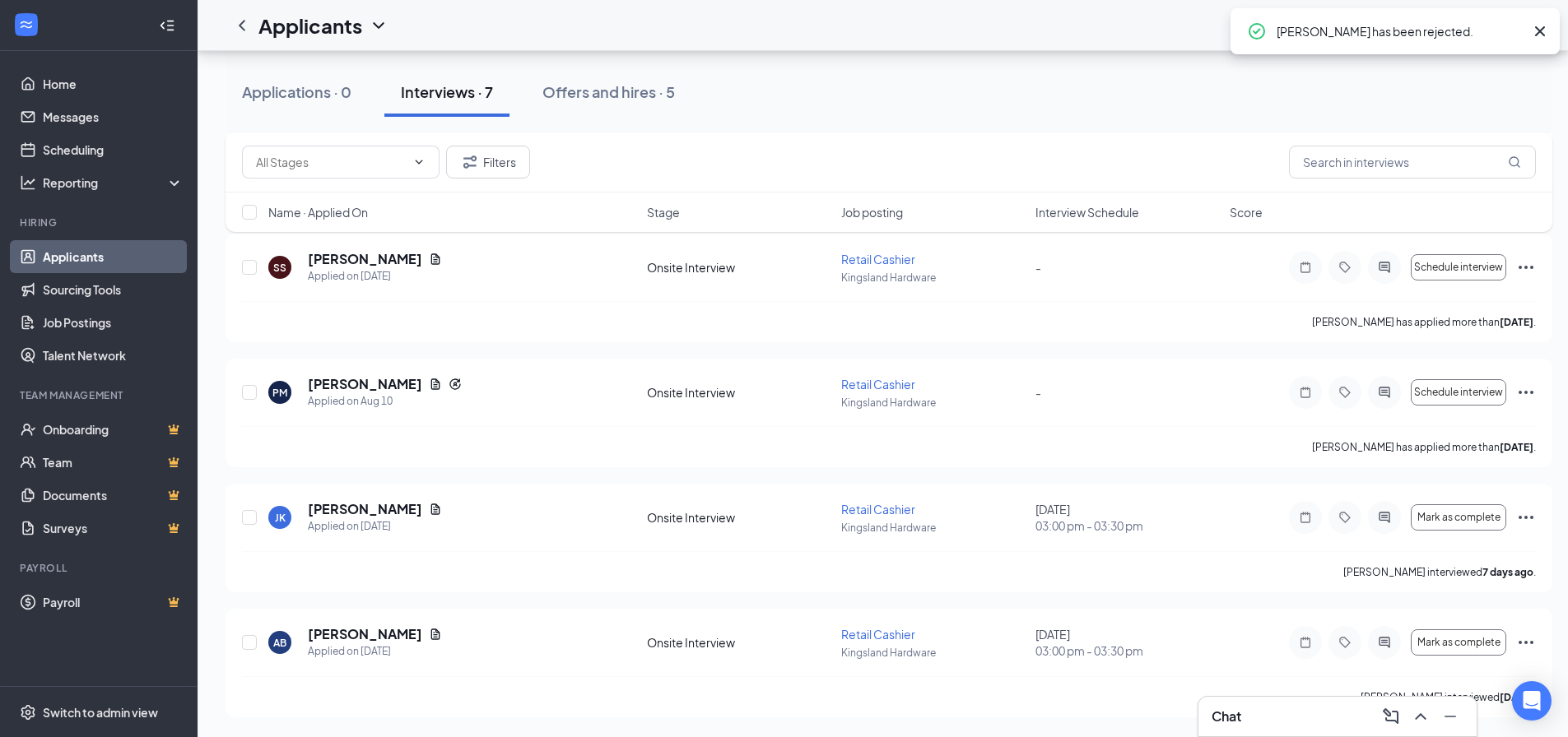
scroll to position [1371, 0]
click at [923, 640] on icon "Ellipses" at bounding box center [1526, 643] width 19 height 19
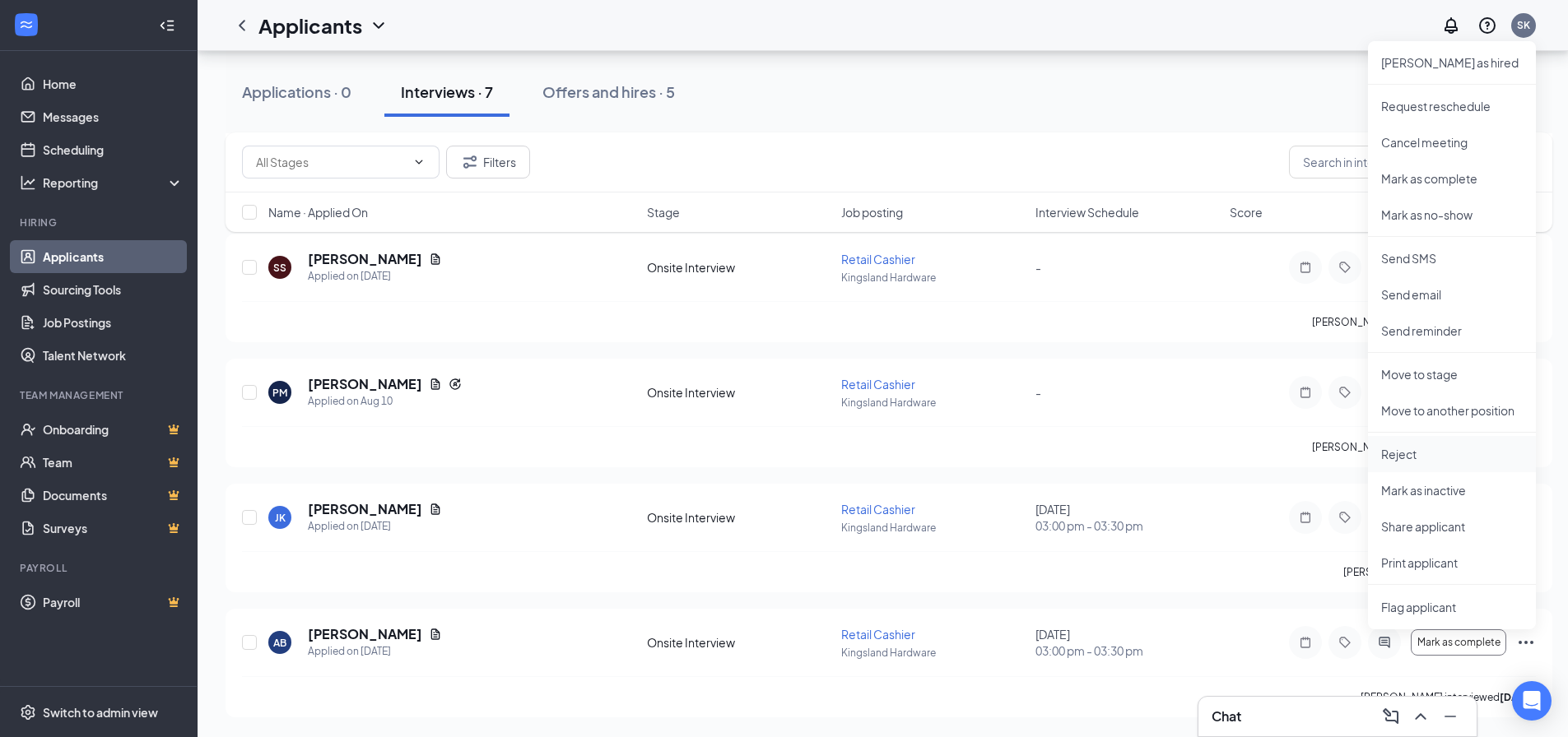
click at [923, 446] on p "Reject" at bounding box center [1451, 454] width 141 height 17
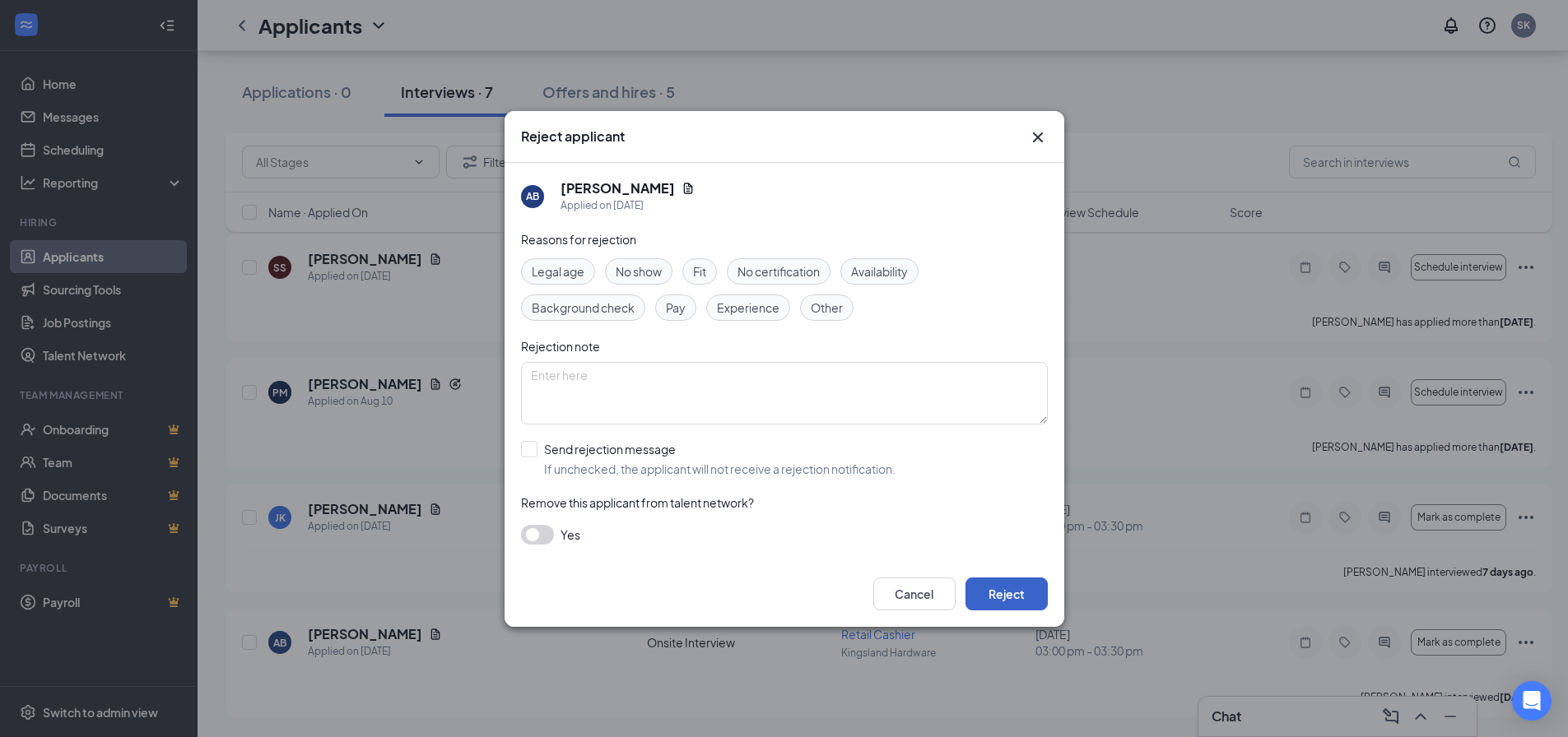
click at [923, 596] on button "Reject" at bounding box center [1006, 593] width 82 height 33
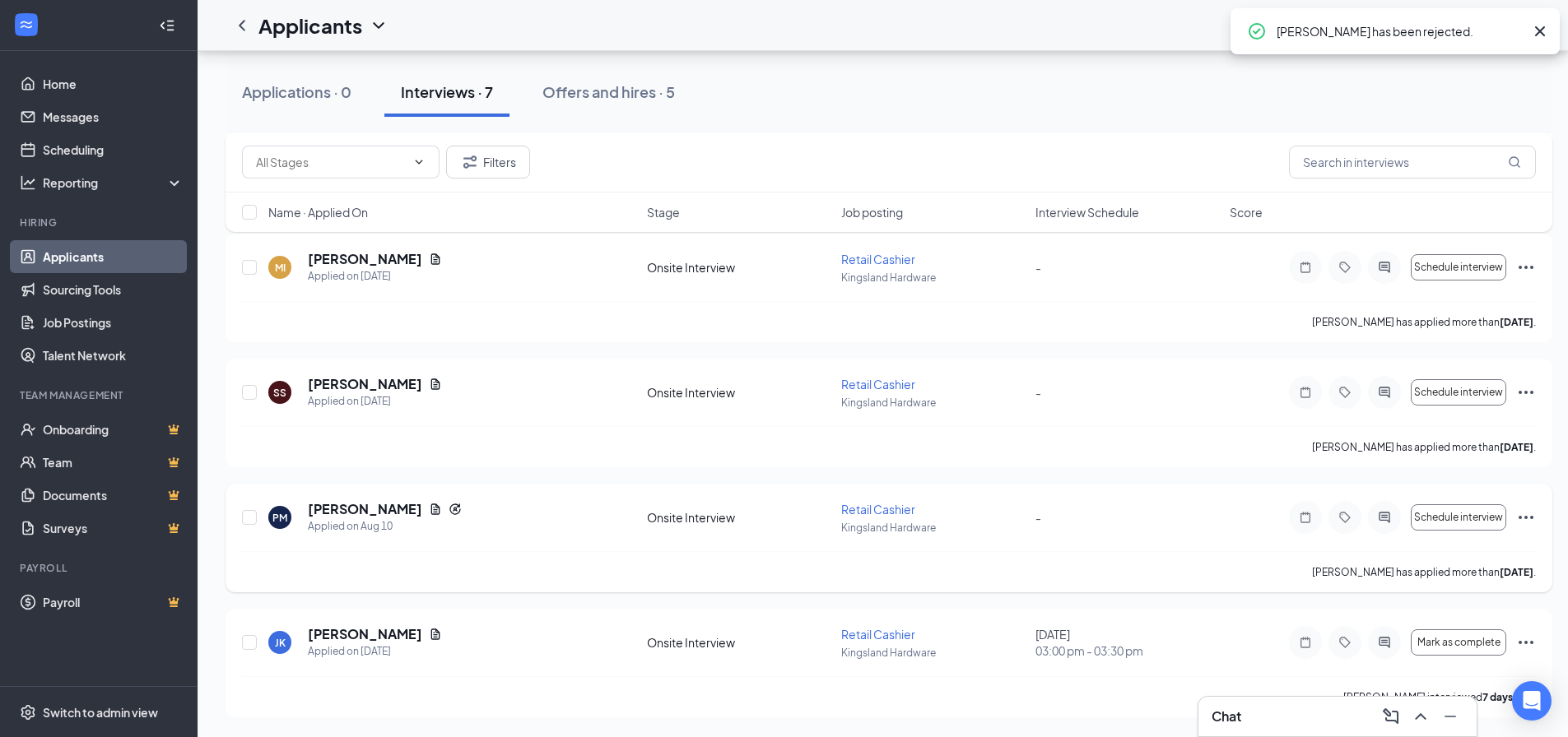
scroll to position [1121, 0]
click at [923, 516] on icon "Ellipses" at bounding box center [1526, 517] width 19 height 19
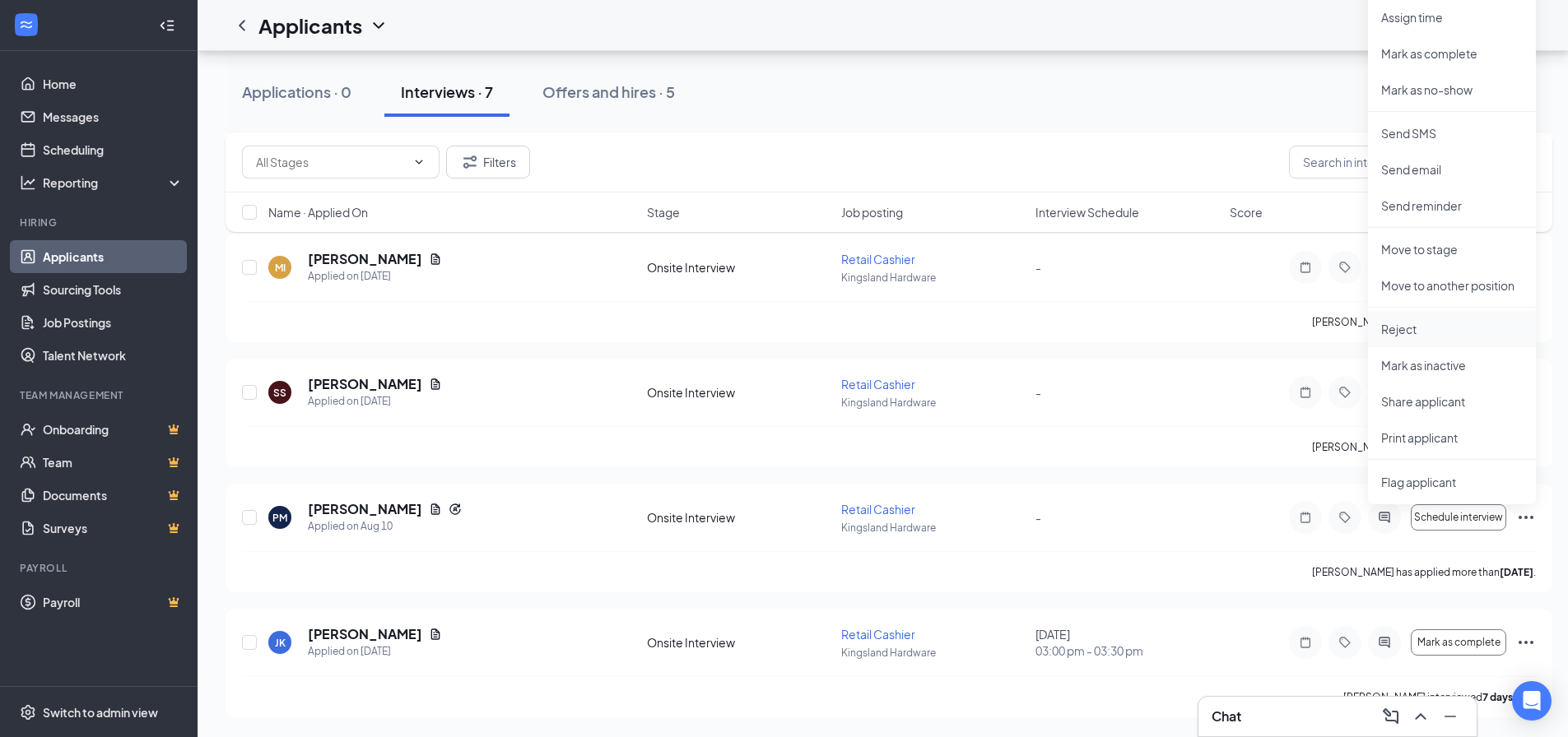
click at [923, 322] on p "Reject" at bounding box center [1451, 329] width 141 height 17
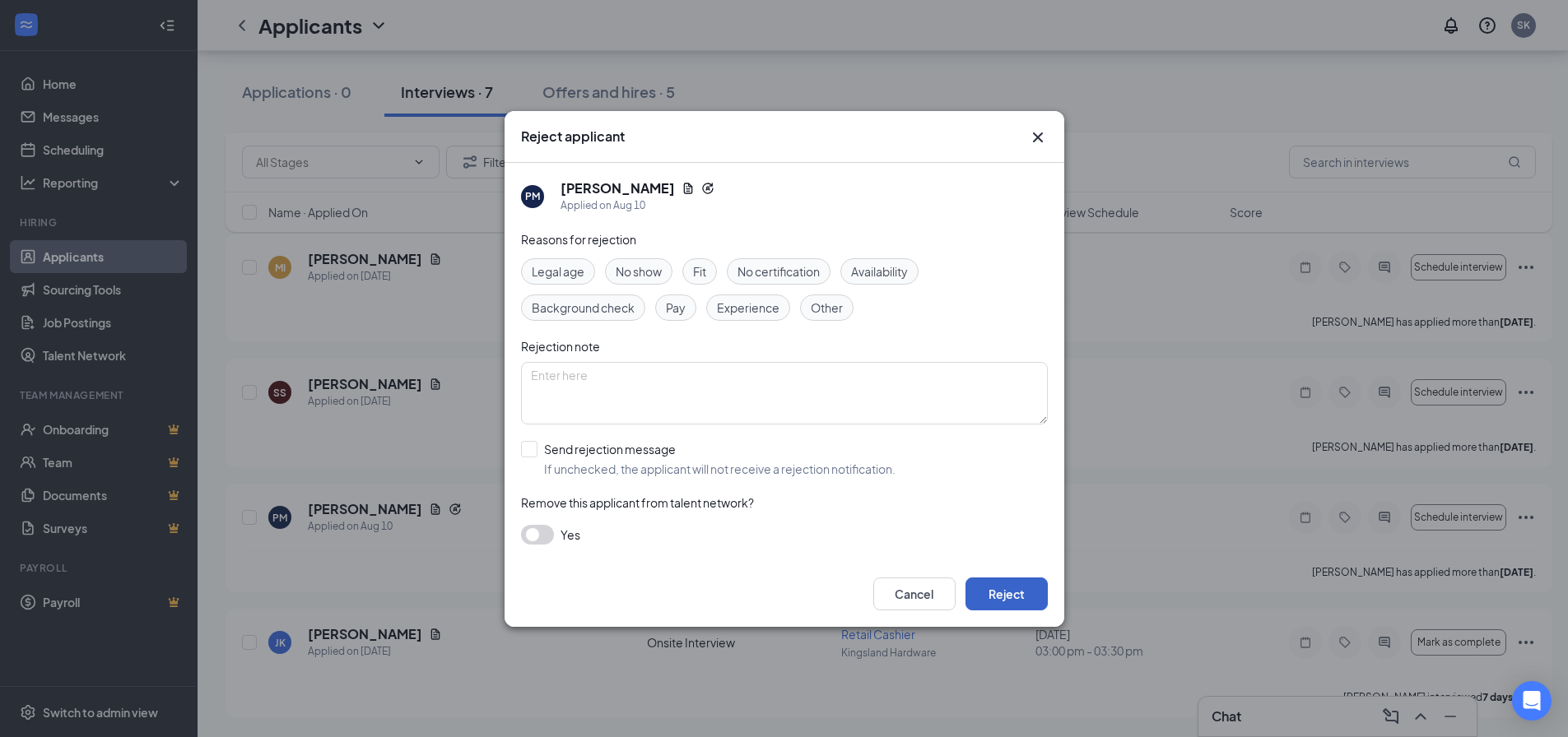
click at [923, 597] on button "Reject" at bounding box center [1006, 593] width 82 height 33
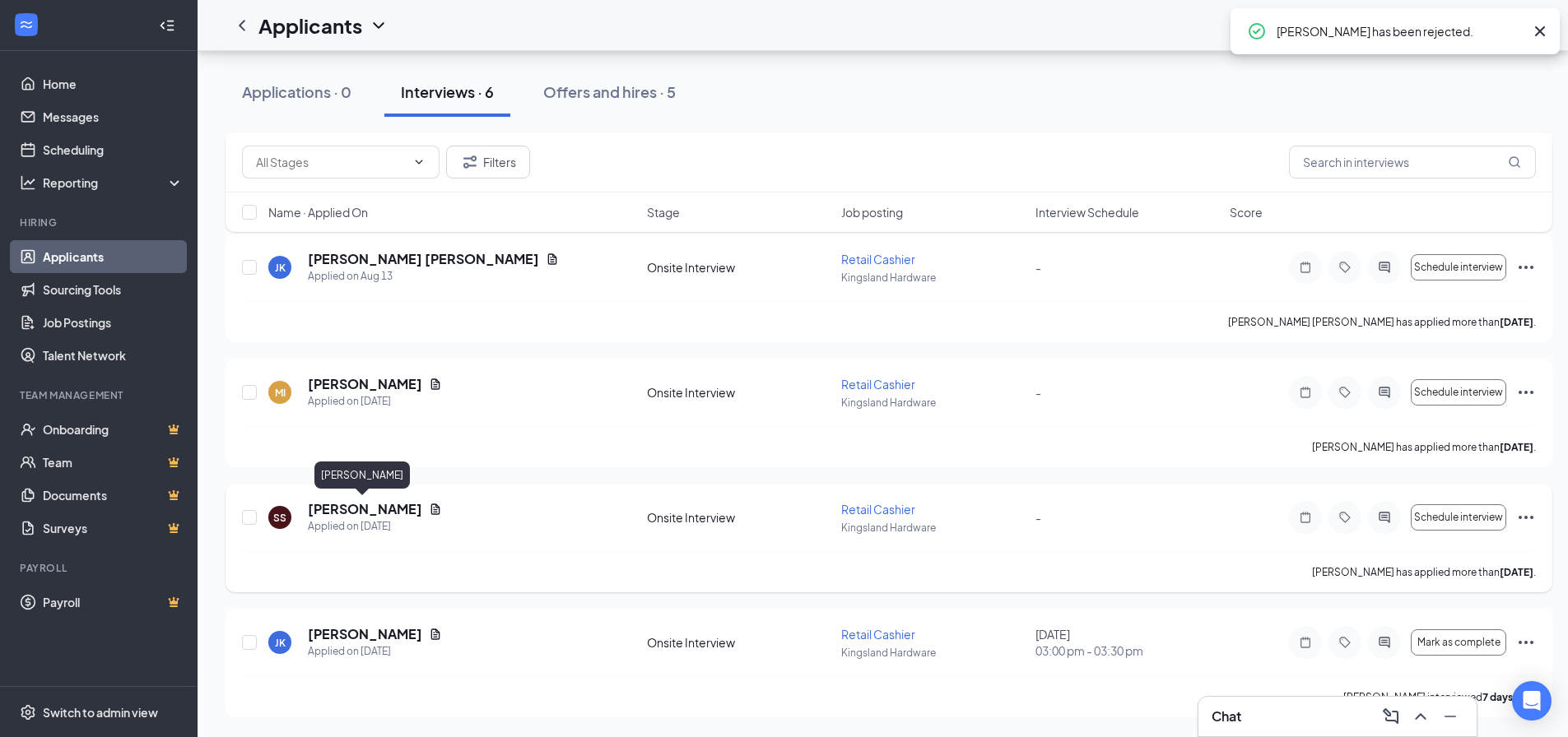
click at [333, 383] on h5 "[PERSON_NAME]" at bounding box center [366, 384] width 115 height 19
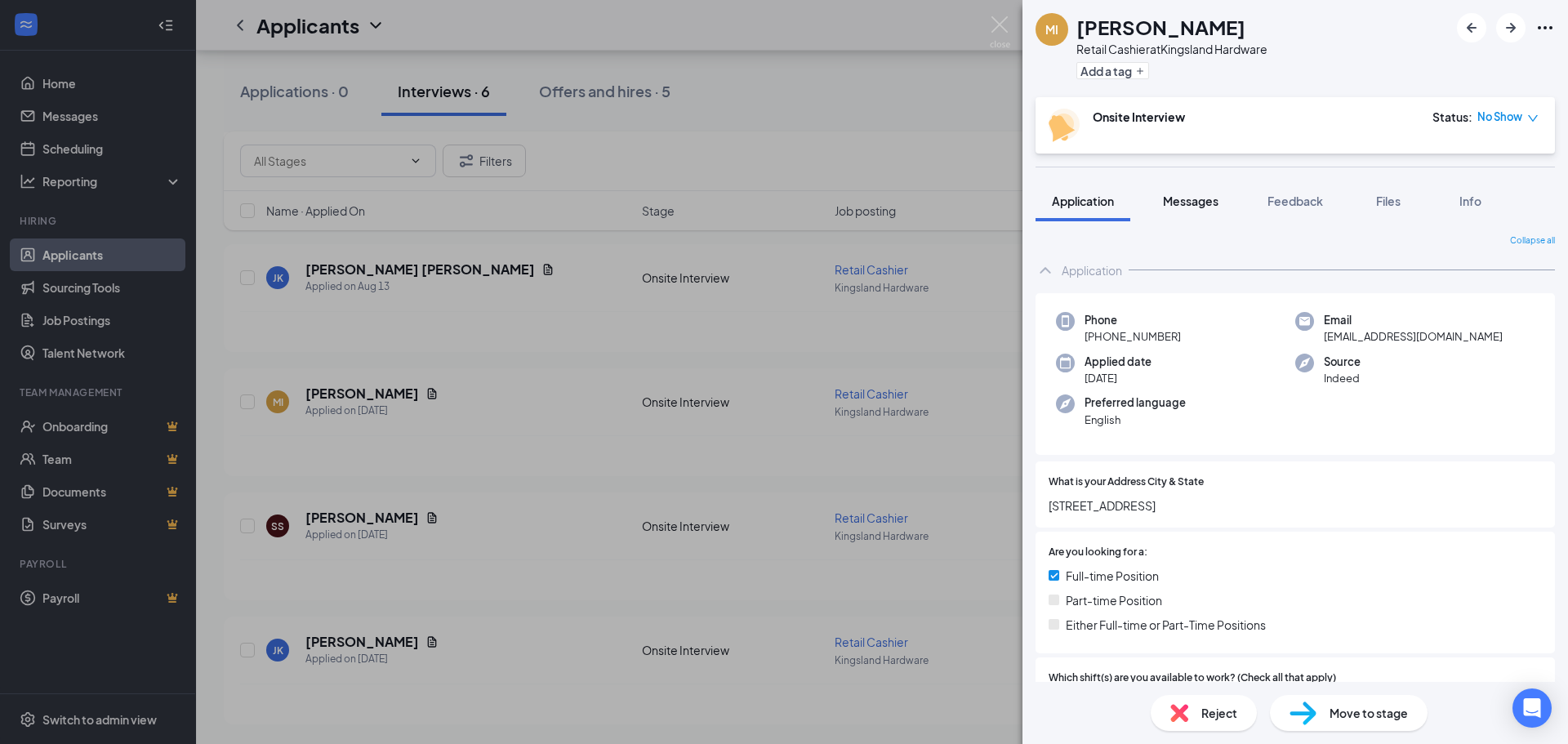
click at [915, 205] on span "Messages" at bounding box center [1190, 201] width 55 height 15
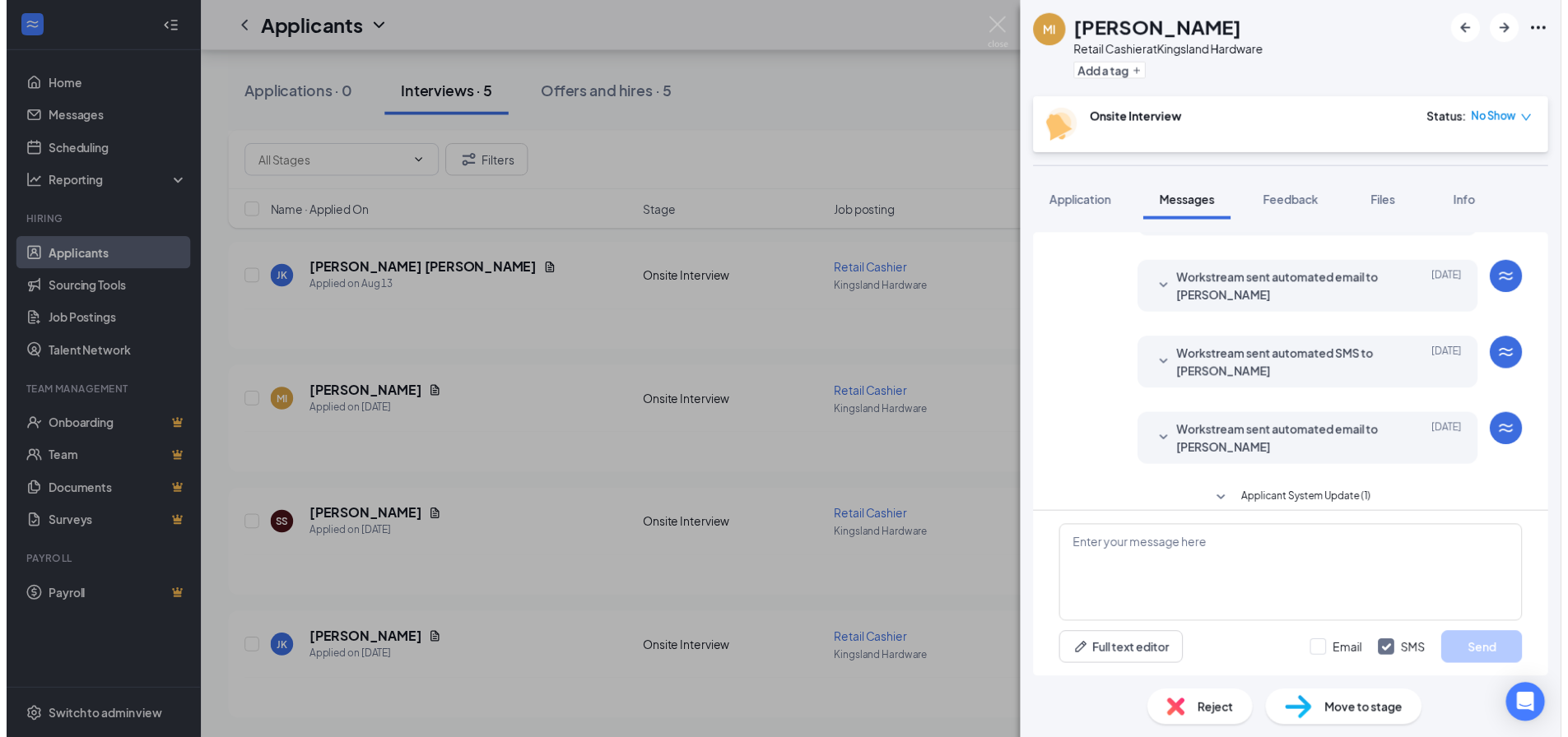
scroll to position [485, 0]
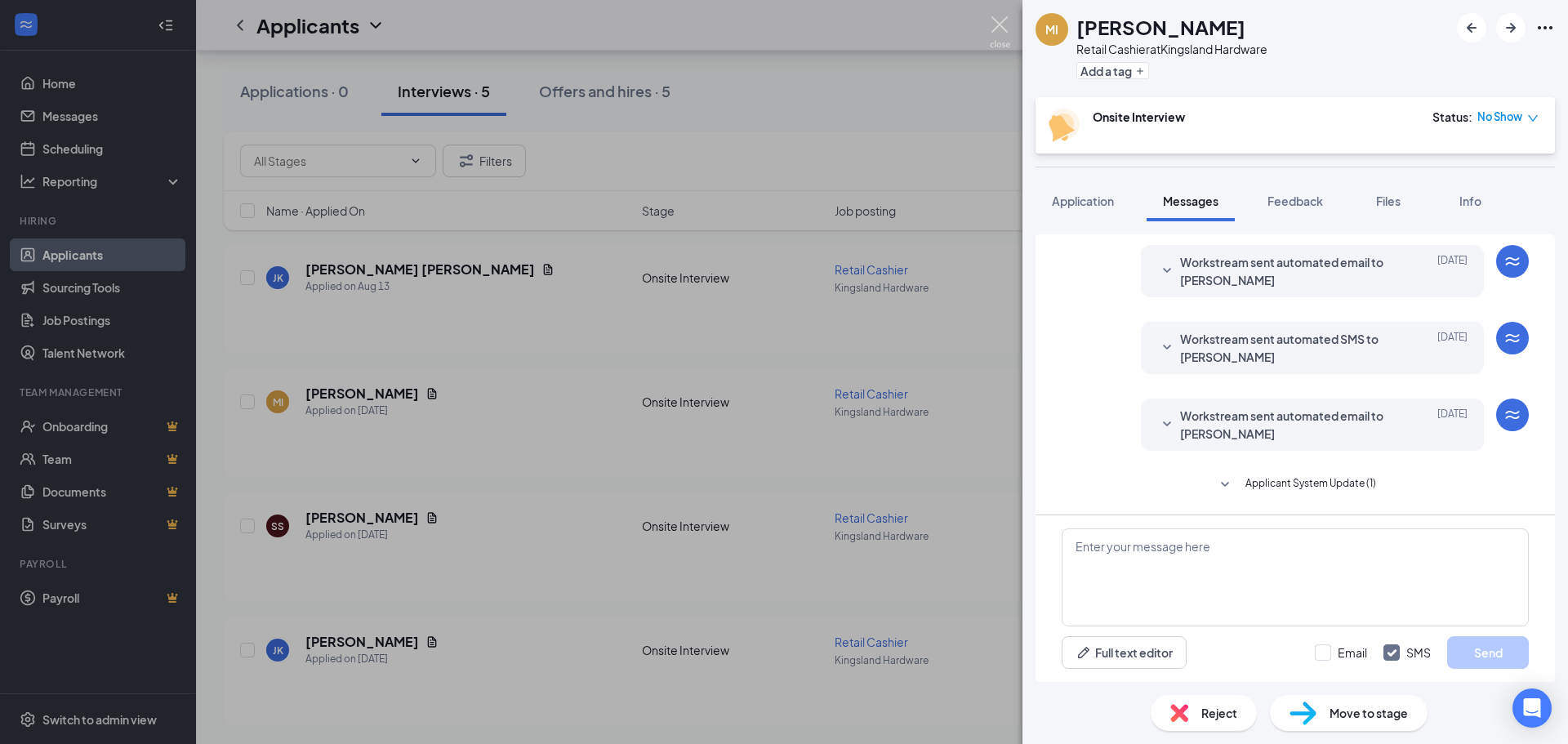
click at [915, 35] on img at bounding box center [999, 32] width 20 height 32
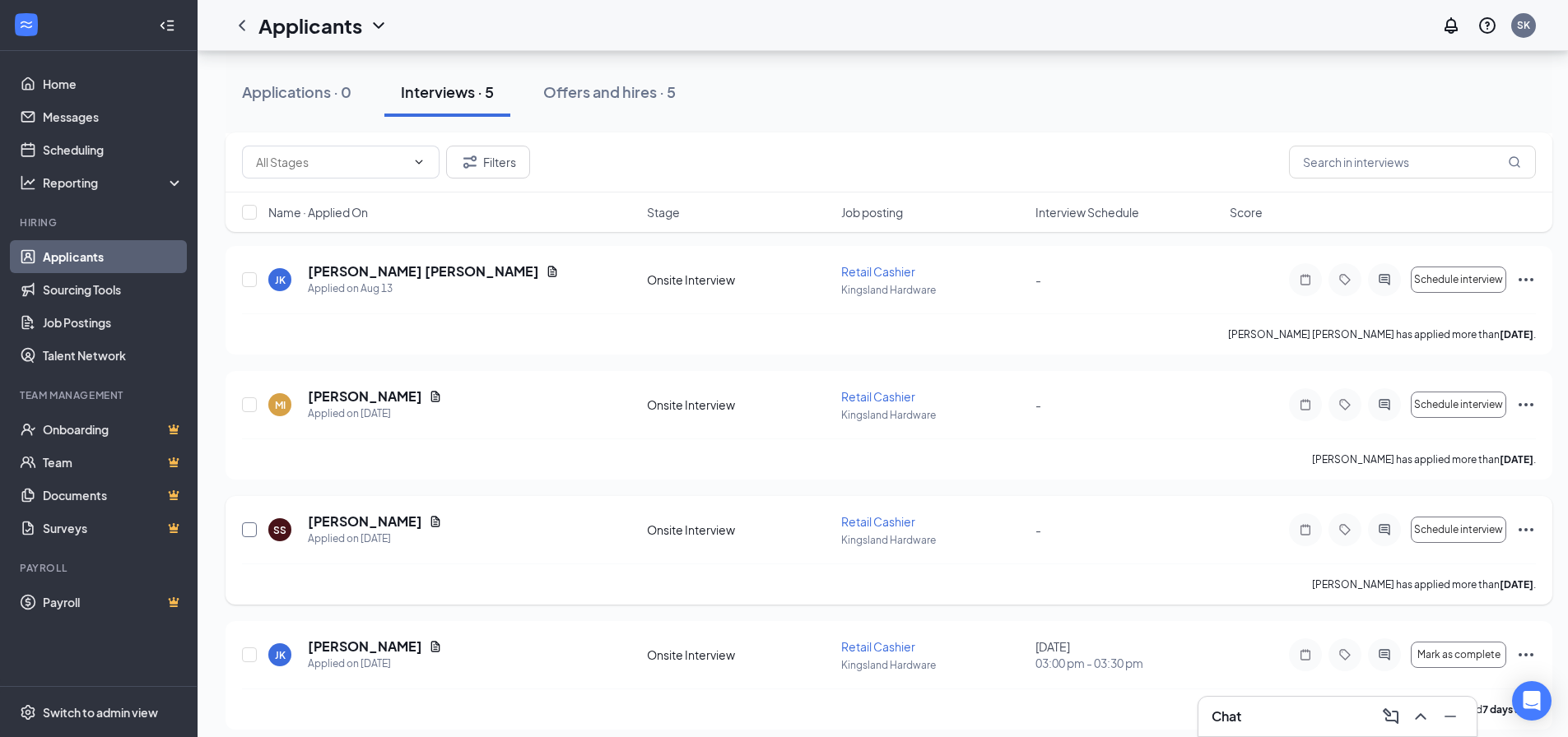
click at [247, 529] on input "checkbox" at bounding box center [249, 530] width 15 height 15
checkbox input "true"
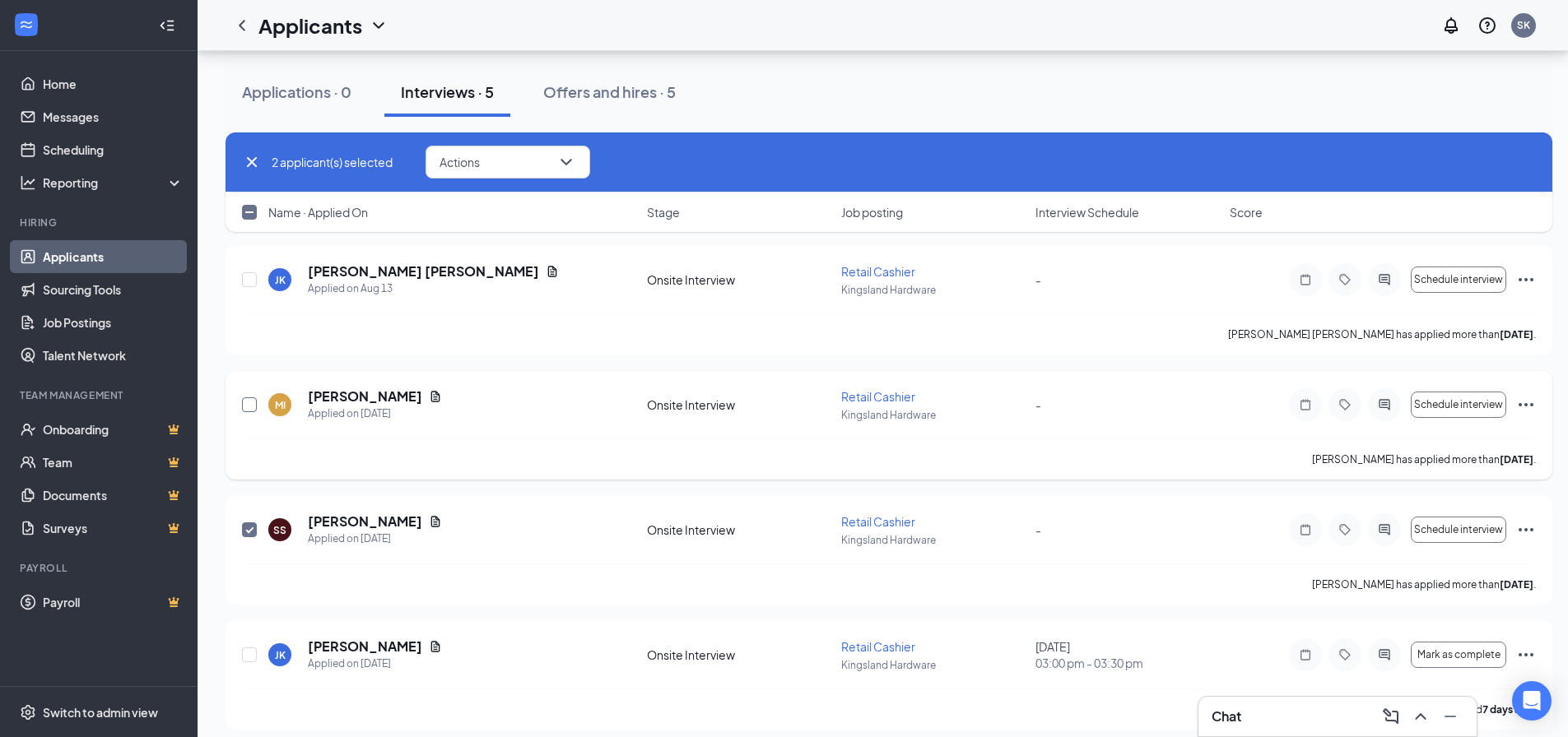
click at [244, 405] on input "checkbox" at bounding box center [249, 404] width 15 height 15
checkbox input "true"
click at [253, 278] on input "checkbox" at bounding box center [249, 280] width 15 height 15
checkbox input "true"
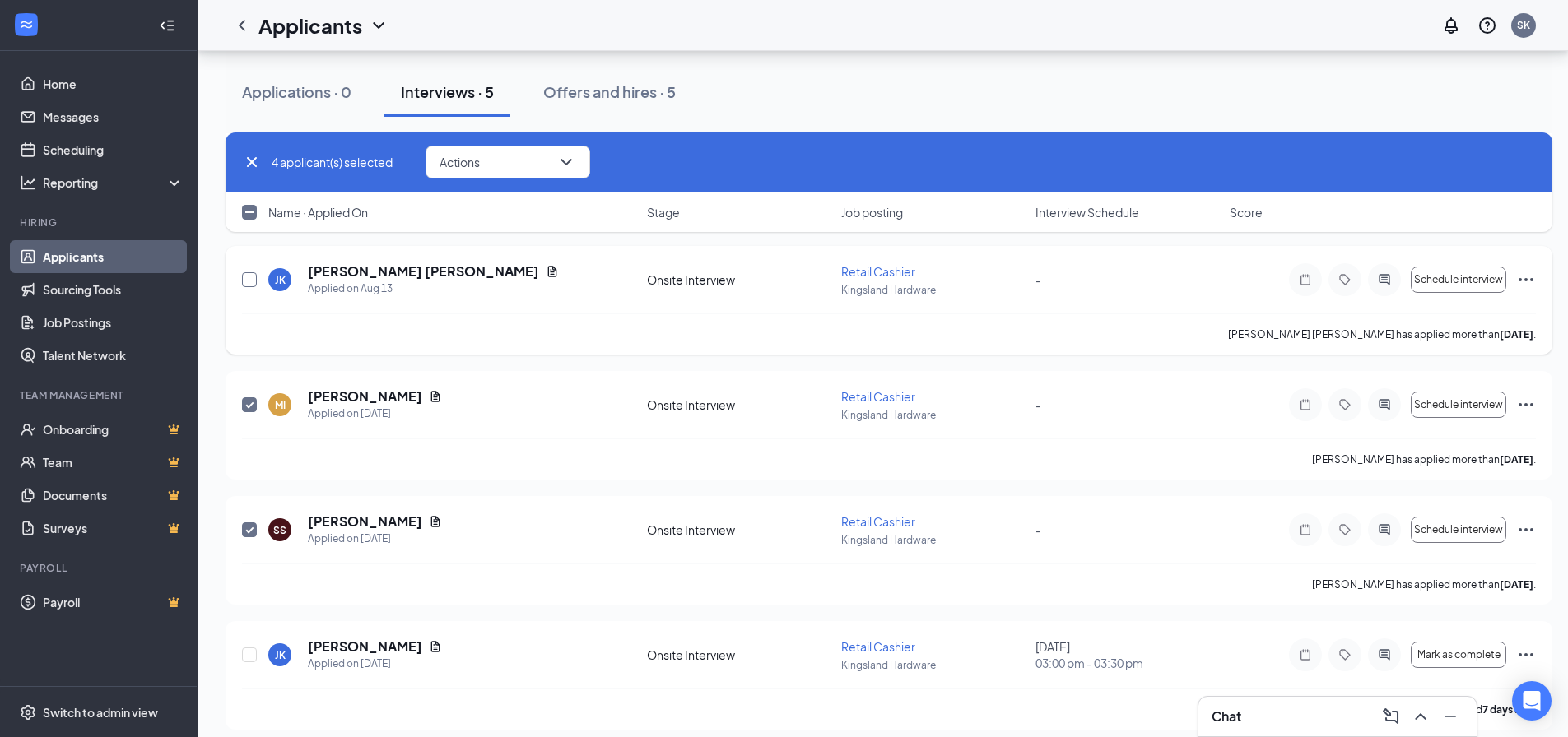
checkbox input "true"
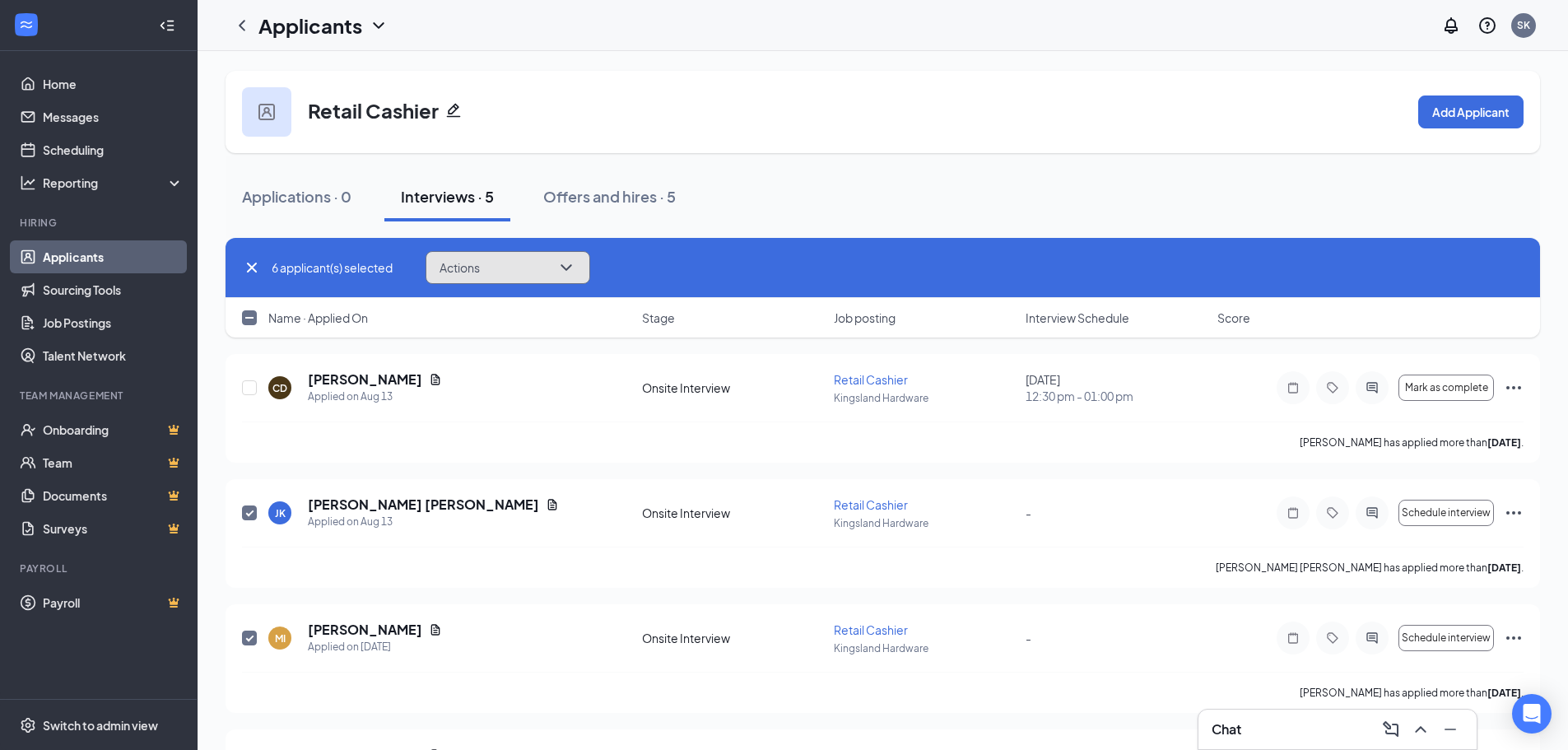
click at [507, 271] on button "Actions" at bounding box center [508, 267] width 164 height 33
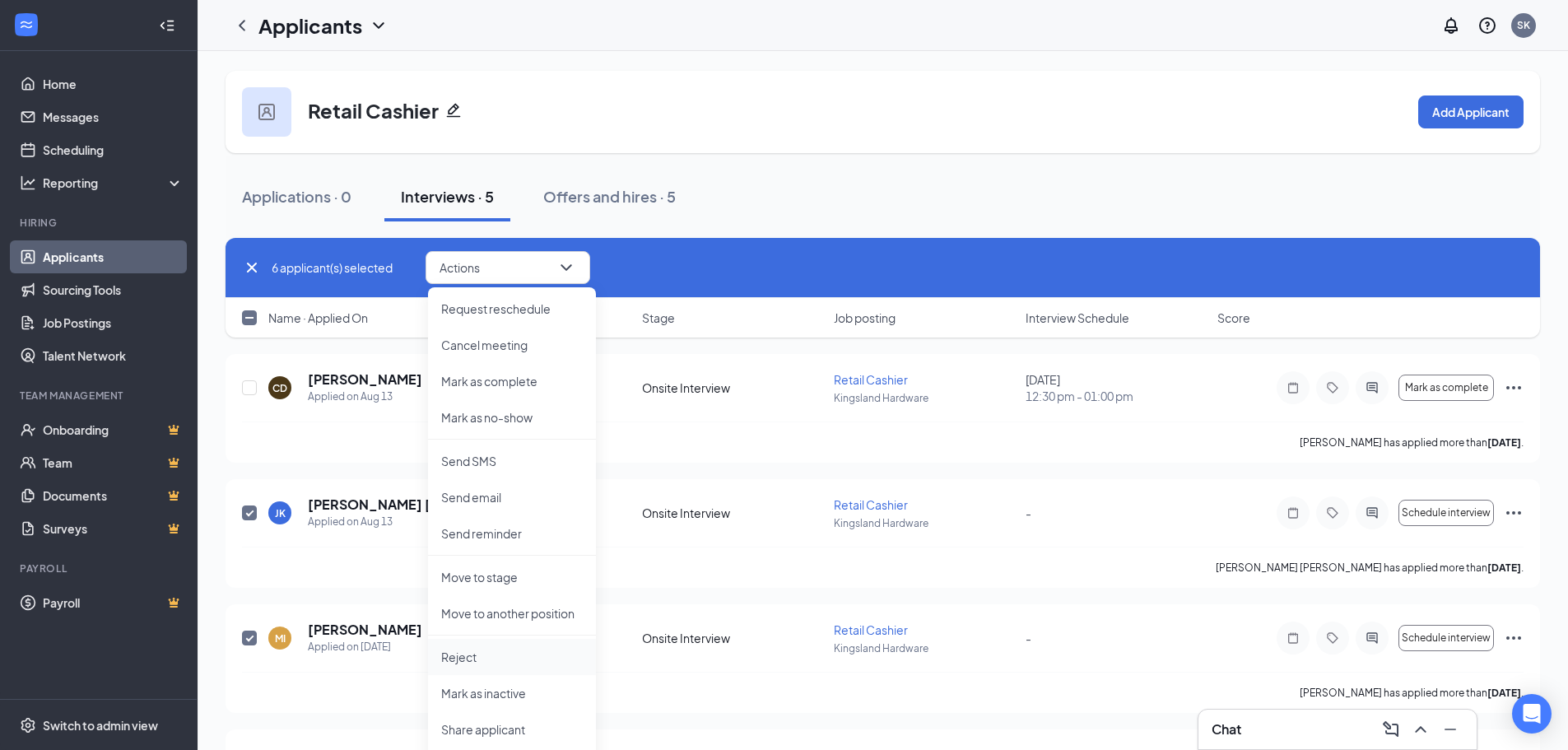
click at [480, 647] on li "Reject" at bounding box center [512, 656] width 168 height 36
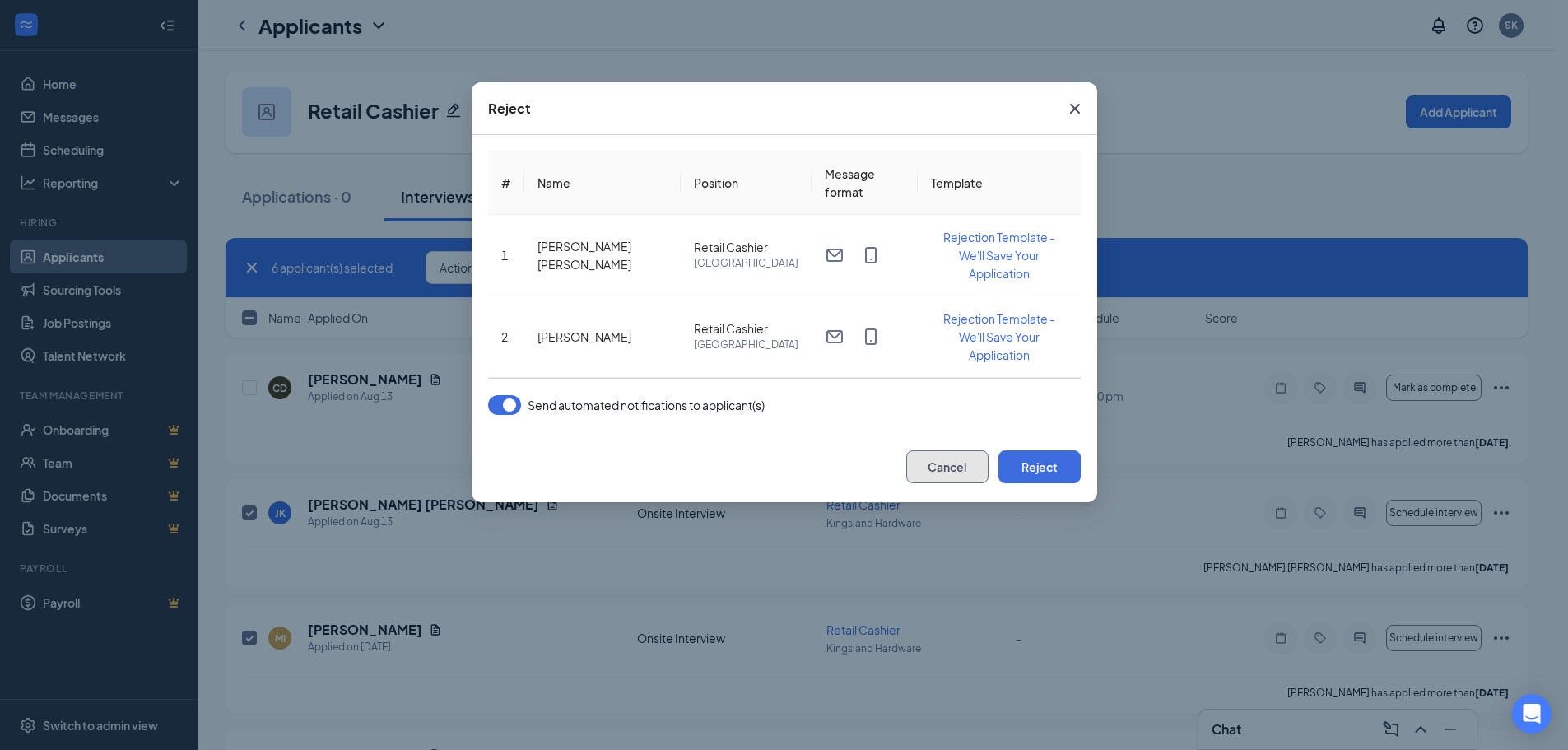
click at [923, 479] on button "Cancel" at bounding box center [946, 466] width 82 height 33
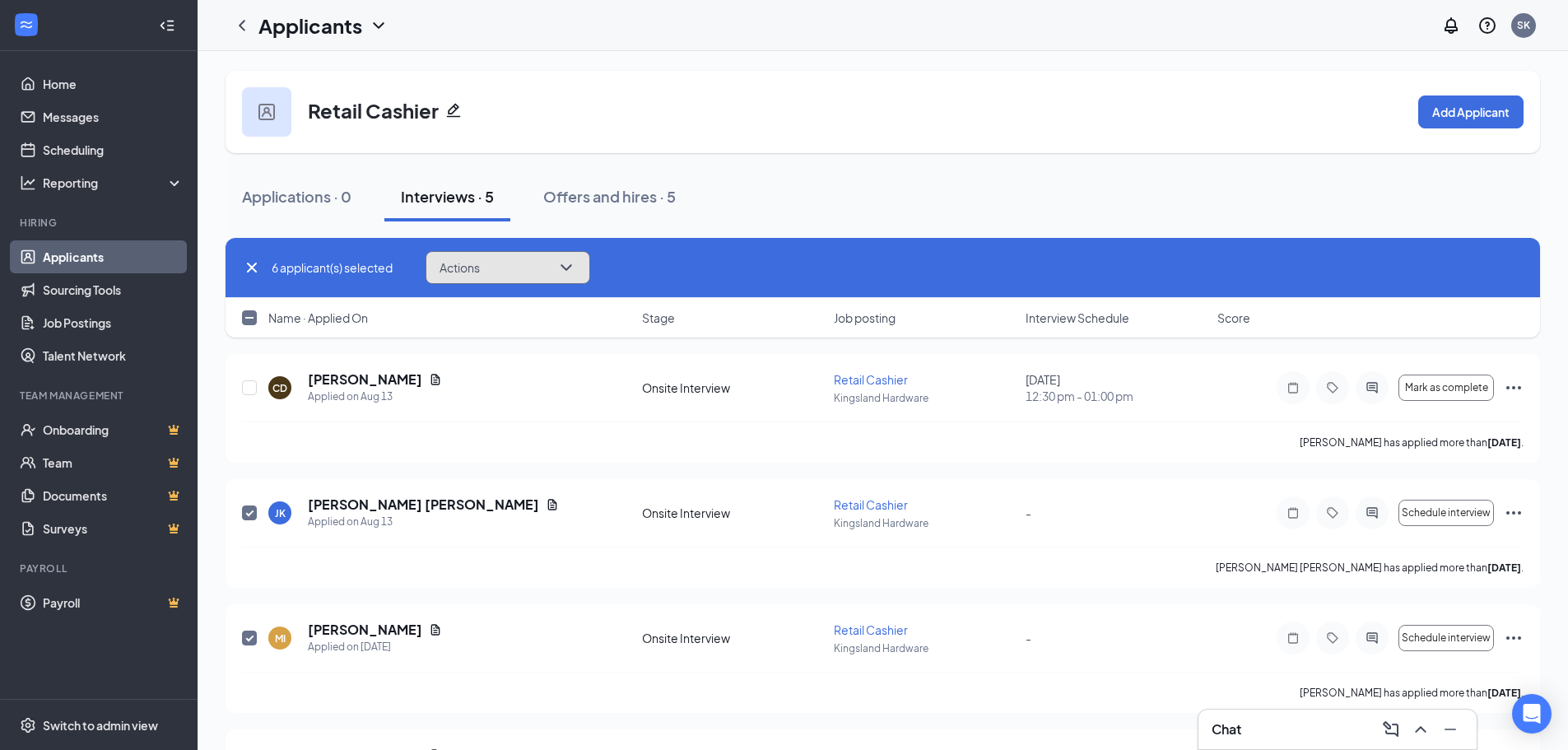
click at [524, 272] on button "Actions" at bounding box center [508, 267] width 164 height 33
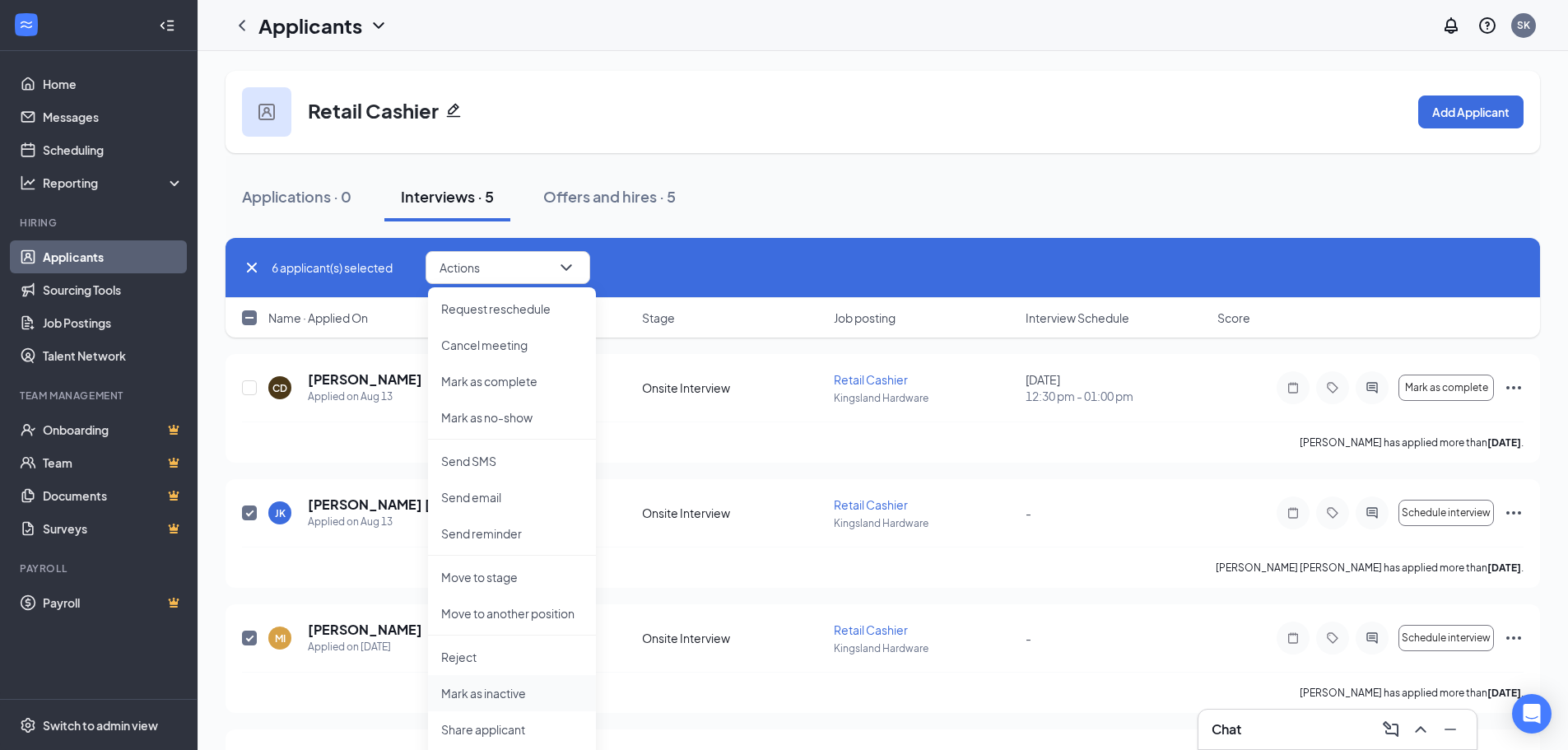
click at [501, 689] on p "Mark as inactive" at bounding box center [512, 693] width 141 height 17
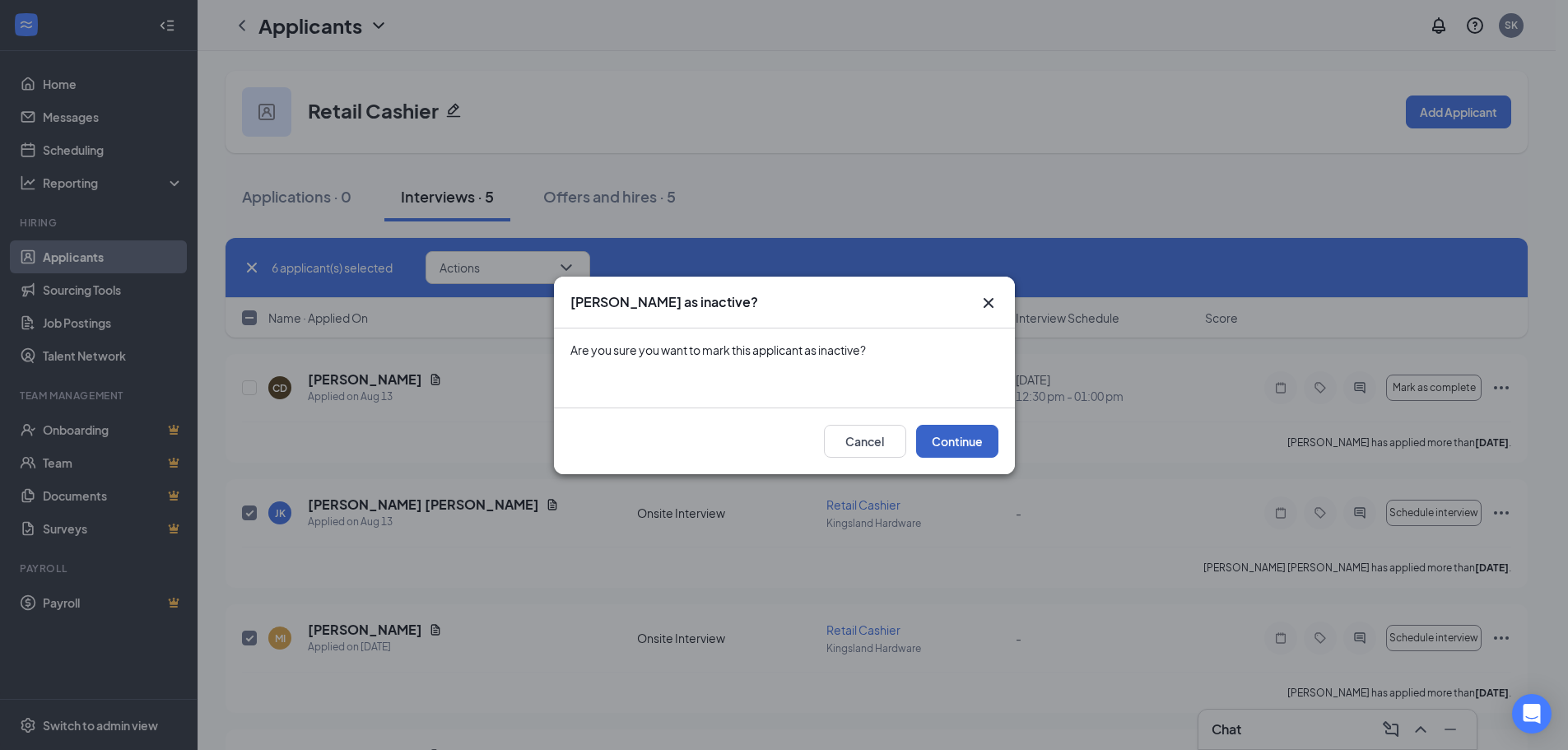
click at [923, 436] on button "Continue" at bounding box center [957, 441] width 82 height 33
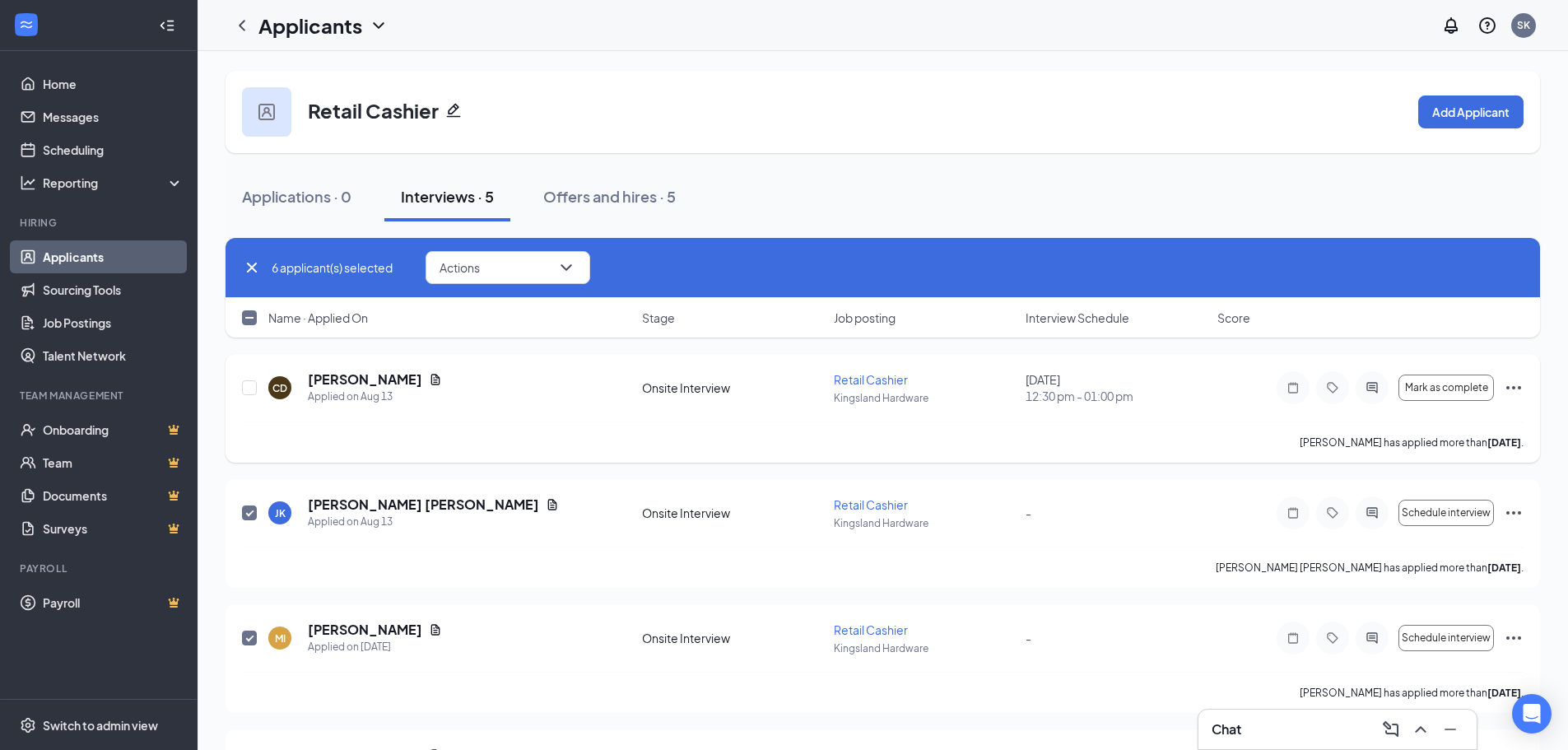
checkbox input "false"
checkbox input "true"
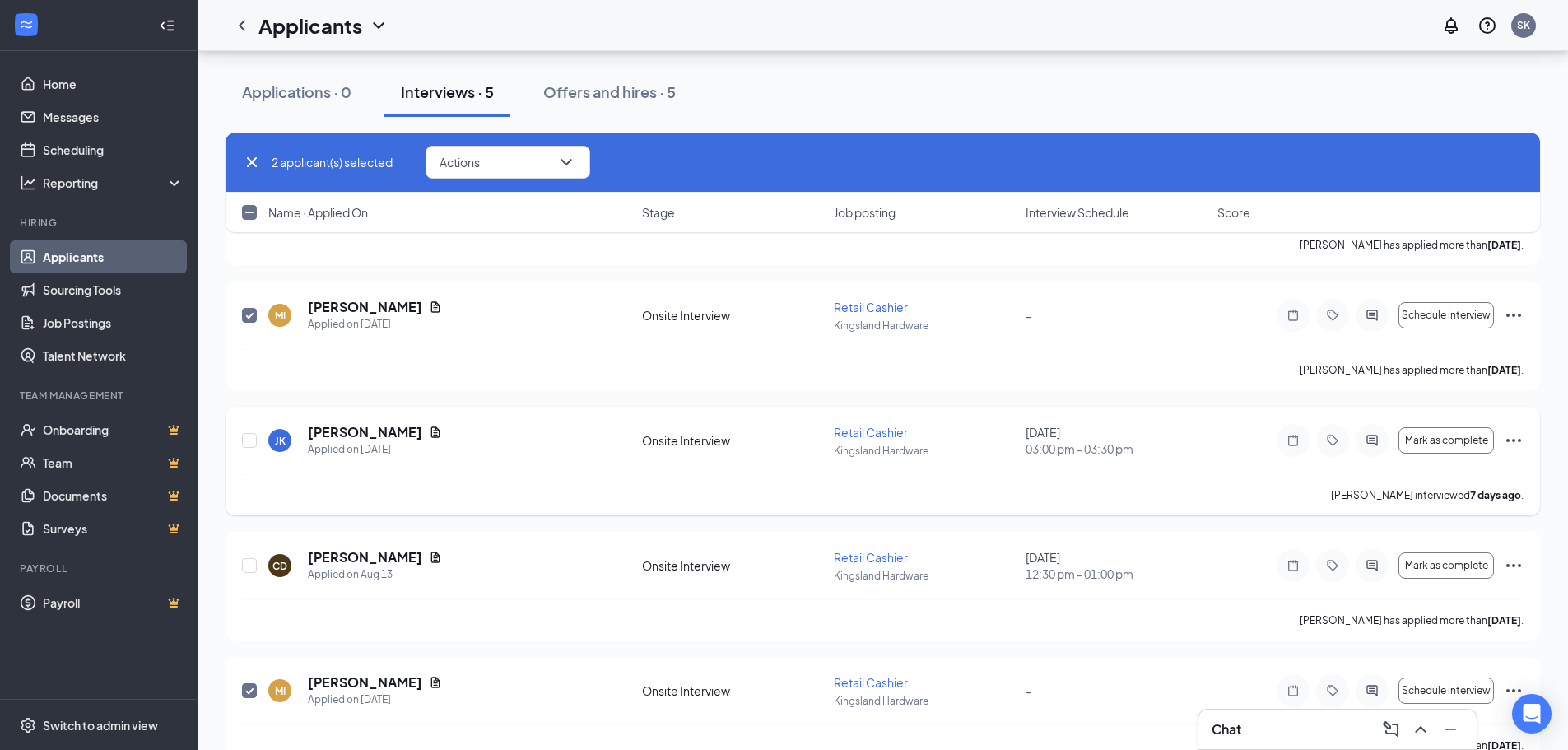
scroll to position [193, 0]
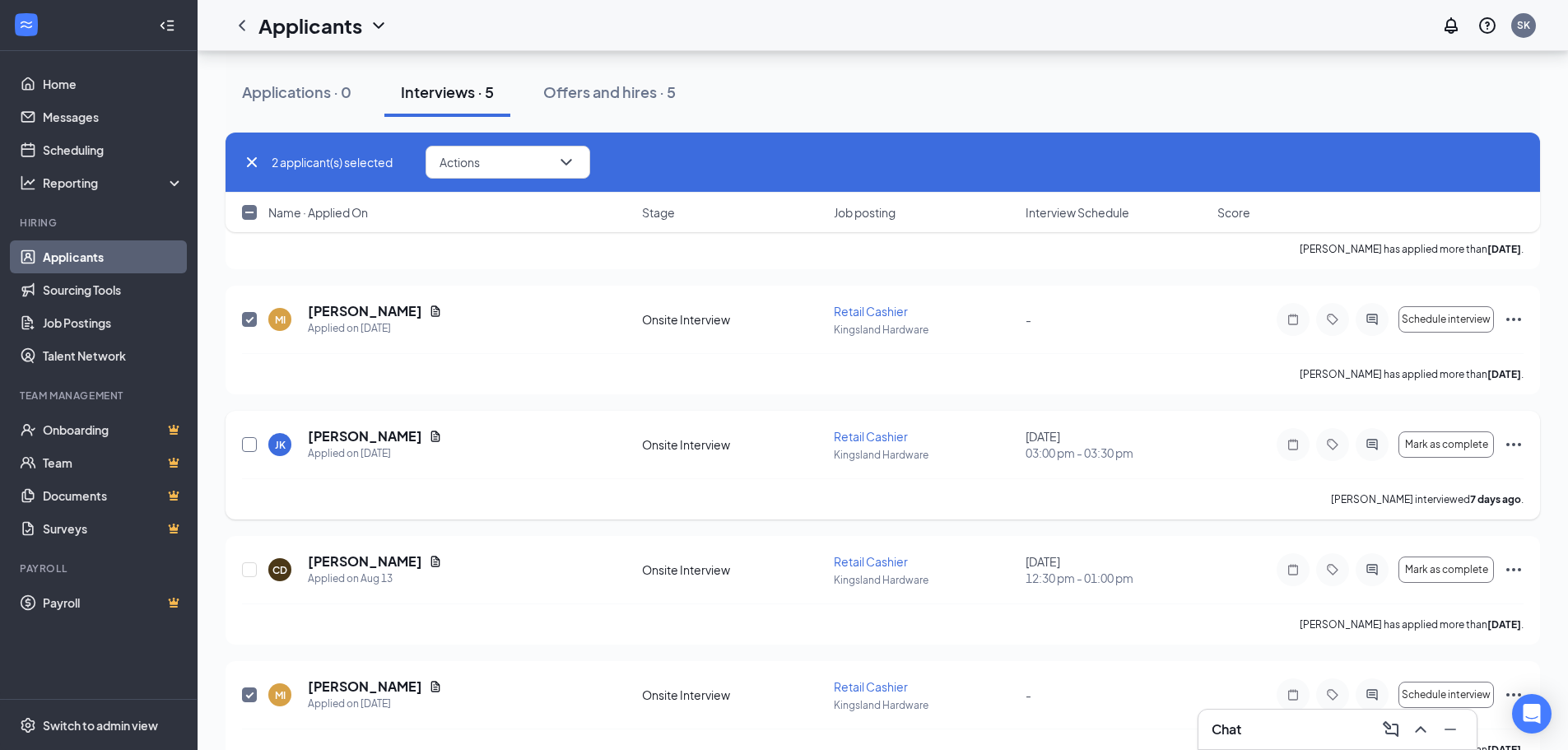
click at [246, 444] on input "checkbox" at bounding box center [249, 444] width 15 height 15
checkbox input "true"
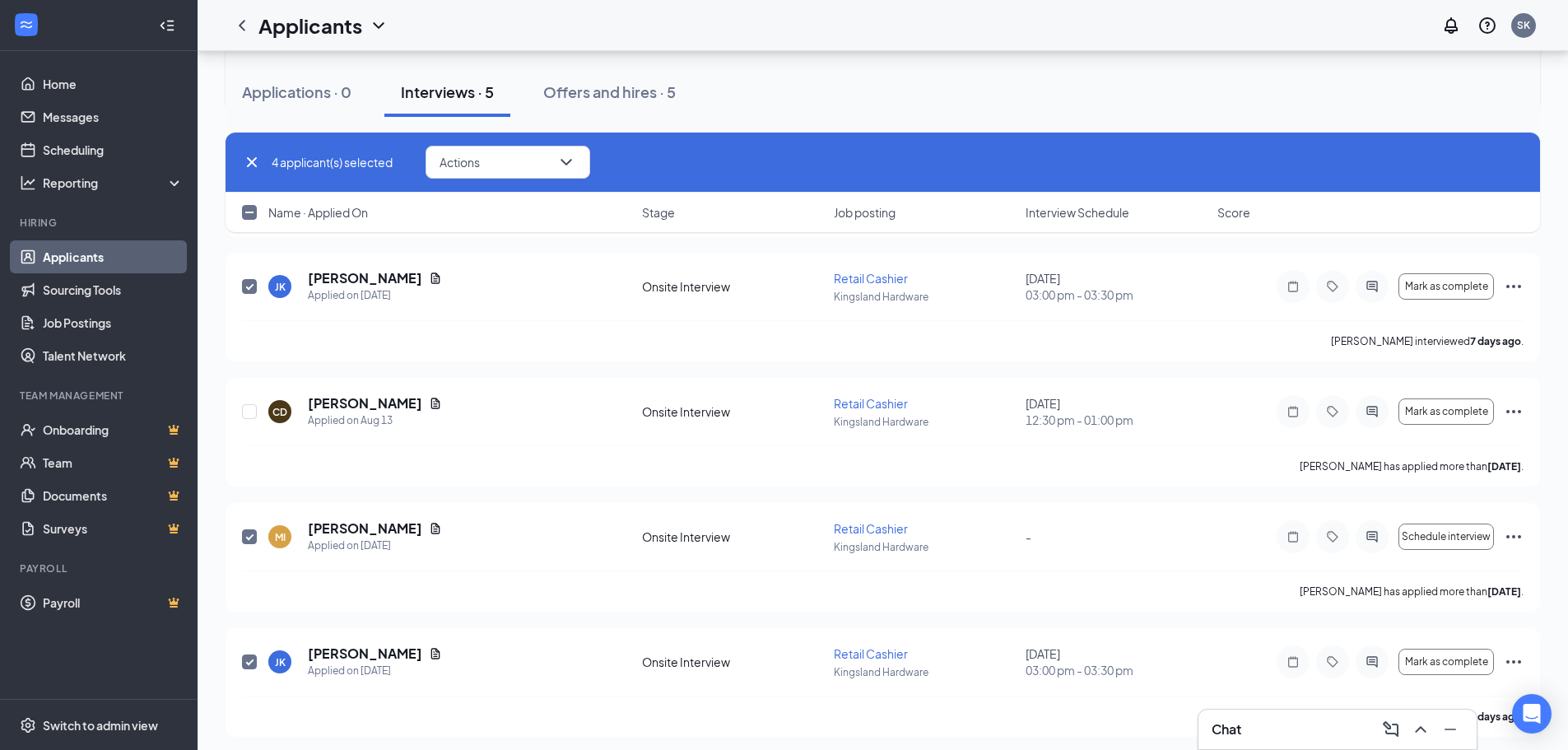
scroll to position [359, 0]
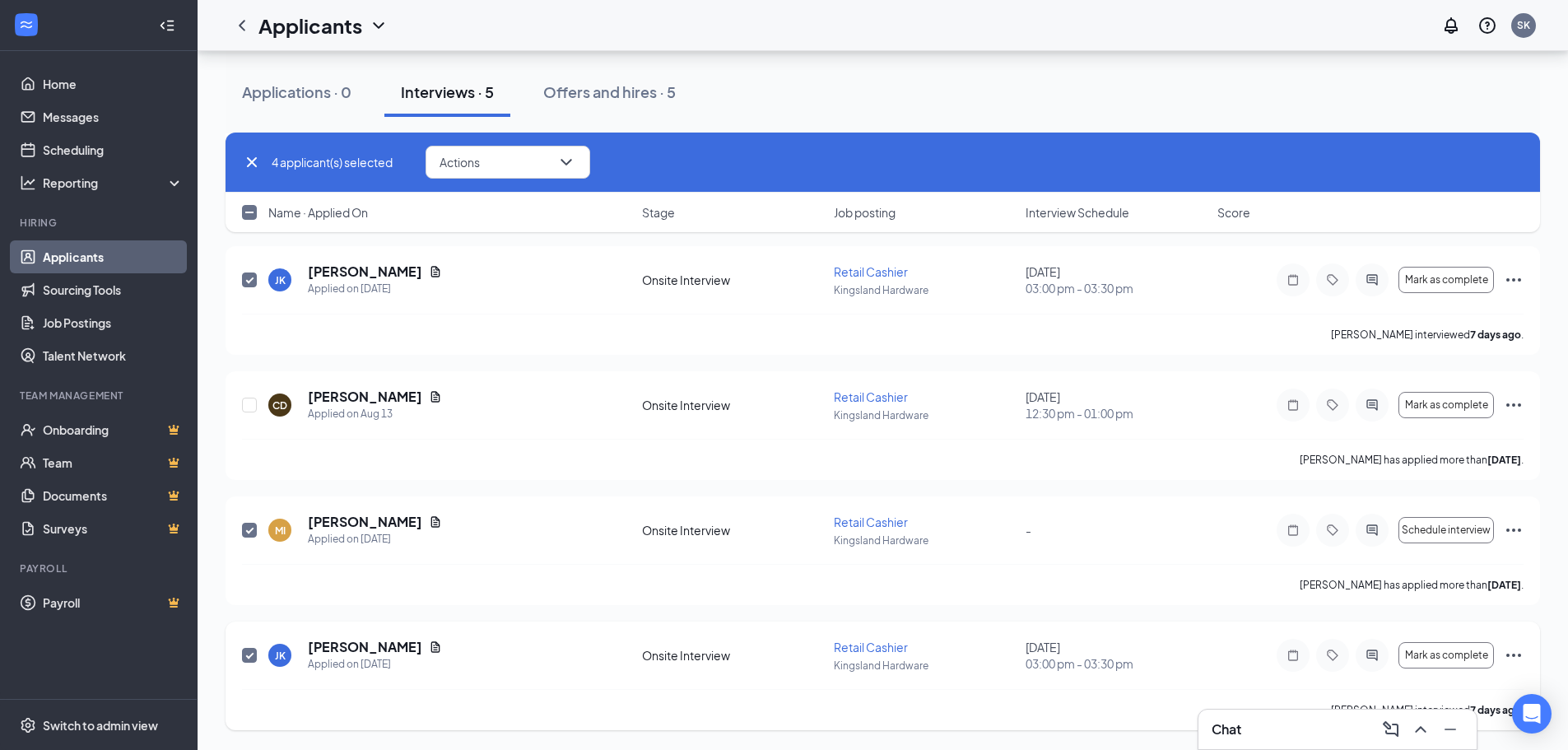
click at [256, 657] on input "checkbox" at bounding box center [249, 655] width 15 height 15
checkbox input "false"
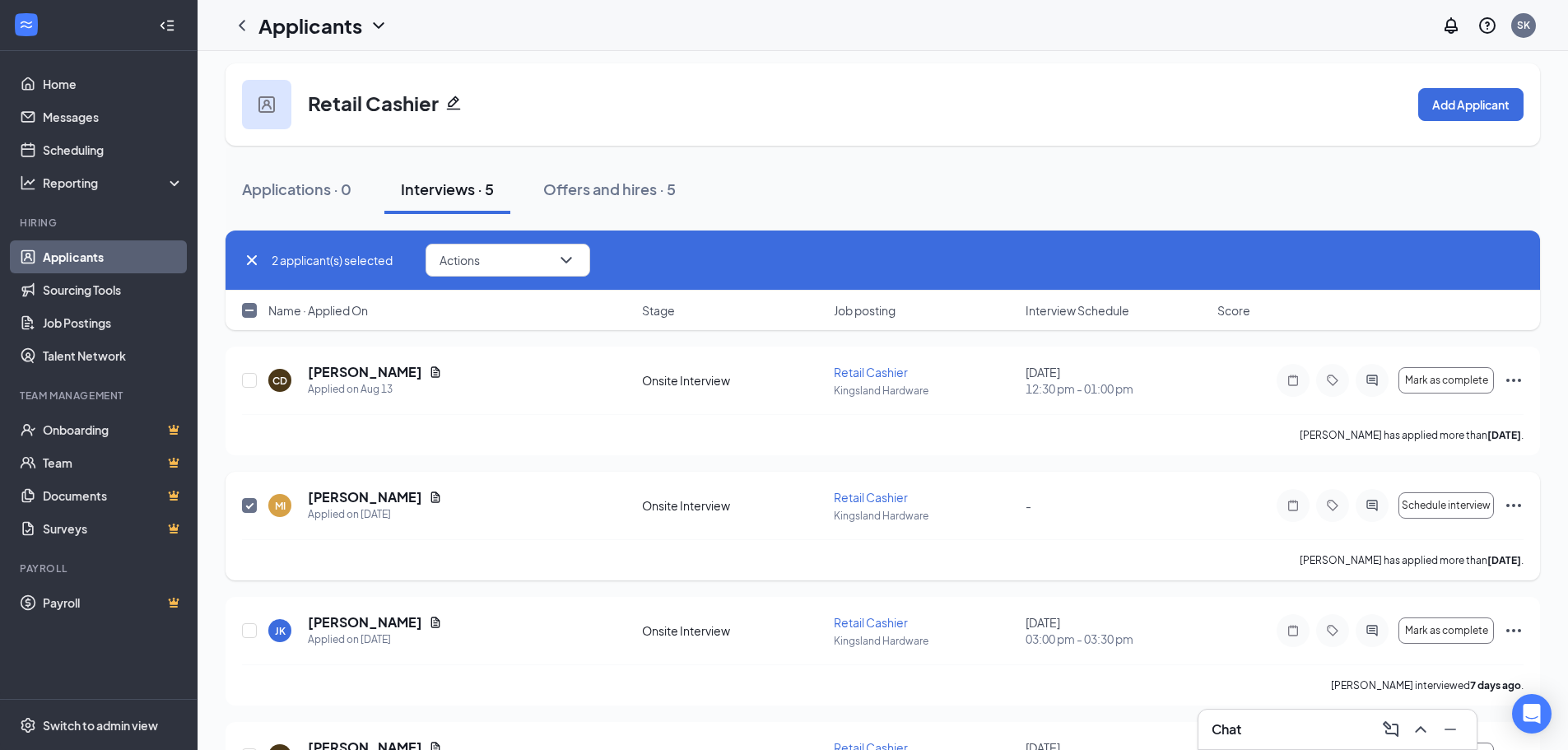
scroll to position [0, 0]
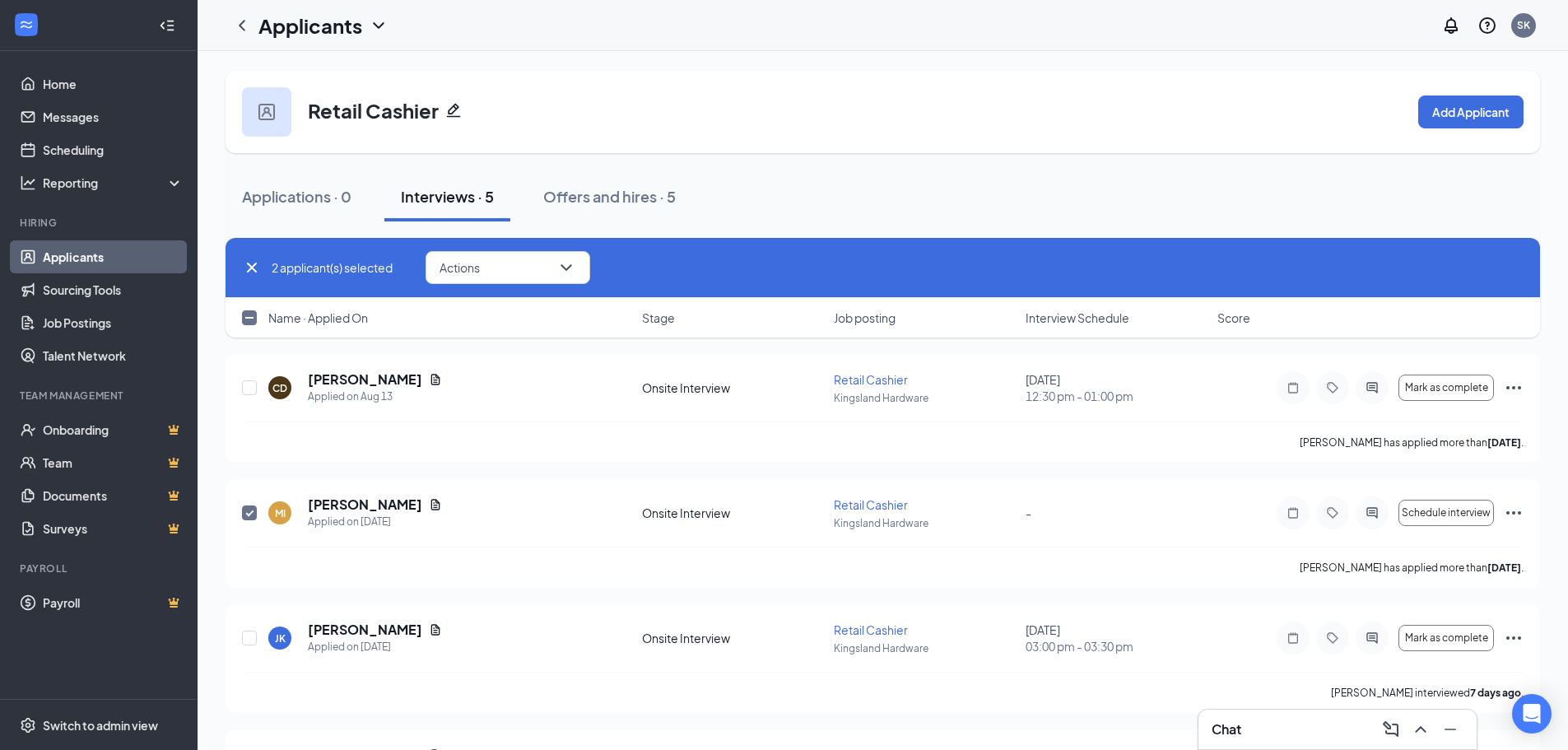
click at [260, 266] on icon "Cross" at bounding box center [252, 268] width 19 height 19
checkbox input "false"
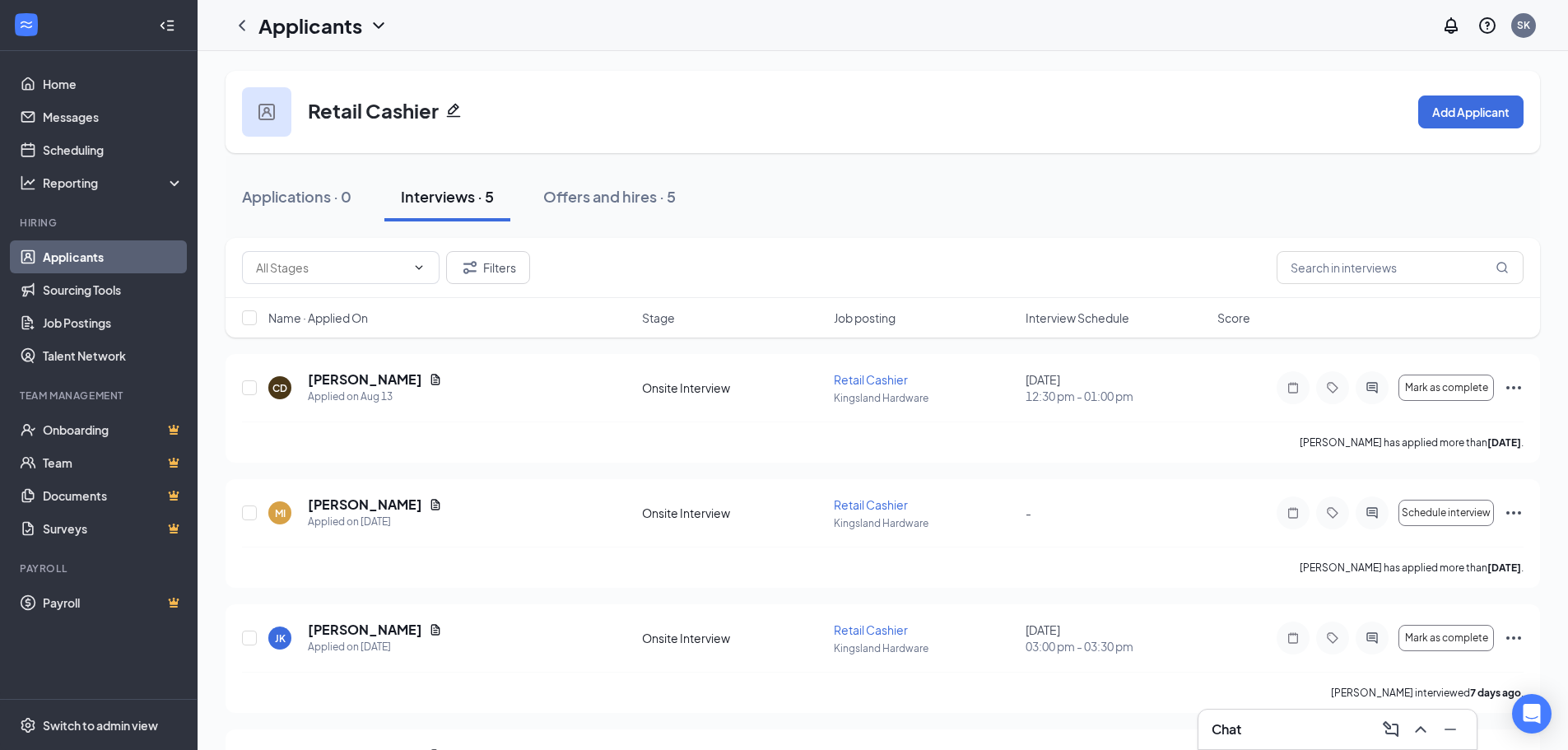
click at [250, 309] on div "Name · Applied On Stage Job posting Interview Schedule Score" at bounding box center [882, 317] width 1315 height 40
